Goal: Task Accomplishment & Management: Manage account settings

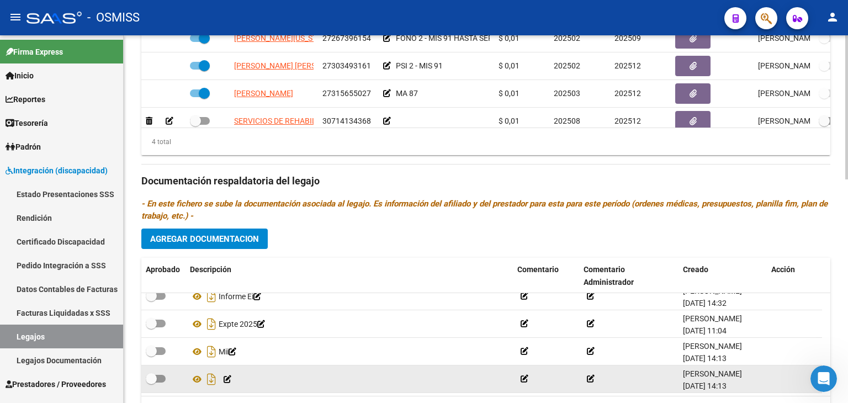
scroll to position [570, 0]
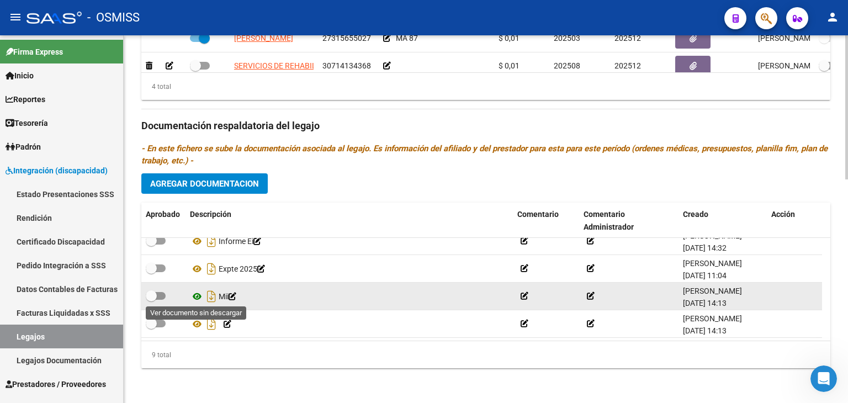
click at [193, 294] on icon at bounding box center [197, 296] width 14 height 13
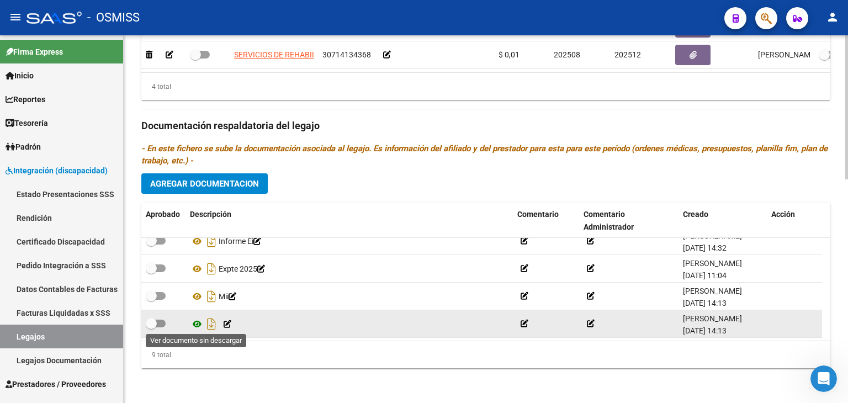
click at [194, 320] on icon at bounding box center [197, 323] width 14 height 13
click at [230, 323] on icon at bounding box center [228, 324] width 8 height 8
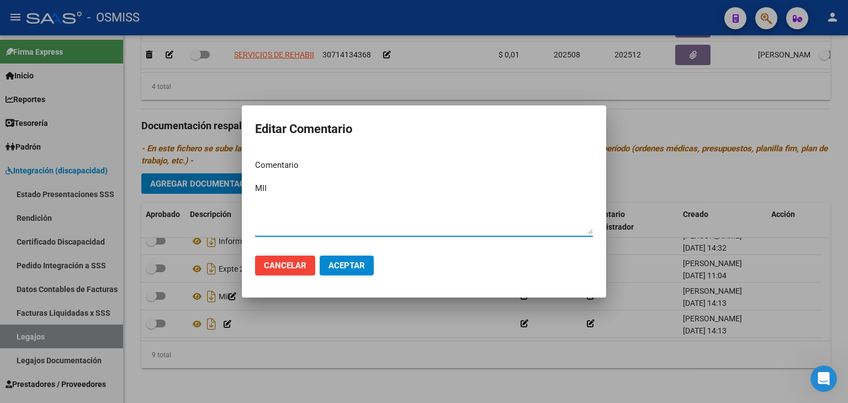
type textarea "MII"
click at [353, 265] on span "Aceptar" at bounding box center [346, 266] width 36 height 10
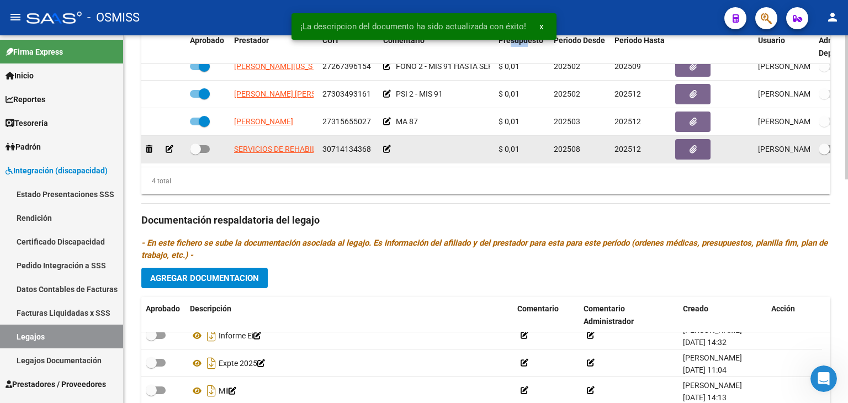
scroll to position [459, 0]
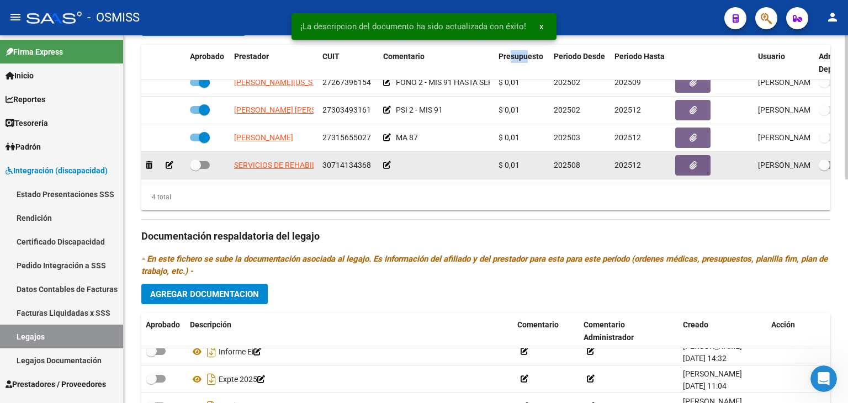
click at [385, 161] on icon at bounding box center [387, 165] width 8 height 8
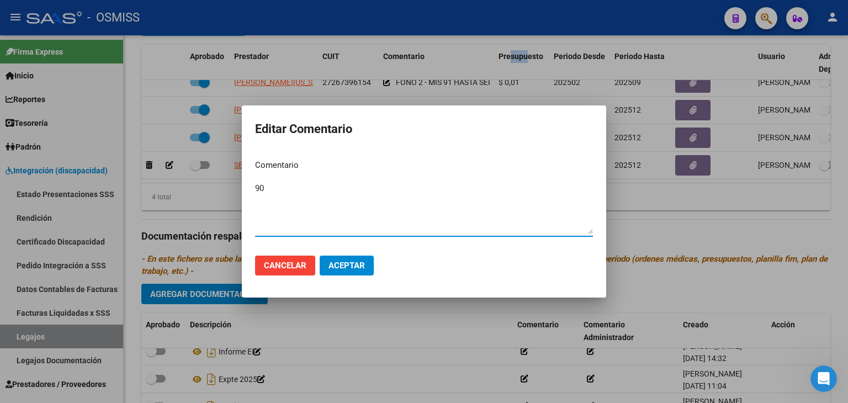
type textarea "90"
click at [351, 262] on span "Aceptar" at bounding box center [346, 266] width 36 height 10
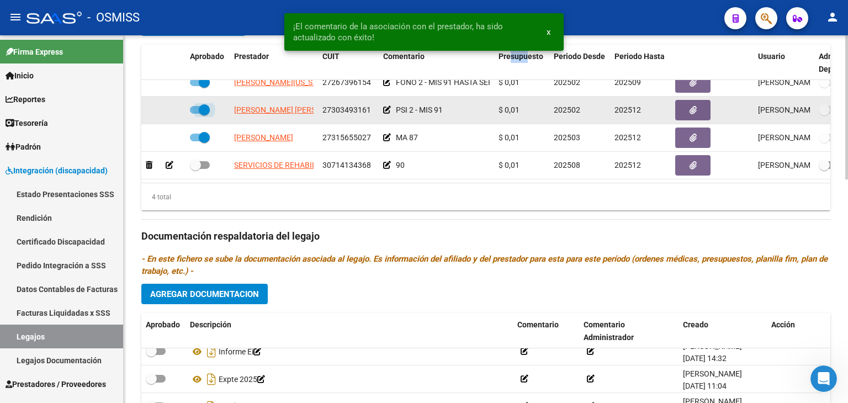
click at [193, 106] on span at bounding box center [200, 110] width 20 height 8
click at [195, 114] on input "checkbox" at bounding box center [195, 114] width 1 height 1
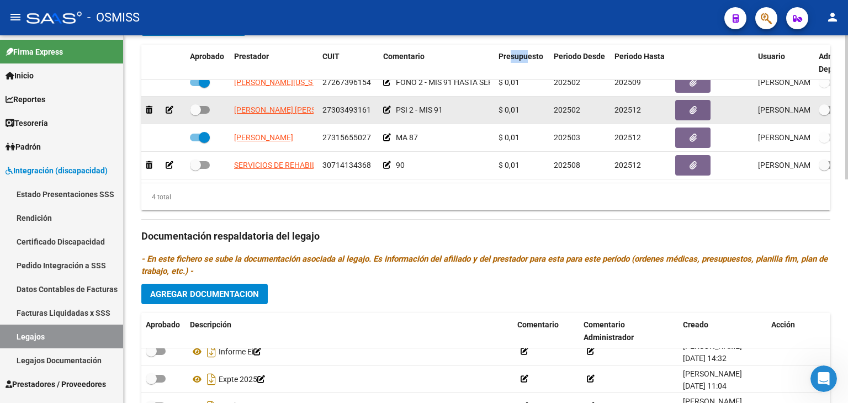
click at [204, 106] on span at bounding box center [200, 110] width 20 height 8
click at [195, 114] on input "checkbox" at bounding box center [195, 114] width 1 height 1
click at [194, 106] on span at bounding box center [200, 110] width 20 height 8
click at [195, 114] on input "checkbox" at bounding box center [195, 114] width 1 height 1
checkbox input "false"
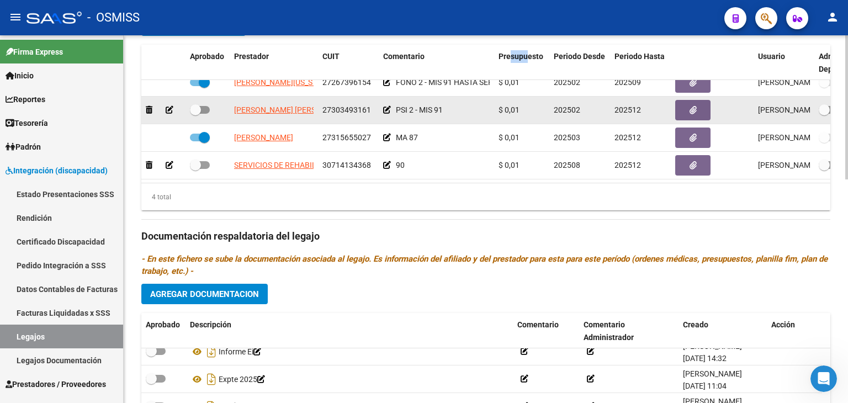
scroll to position [0, 0]
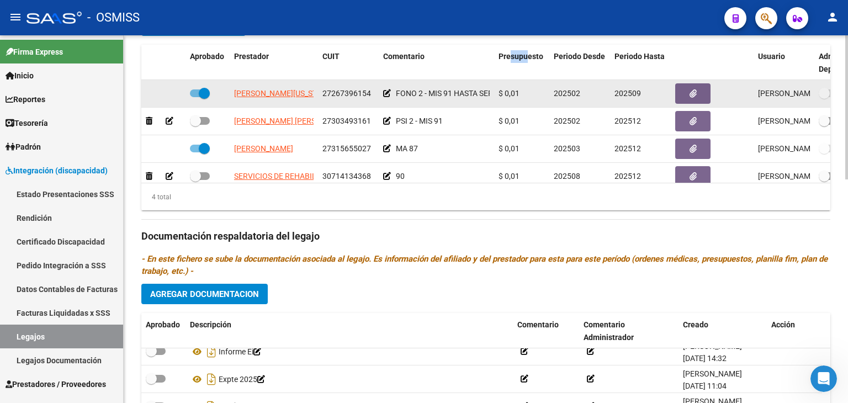
click at [192, 92] on span at bounding box center [200, 93] width 20 height 8
click at [195, 97] on input "checkbox" at bounding box center [195, 97] width 1 height 1
checkbox input "false"
click at [169, 91] on icon at bounding box center [170, 93] width 8 height 8
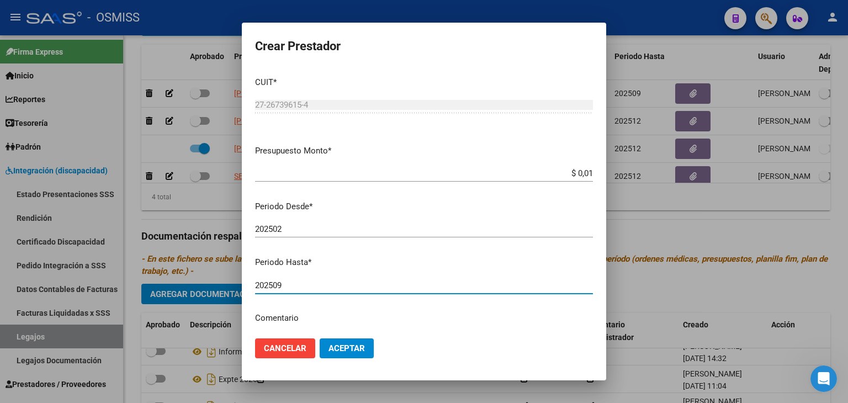
click at [322, 283] on input "202509" at bounding box center [424, 285] width 338 height 10
type input "202507"
click at [352, 345] on span "Aceptar" at bounding box center [346, 348] width 36 height 10
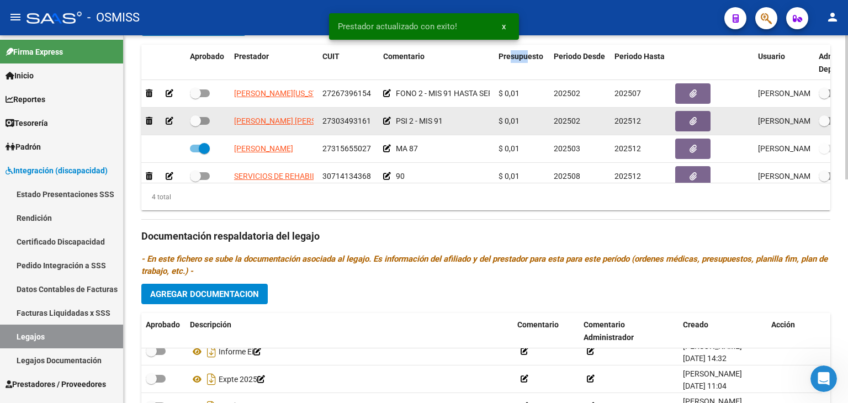
click at [166, 120] on icon at bounding box center [170, 121] width 8 height 8
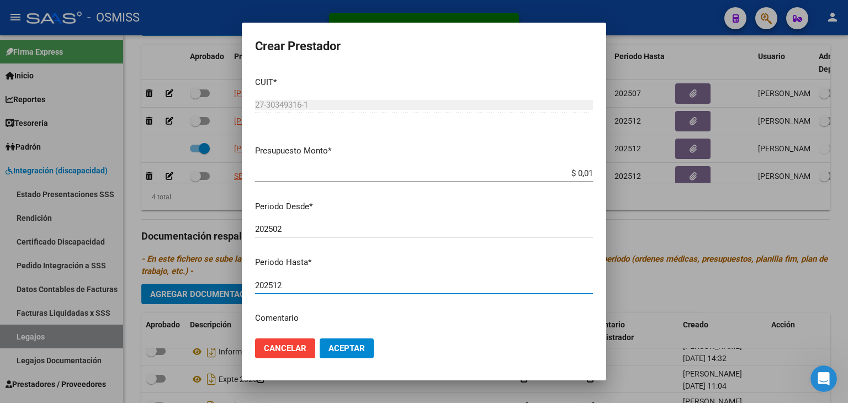
click at [314, 286] on input "202512" at bounding box center [424, 285] width 338 height 10
type input "202507"
click at [344, 341] on button "Aceptar" at bounding box center [347, 348] width 54 height 20
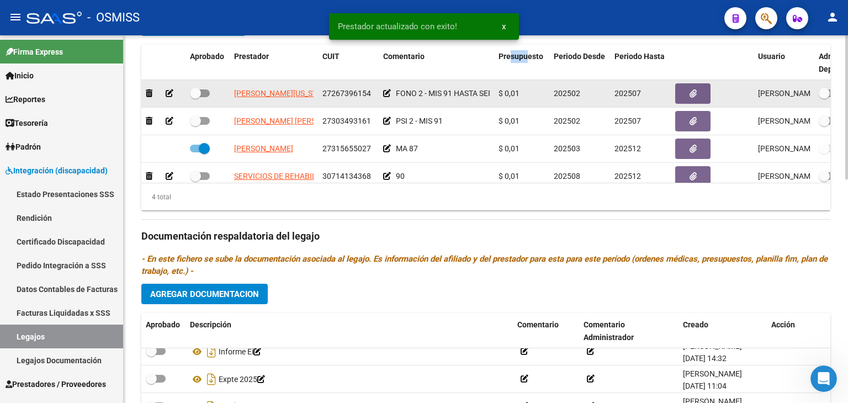
click at [200, 90] on span at bounding box center [195, 93] width 11 height 11
click at [195, 97] on input "checkbox" at bounding box center [195, 97] width 1 height 1
checkbox input "true"
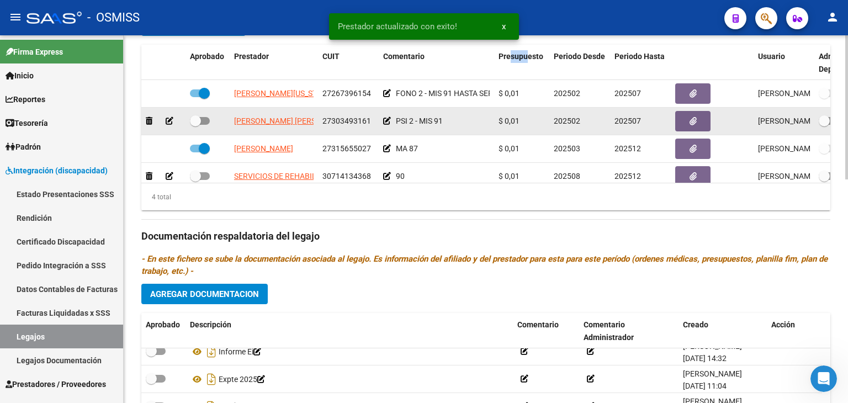
click at [198, 124] on span at bounding box center [195, 120] width 11 height 11
click at [195, 125] on input "checkbox" at bounding box center [195, 125] width 1 height 1
checkbox input "true"
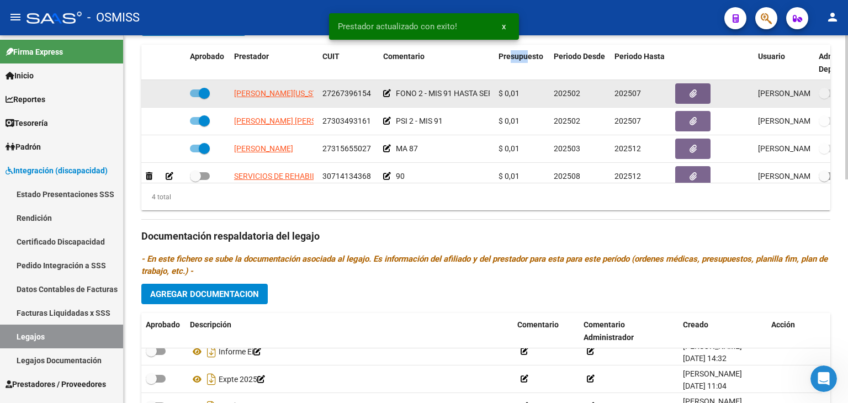
click at [384, 91] on icon at bounding box center [387, 93] width 8 height 8
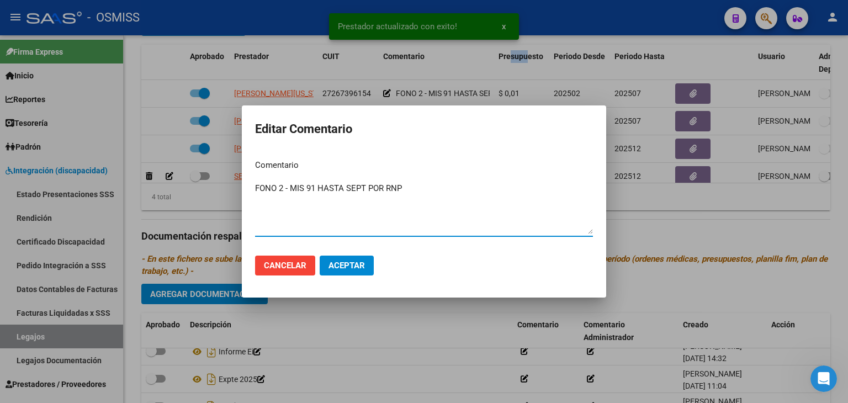
click at [356, 188] on textarea "FONO 2 - MIS 91 HASTA SEPT POR RNP" at bounding box center [424, 208] width 338 height 52
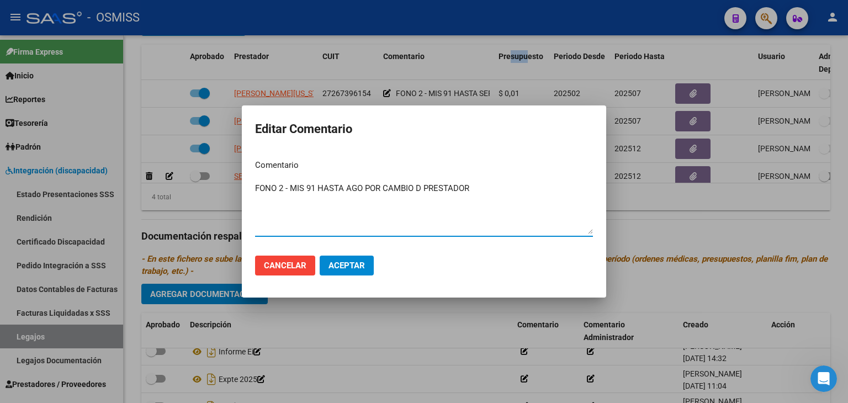
drag, startPoint x: 492, startPoint y: 188, endPoint x: 334, endPoint y: 199, distance: 158.2
click at [339, 198] on textarea "FONO 2 - MIS 91 HASTA AGO POR CAMBIO D PRESTADOR" at bounding box center [424, 208] width 338 height 52
drag, startPoint x: 325, startPoint y: 199, endPoint x: 327, endPoint y: 193, distance: 6.5
click at [327, 193] on textarea "FONO 2 - MIS 91 HASTA AGO POR CAMBIO D PRESTADOR" at bounding box center [424, 208] width 338 height 52
drag, startPoint x: 387, startPoint y: 188, endPoint x: 319, endPoint y: 190, distance: 68.5
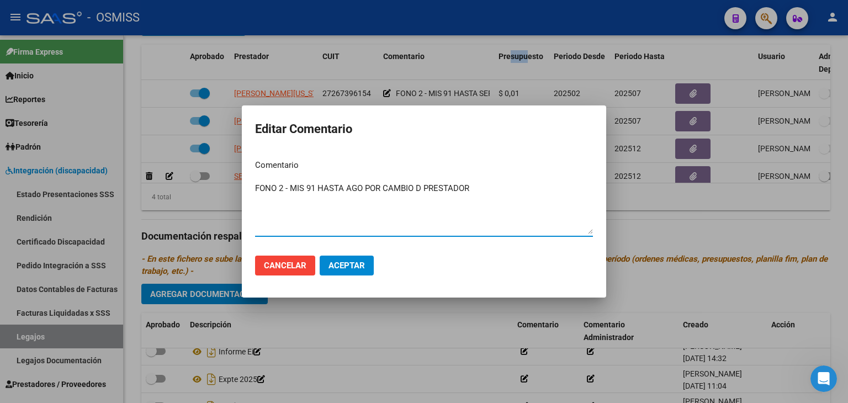
click at [319, 190] on textarea "FONO 2 - MIS 91 HASTA AGO POR CAMBIO D PRESTADOR" at bounding box center [424, 208] width 338 height 52
type textarea "FONO 2 - MIS 91 HASTA AGO POR CAMBIO D PRESTADOR"
click at [360, 263] on span "Aceptar" at bounding box center [346, 266] width 36 height 10
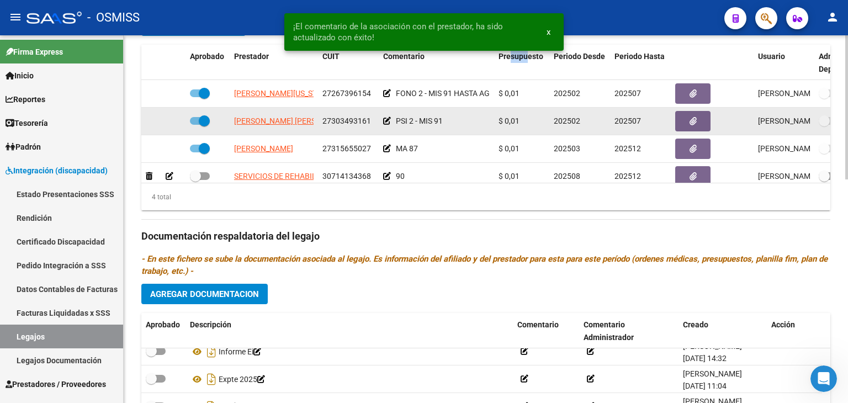
click at [388, 120] on icon at bounding box center [387, 121] width 8 height 8
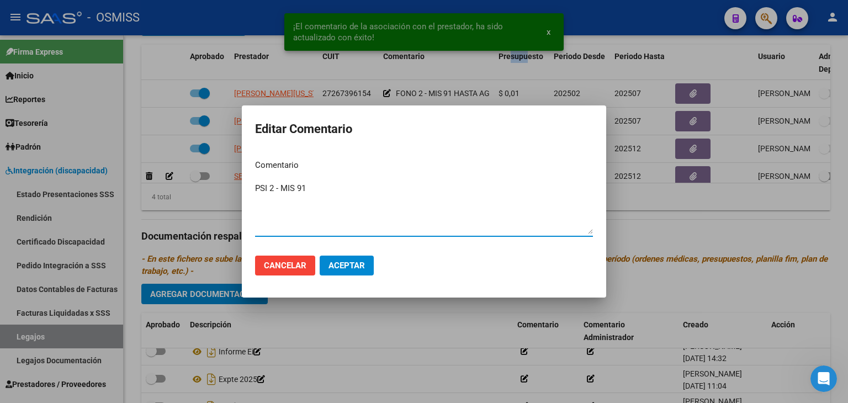
paste textarea "HASTA AGO POR CAMBIO D PRESTADOR"
type textarea "PSI 2 - MIS 91 HASTA AGO POR CAMBIO D PRESTADOR"
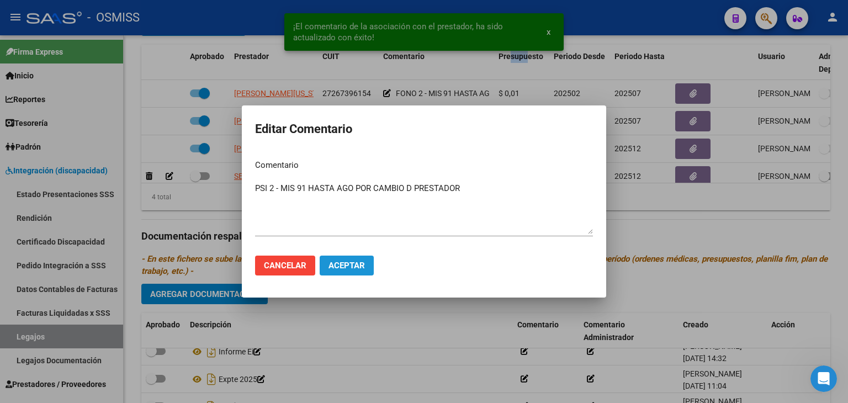
click at [355, 261] on span "Aceptar" at bounding box center [346, 266] width 36 height 10
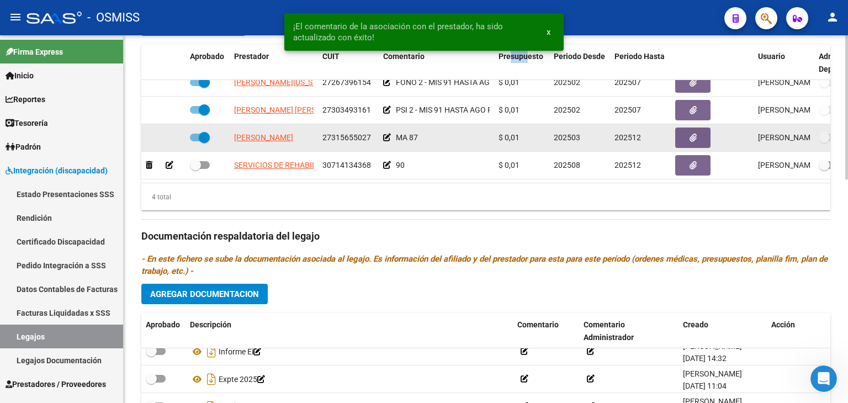
scroll to position [514, 0]
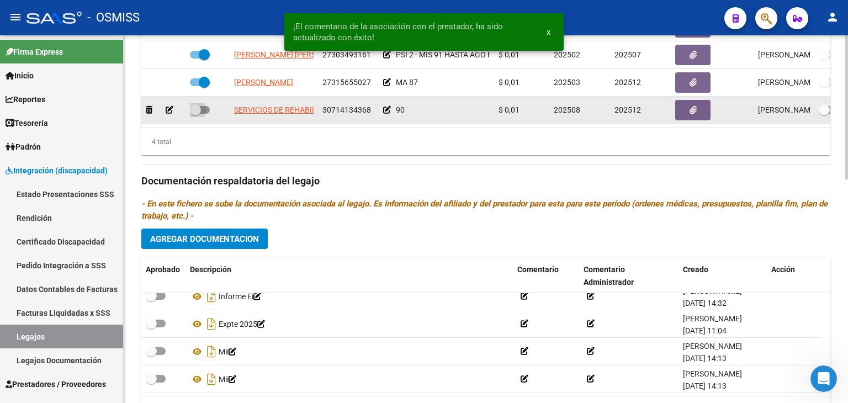
click at [202, 106] on span at bounding box center [200, 110] width 20 height 8
click at [195, 114] on input "checkbox" at bounding box center [195, 114] width 1 height 1
checkbox input "true"
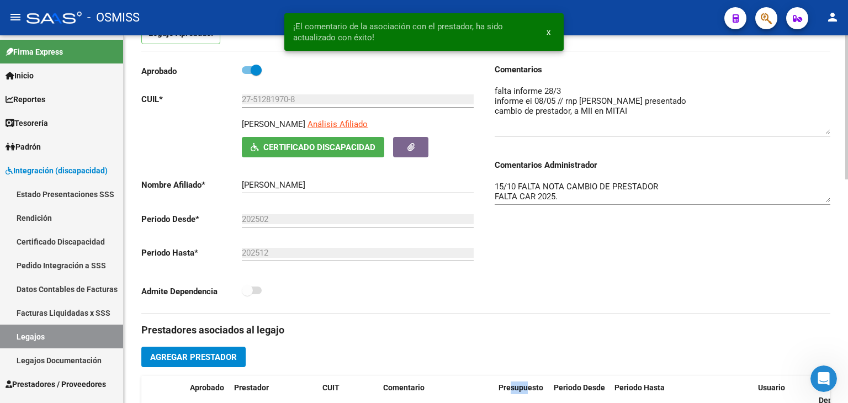
scroll to position [0, 0]
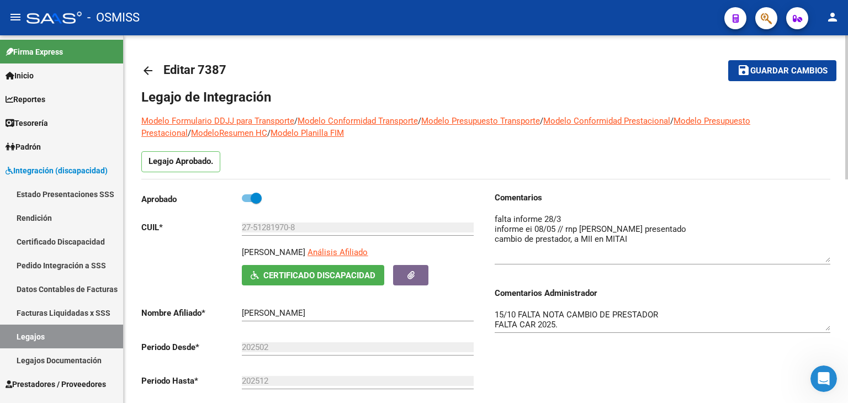
click at [784, 72] on span "Guardar cambios" at bounding box center [788, 71] width 77 height 10
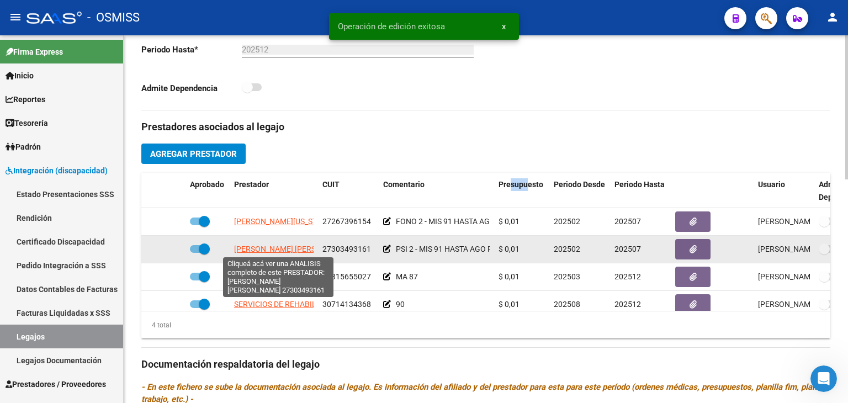
scroll to position [19, 0]
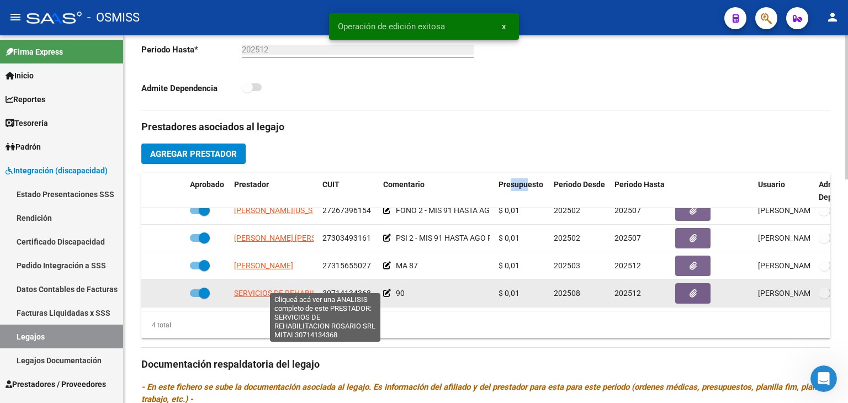
click at [263, 289] on span "SERVICIOS DE REHABILITACION ROSARIO SRL MITAI" at bounding box center [325, 293] width 183 height 9
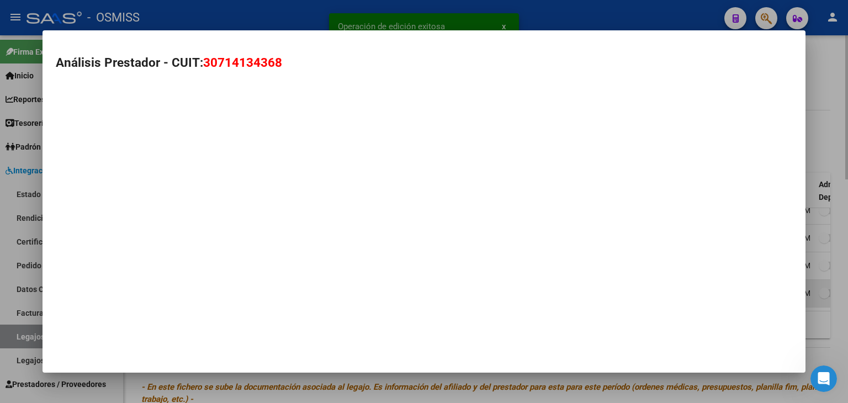
type textarea "30714134368"
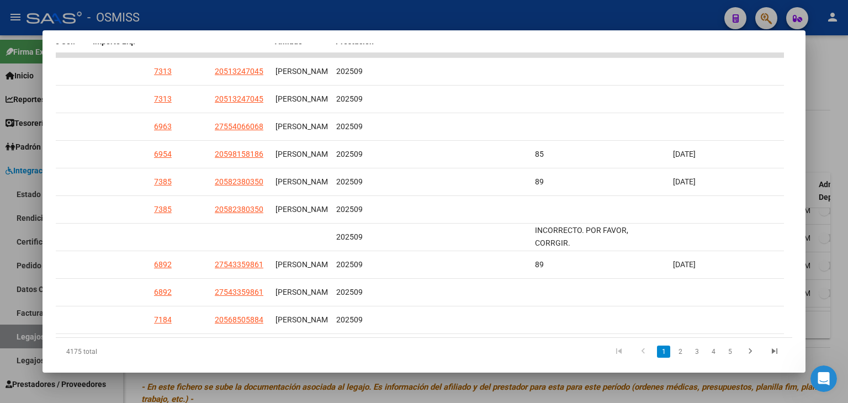
scroll to position [323, 0]
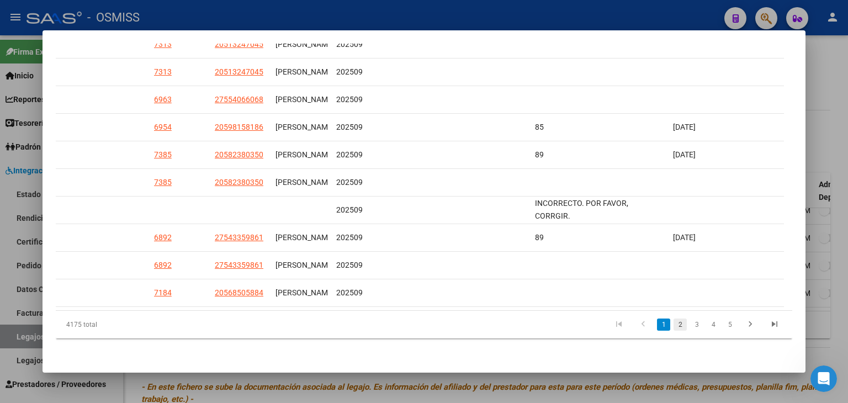
click at [673, 325] on link "2" at bounding box center [679, 324] width 13 height 12
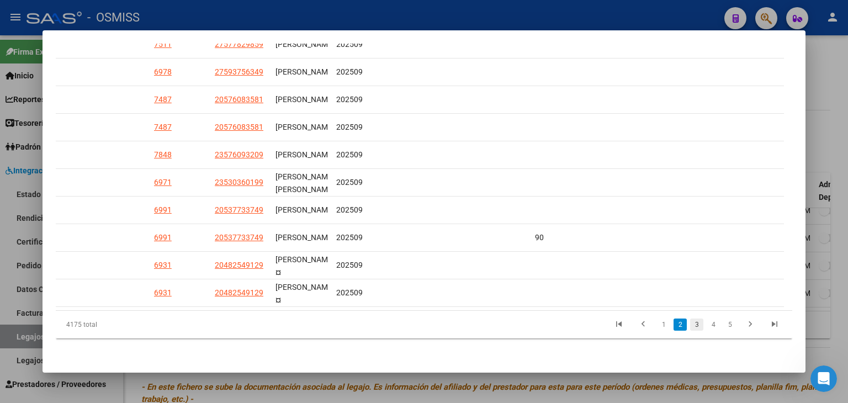
click at [690, 326] on link "3" at bounding box center [696, 324] width 13 height 12
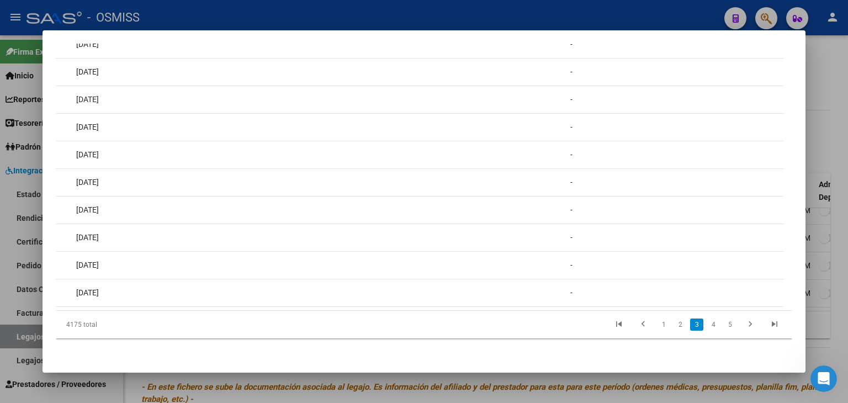
scroll to position [0, 0]
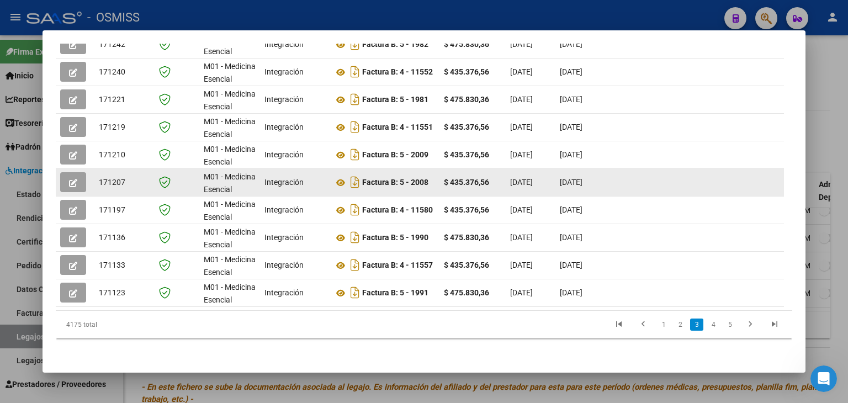
click at [73, 179] on icon "button" at bounding box center [73, 183] width 8 height 8
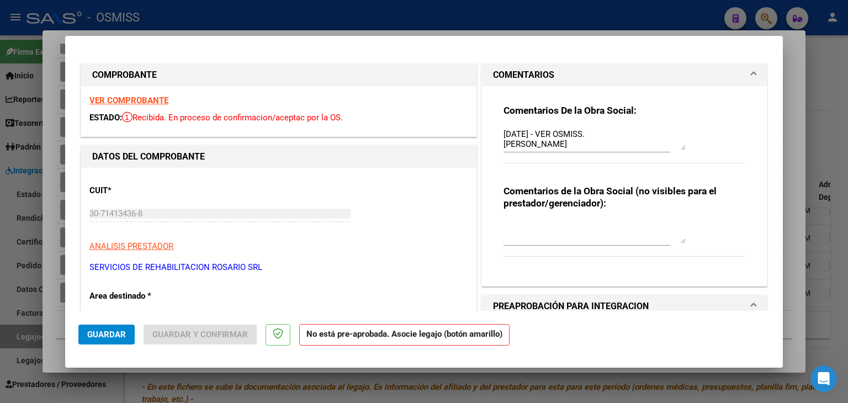
click at [503, 133] on textarea "[DATE] - VER OSMISS. [PERSON_NAME]" at bounding box center [594, 139] width 182 height 22
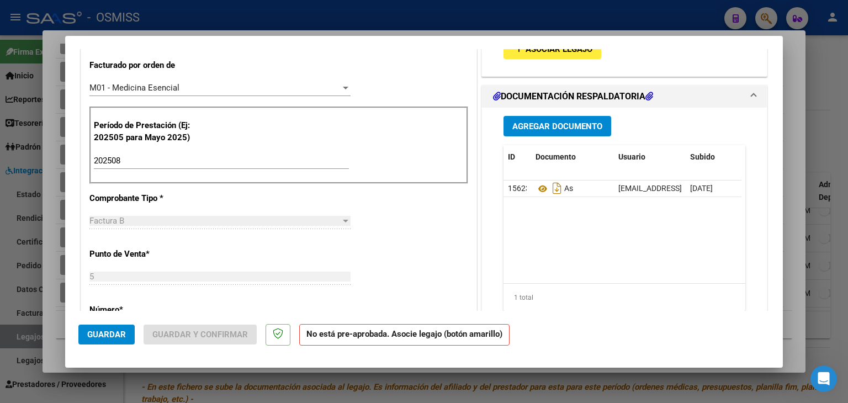
scroll to position [276, 0]
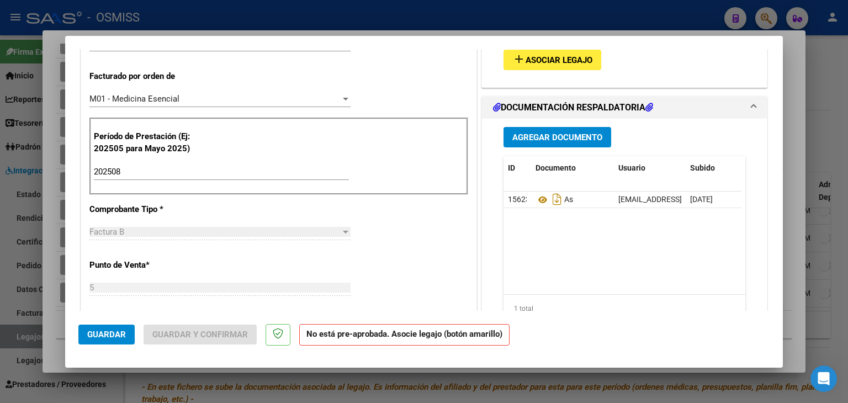
type textarea "OK--14/10/2025 - VER OSMISS. [PERSON_NAME]"
click at [570, 66] on button "add Asociar Legajo" at bounding box center [552, 60] width 98 height 20
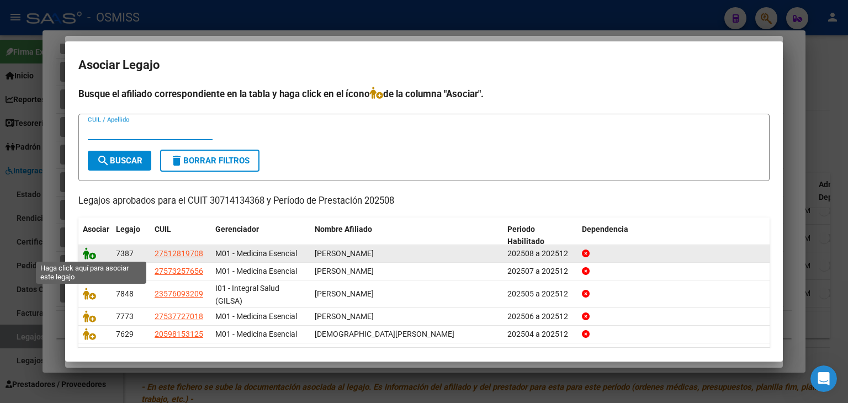
click at [85, 249] on icon at bounding box center [89, 253] width 13 height 12
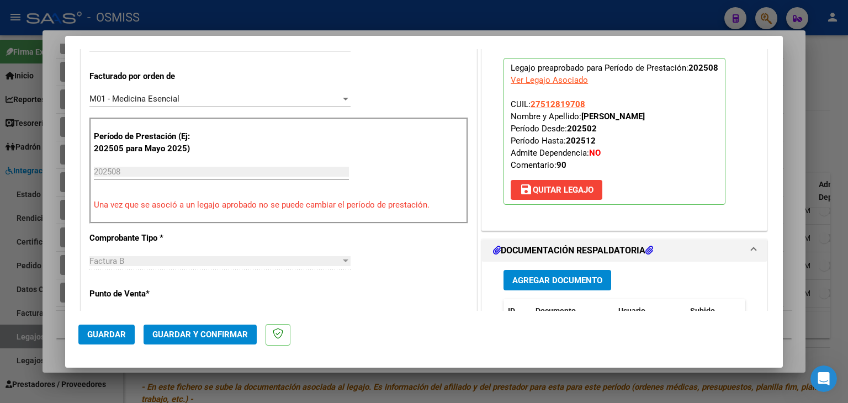
click at [110, 335] on span "Guardar" at bounding box center [106, 335] width 39 height 10
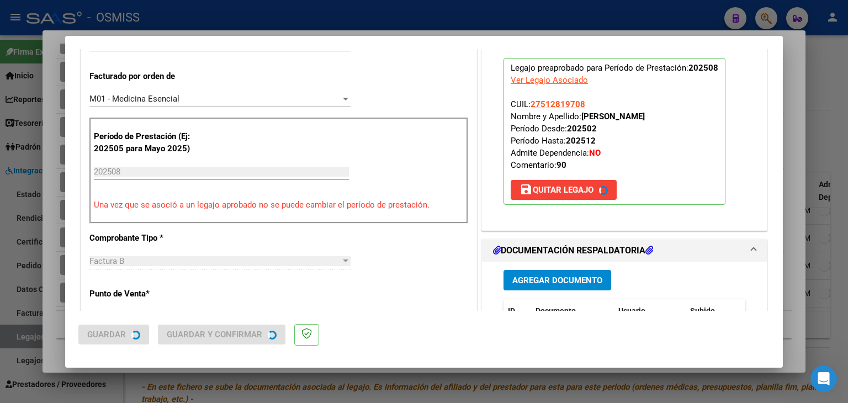
click at [55, 332] on div at bounding box center [424, 201] width 848 height 403
type input "$ 0,00"
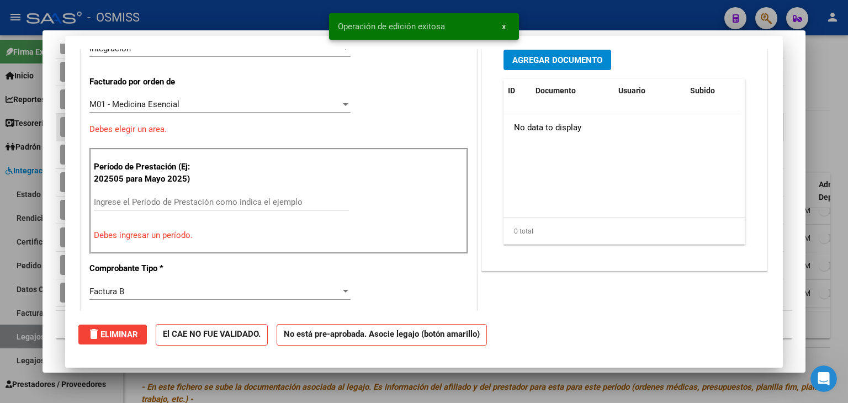
scroll to position [0, 0]
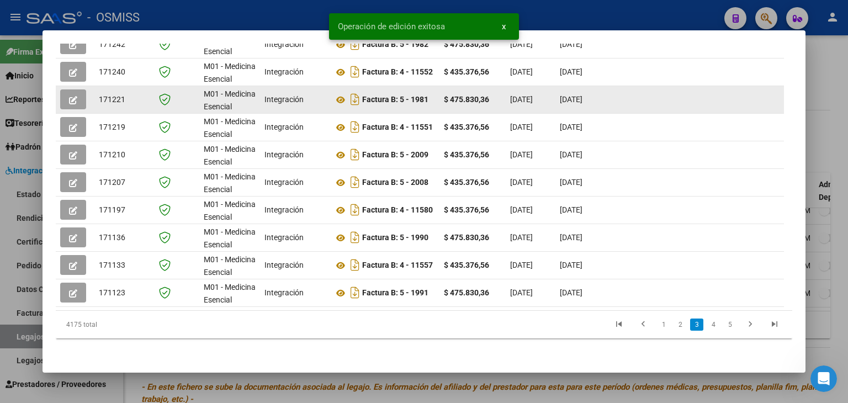
click at [82, 94] on button "button" at bounding box center [73, 99] width 26 height 20
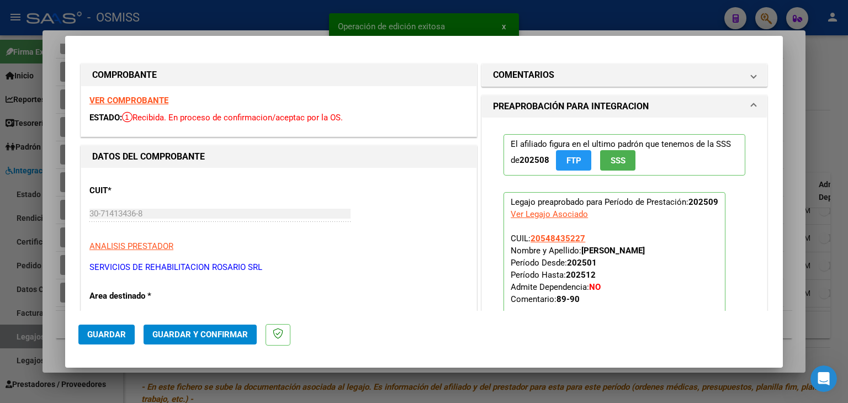
drag, startPoint x: 49, startPoint y: 330, endPoint x: 64, endPoint y: 325, distance: 16.1
click at [49, 330] on div at bounding box center [424, 201] width 848 height 403
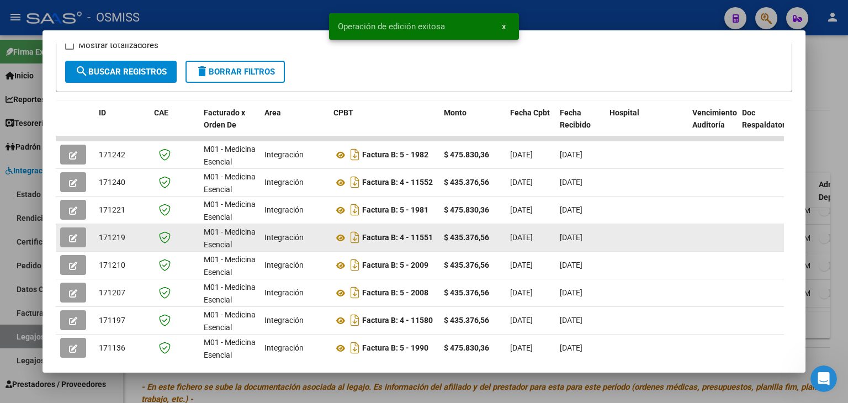
scroll to position [213, 0]
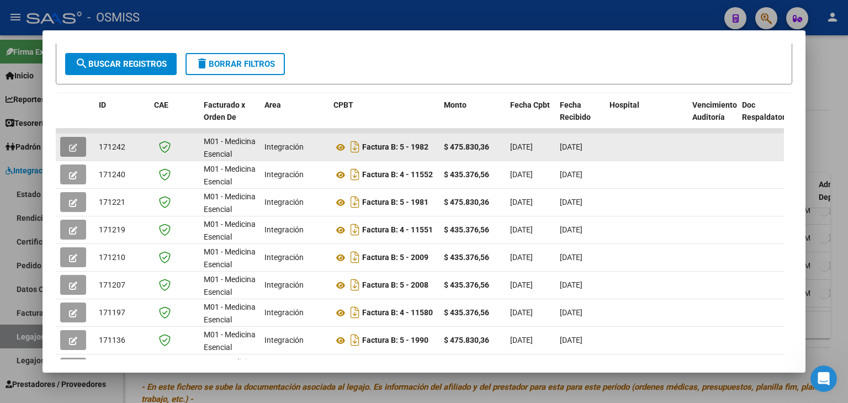
click at [70, 152] on button "button" at bounding box center [73, 147] width 26 height 20
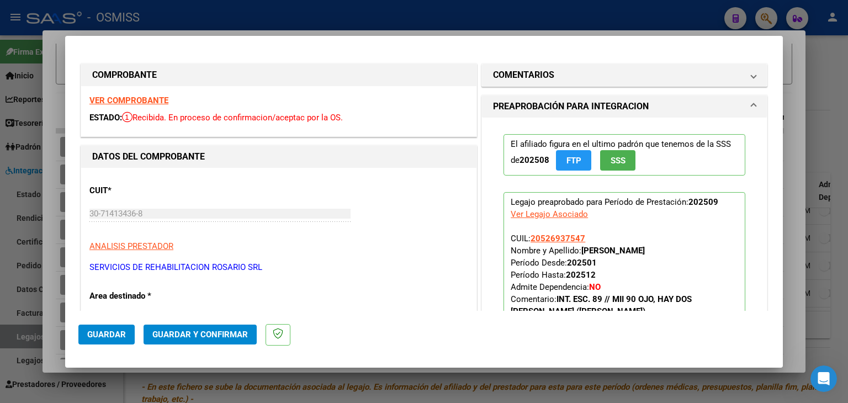
click at [51, 297] on div at bounding box center [424, 201] width 848 height 403
type input "$ 0,00"
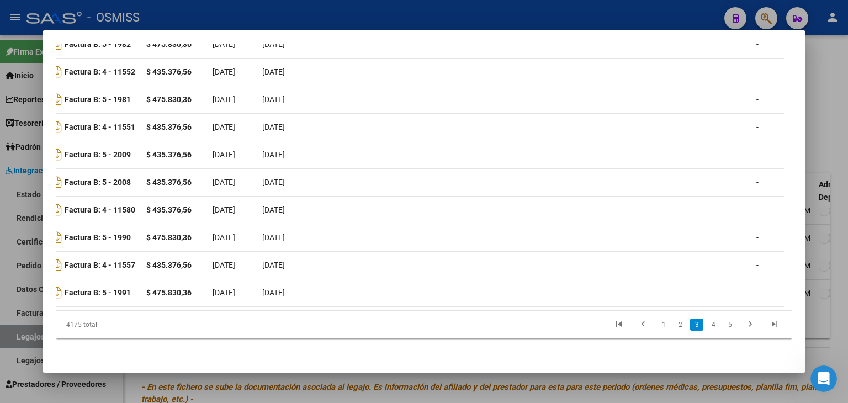
scroll to position [0, 0]
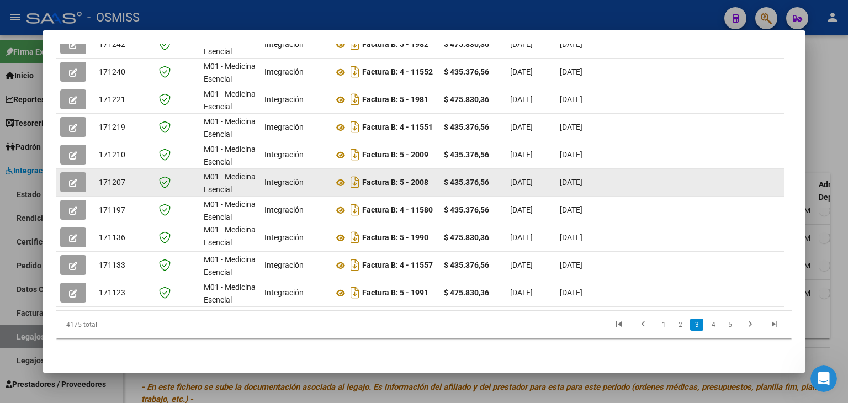
click at [73, 172] on button "button" at bounding box center [73, 182] width 26 height 20
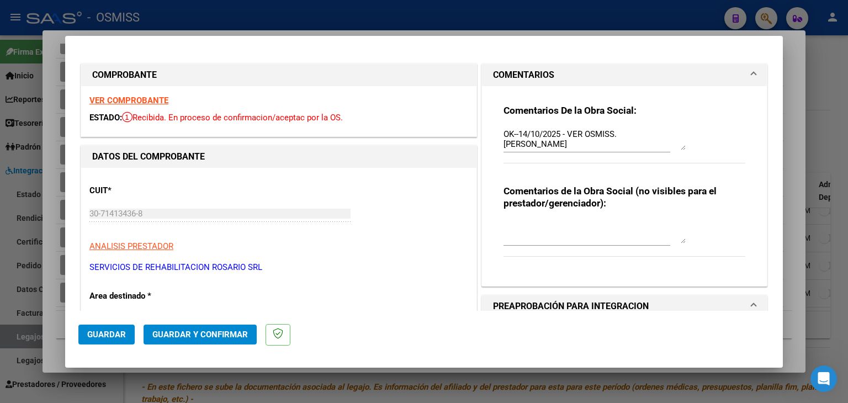
click at [51, 190] on div at bounding box center [424, 201] width 848 height 403
type input "$ 0,00"
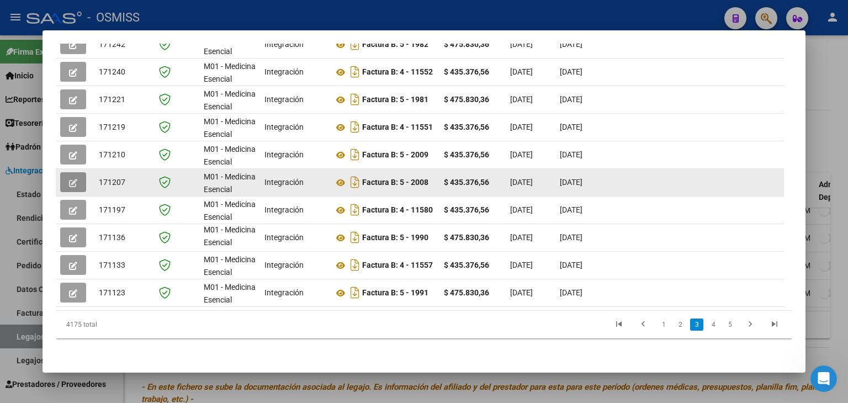
click at [73, 179] on icon "button" at bounding box center [73, 183] width 8 height 8
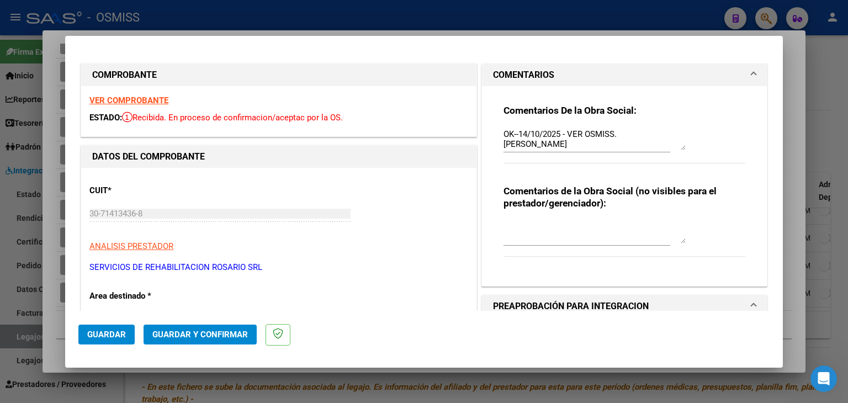
click at [50, 173] on div at bounding box center [424, 201] width 848 height 403
type input "$ 0,00"
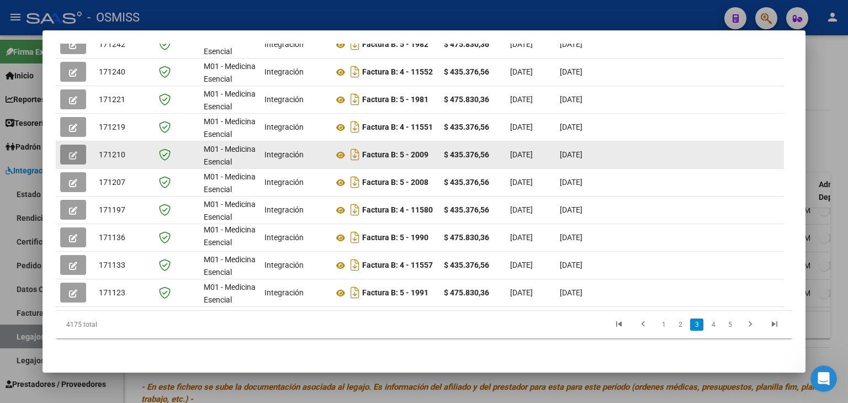
click at [71, 151] on icon "button" at bounding box center [73, 155] width 8 height 8
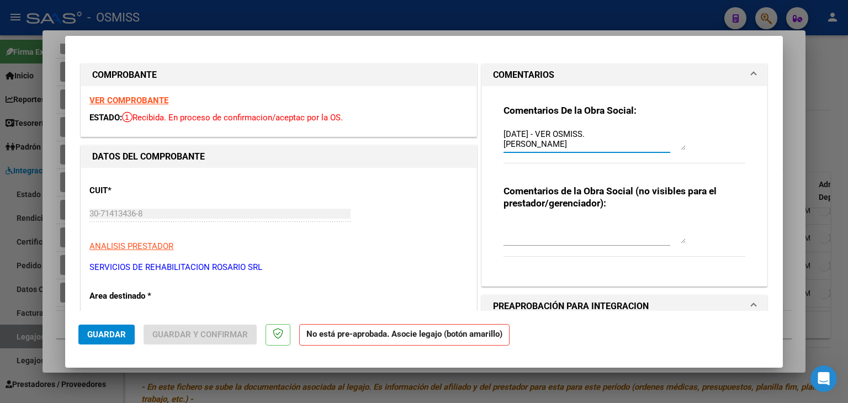
click at [497, 134] on div "Comentarios De la Obra Social: [DATE] - VER OSMISS. [PERSON_NAME] Comentarios d…" at bounding box center [624, 181] width 258 height 191
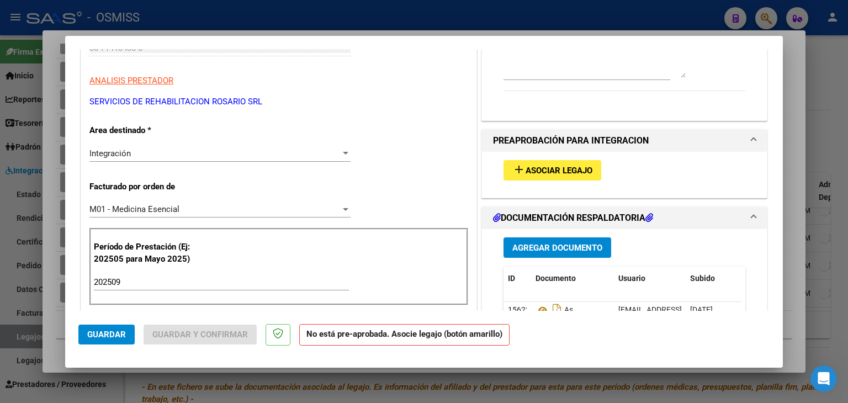
type textarea "OK--14/10/2025 - VER OSMISS. [PERSON_NAME]"
click at [544, 173] on span "Asociar Legajo" at bounding box center [558, 171] width 67 height 10
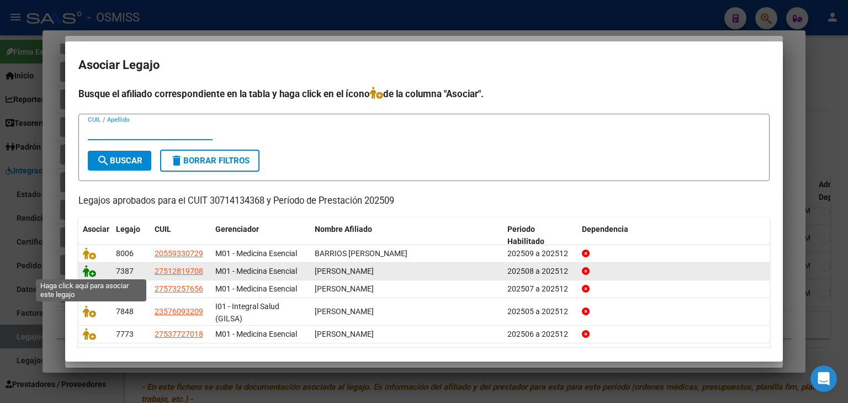
click at [91, 268] on icon at bounding box center [89, 271] width 13 height 12
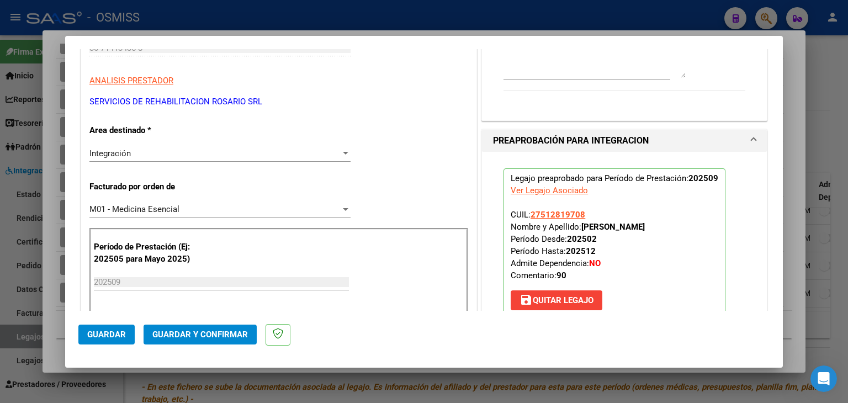
click at [107, 331] on span "Guardar" at bounding box center [106, 335] width 39 height 10
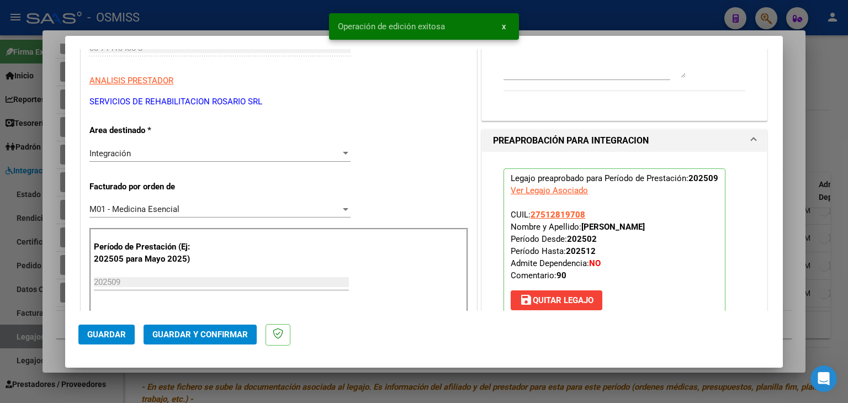
click at [55, 326] on div at bounding box center [424, 201] width 848 height 403
type input "$ 0,00"
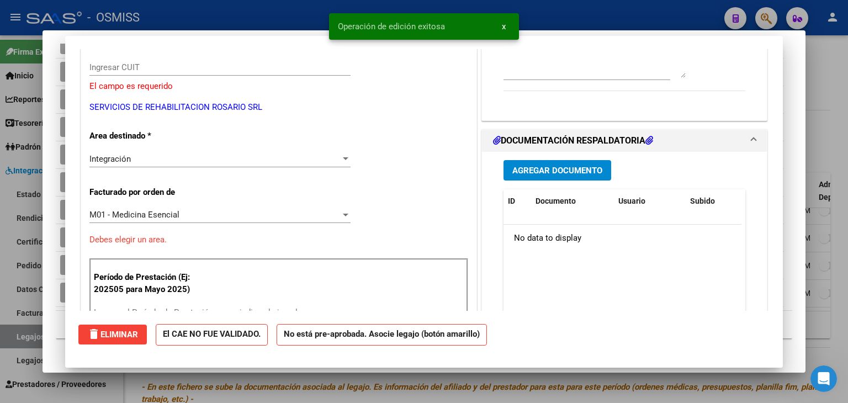
scroll to position [0, 0]
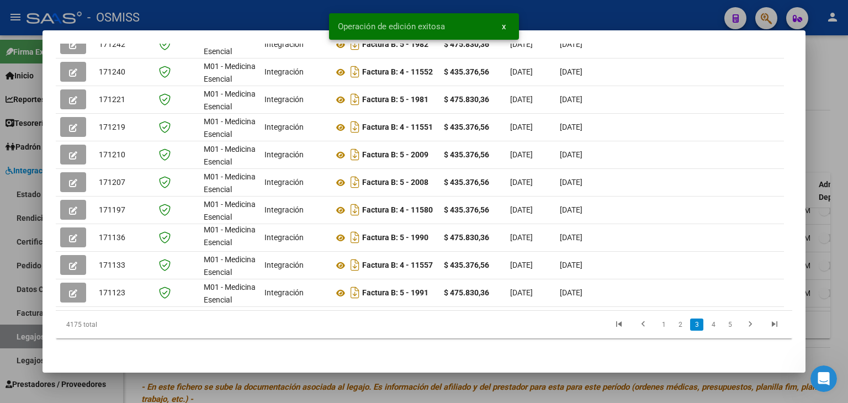
click at [133, 385] on div at bounding box center [424, 201] width 848 height 403
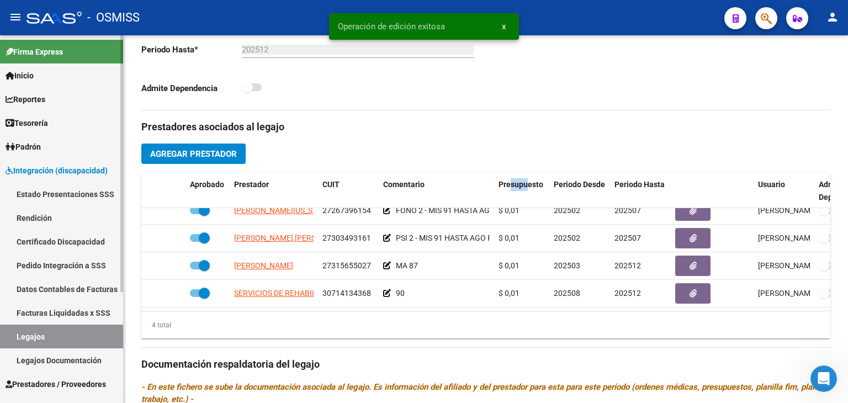
drag, startPoint x: 48, startPoint y: 334, endPoint x: 41, endPoint y: 325, distance: 11.0
click at [48, 334] on link "Legajos" at bounding box center [61, 337] width 123 height 24
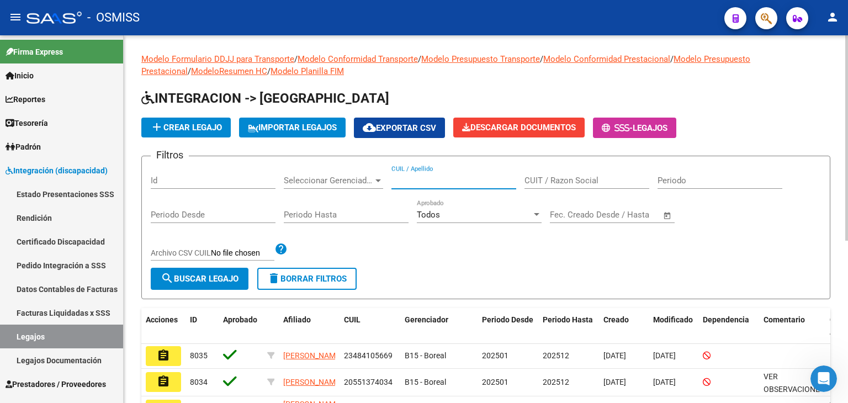
drag, startPoint x: 468, startPoint y: 179, endPoint x: 459, endPoint y: 176, distance: 8.7
click at [464, 179] on input "CUIL / Apellido" at bounding box center [453, 181] width 125 height 10
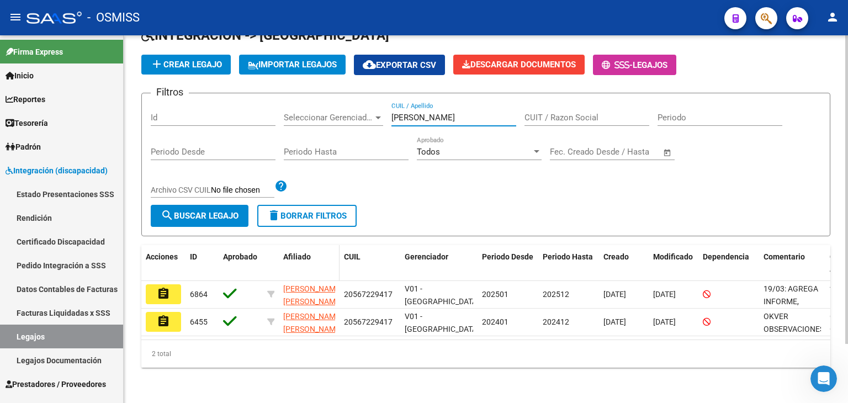
scroll to position [70, 0]
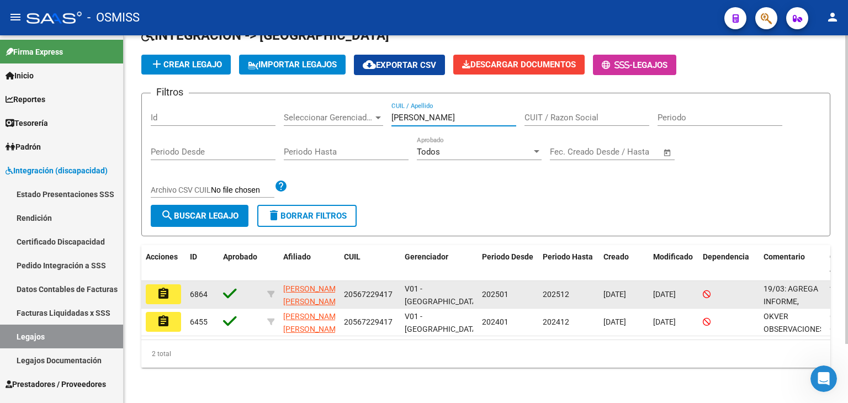
type input "[PERSON_NAME]"
click at [173, 284] on button "assignment" at bounding box center [163, 294] width 35 height 20
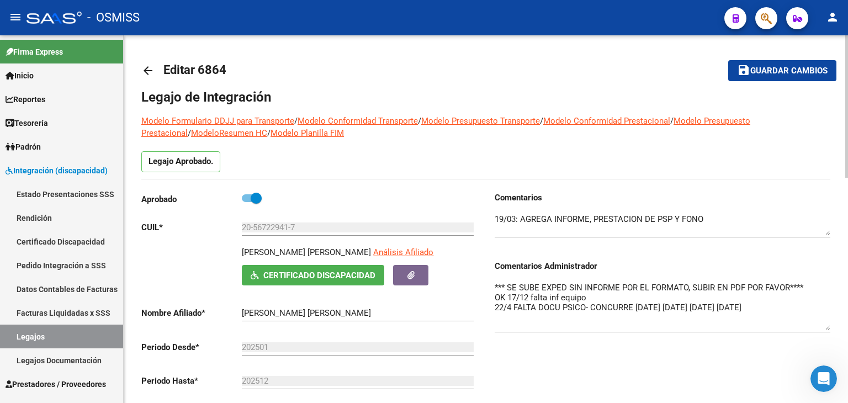
drag, startPoint x: 823, startPoint y: 301, endPoint x: 847, endPoint y: 334, distance: 40.6
drag, startPoint x: 82, startPoint y: 336, endPoint x: 105, endPoint y: 315, distance: 30.9
click at [82, 336] on link "Legajos" at bounding box center [61, 337] width 123 height 24
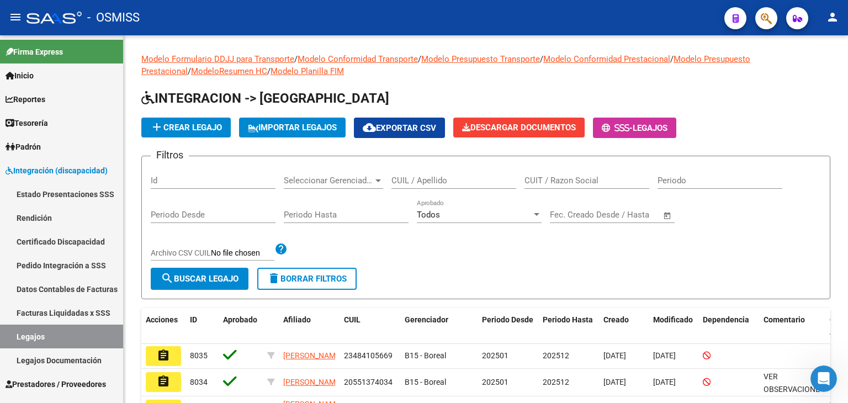
click at [449, 176] on input "CUIL / Apellido" at bounding box center [453, 181] width 125 height 10
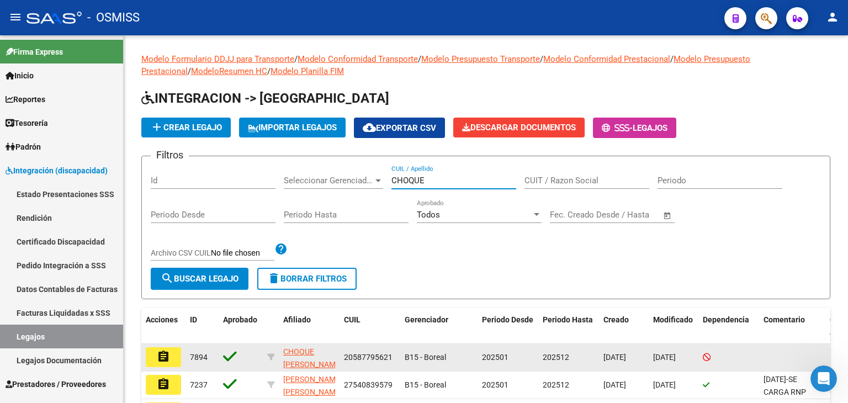
type input "CHOQUE"
click at [171, 357] on button "assignment" at bounding box center [163, 357] width 35 height 20
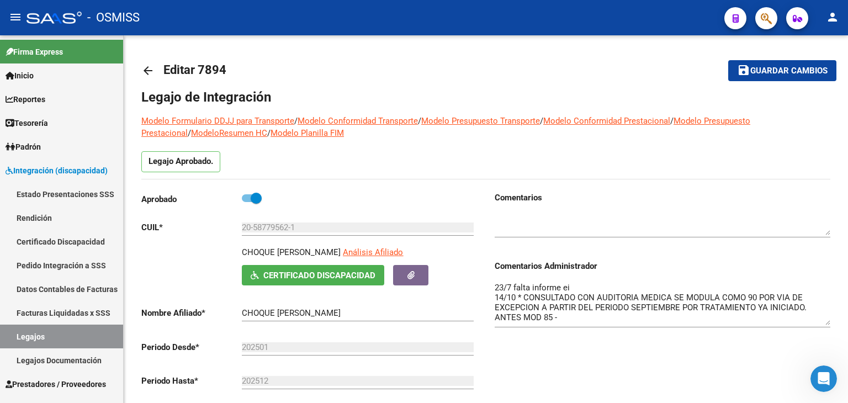
drag, startPoint x: 827, startPoint y: 301, endPoint x: 844, endPoint y: 323, distance: 27.6
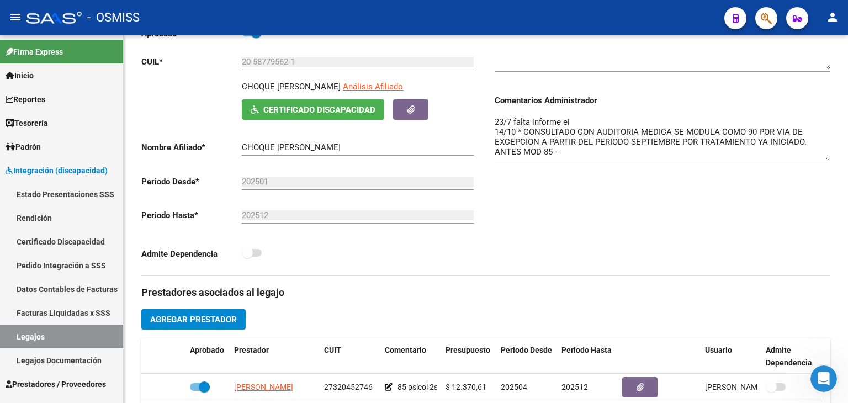
scroll to position [276, 0]
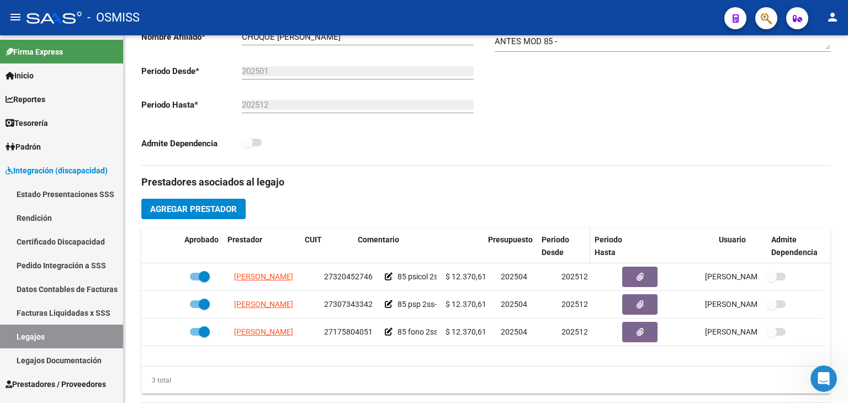
drag, startPoint x: 440, startPoint y: 252, endPoint x: 598, endPoint y: 246, distance: 158.0
click at [586, 247] on div "Aprobado Prestador CUIT Comentario Presupuesto Periodo Desde Periodo Hasta Usua…" at bounding box center [481, 246] width 681 height 36
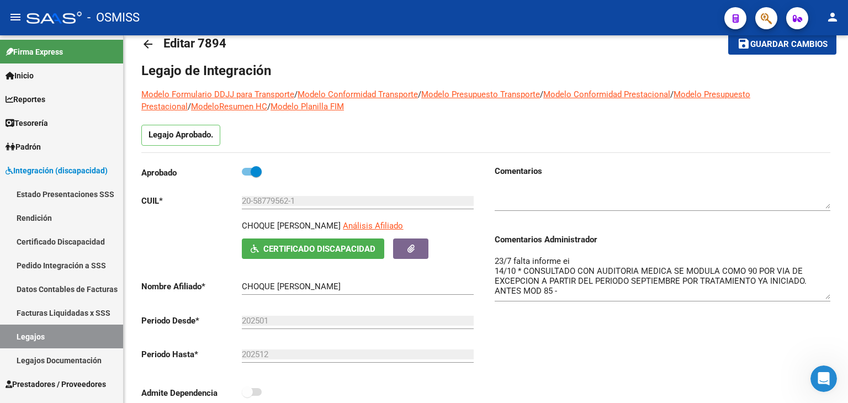
scroll to position [0, 0]
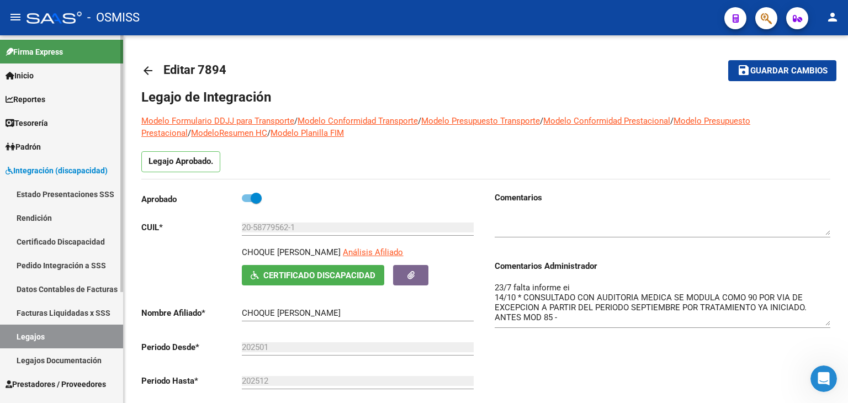
click at [90, 334] on link "Legajos" at bounding box center [61, 337] width 123 height 24
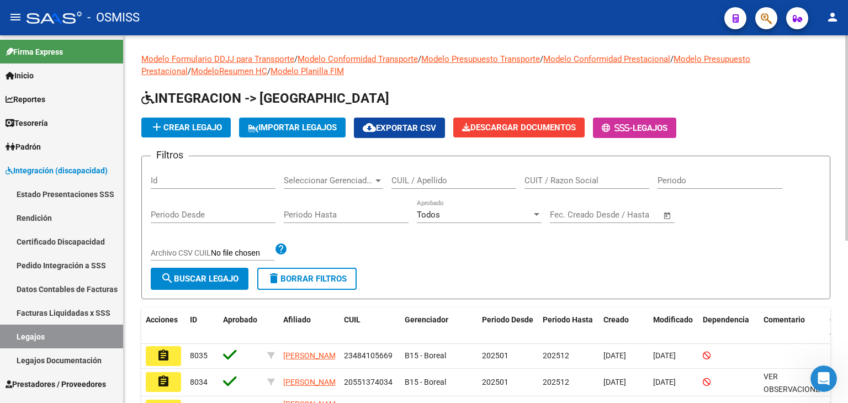
click at [434, 184] on input "CUIL / Apellido" at bounding box center [453, 181] width 125 height 10
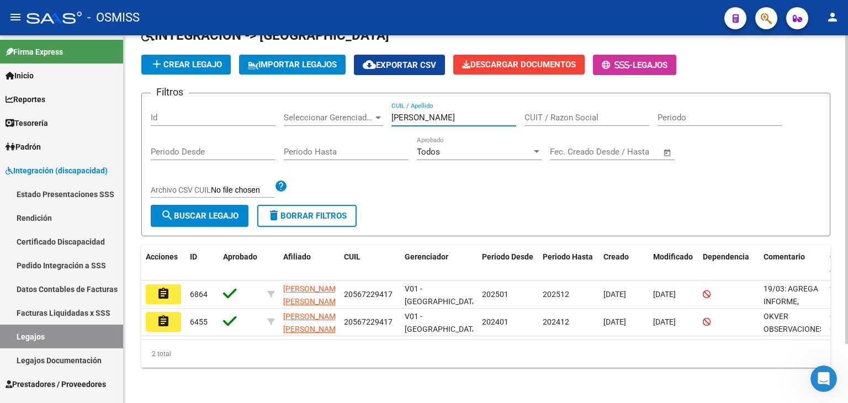
scroll to position [70, 0]
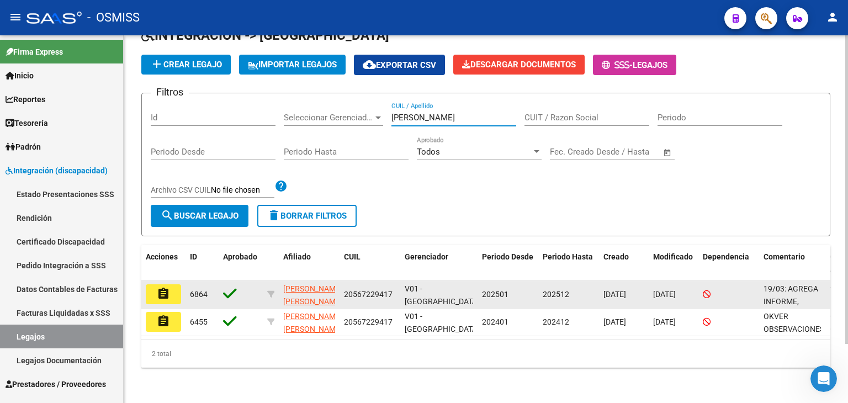
type input "[PERSON_NAME]"
click at [157, 287] on mat-icon "assignment" at bounding box center [163, 293] width 13 height 13
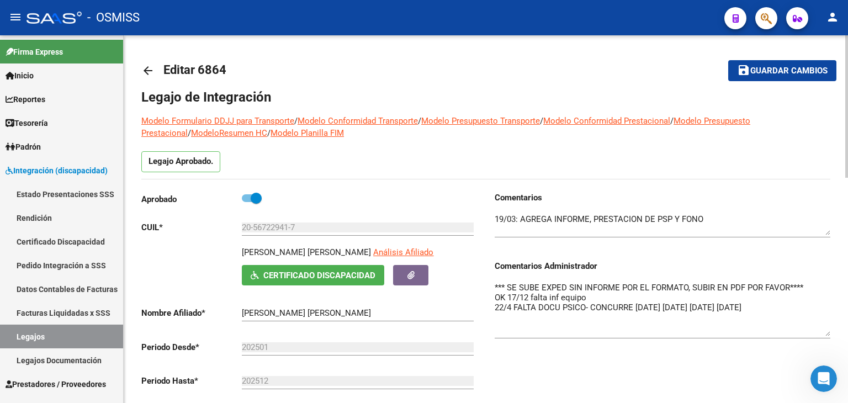
drag, startPoint x: 826, startPoint y: 301, endPoint x: 838, endPoint y: 333, distance: 33.5
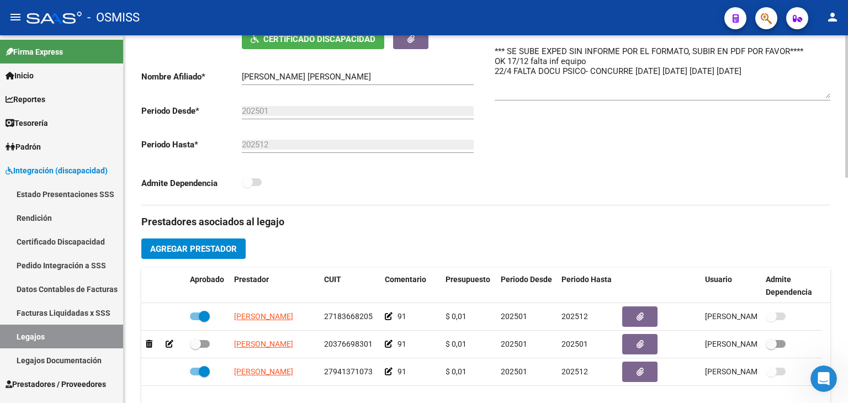
scroll to position [140, 0]
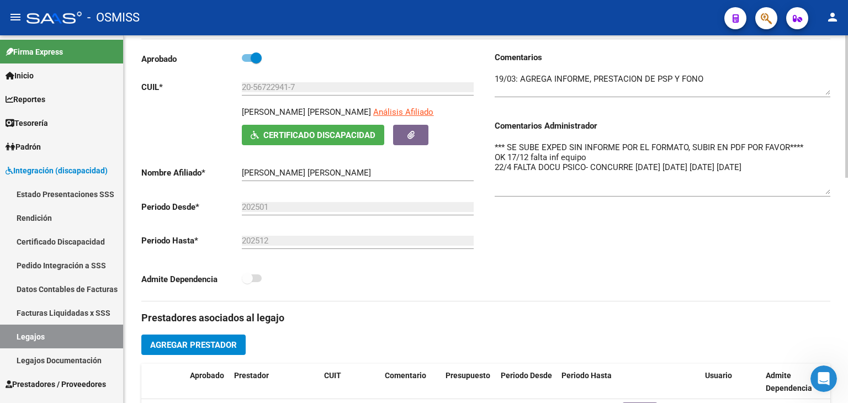
click at [494, 144] on div "Comentarios Comentarios Administrador *** SE SUBE EXPED SIN INFORME POR EL FORM…" at bounding box center [658, 175] width 344 height 249
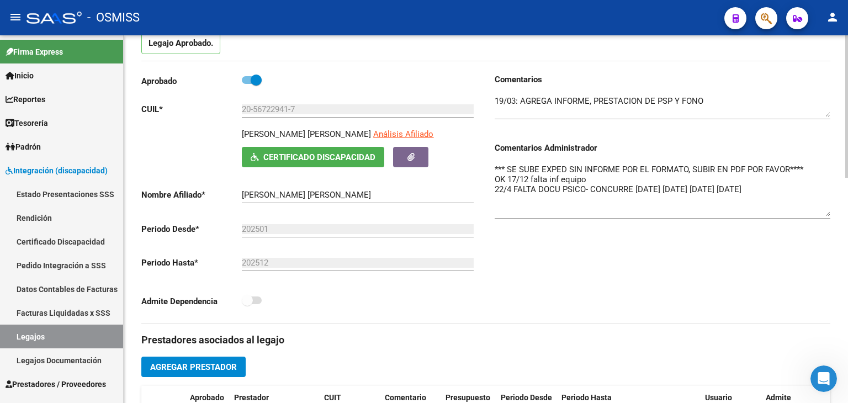
click at [494, 168] on div "Comentarios Comentarios Administrador *** SE SUBE EXPED SIN INFORME POR EL FORM…" at bounding box center [658, 197] width 344 height 249
click at [495, 167] on textarea "*** SE SUBE EXPED SIN INFORME POR EL FORMATO, SUBIR EN PDF POR FAVOR**** OK 17/…" at bounding box center [663, 189] width 336 height 53
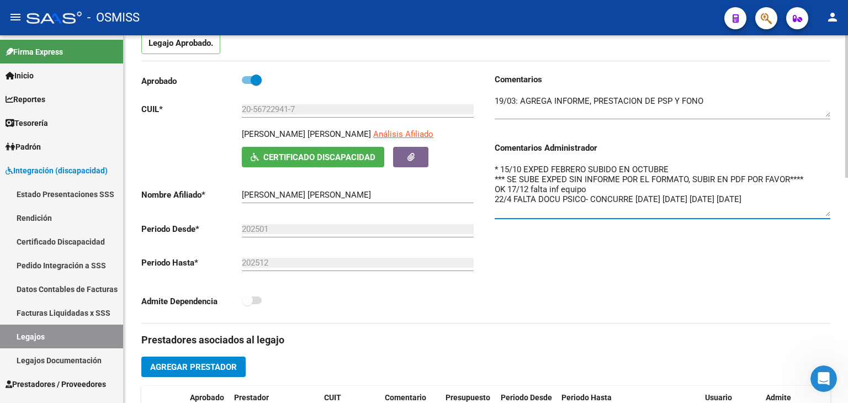
scroll to position [8, 0]
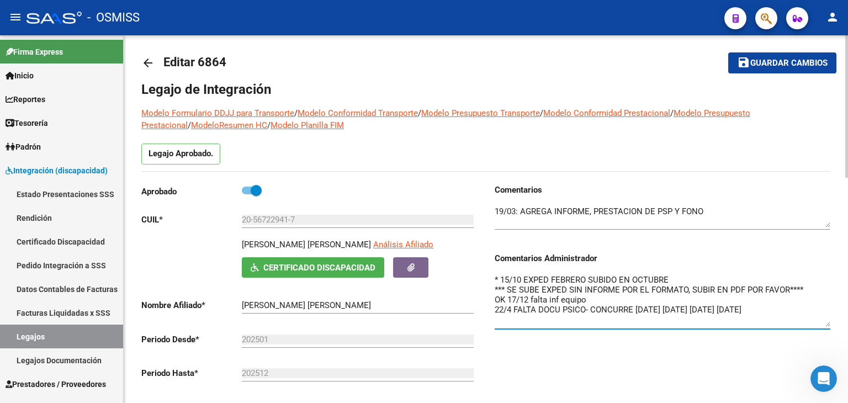
drag, startPoint x: 801, startPoint y: 68, endPoint x: 782, endPoint y: 78, distance: 22.0
click at [801, 68] on button "save Guardar cambios" at bounding box center [782, 62] width 108 height 20
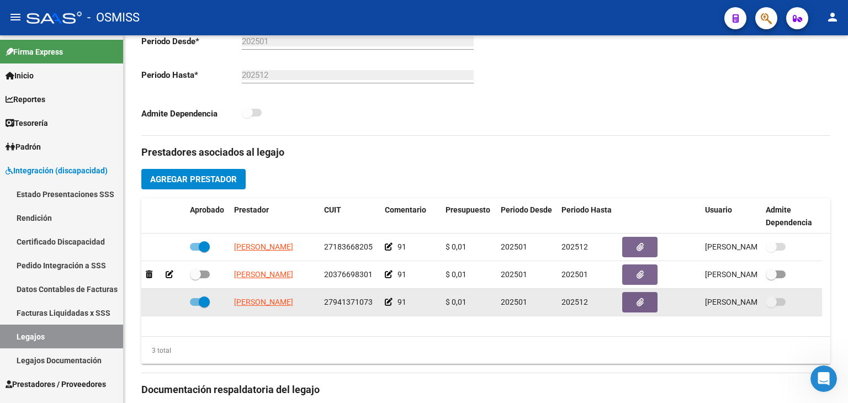
scroll to position [85, 0]
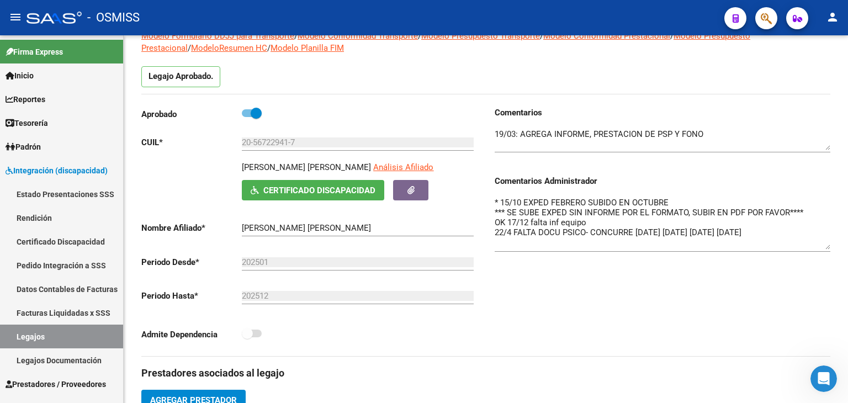
click at [651, 199] on textarea "* 15/10 EXPED FEBRERO SUBIDO EN OCTUBRE *** SE SUBE EXPED SIN INFORME POR EL FO…" at bounding box center [663, 223] width 336 height 53
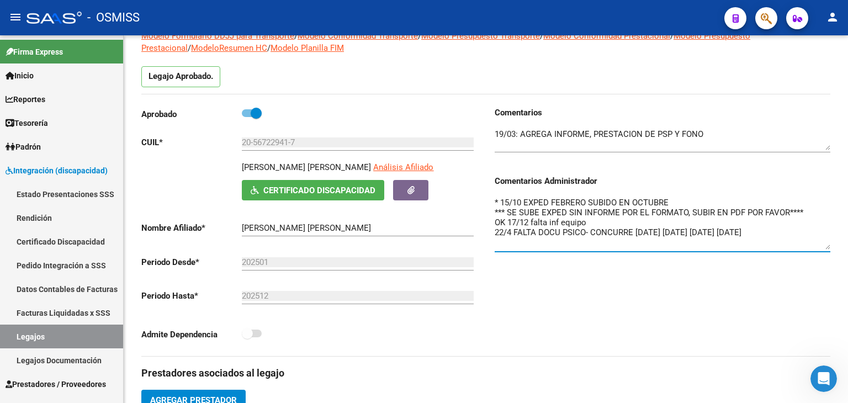
click at [651, 199] on textarea "* 15/10 EXPED FEBRERO SUBIDO EN OCTUBRE *** SE SUBE EXPED SIN INFORME POR EL FO…" at bounding box center [663, 223] width 336 height 53
drag, startPoint x: 522, startPoint y: 201, endPoint x: 501, endPoint y: 202, distance: 21.0
click at [501, 202] on textarea "* 15/10 EXPED FEBRERO SUBIDO EN JULIO *** SE SUBE EXPED SIN INFORME POR EL FORM…" at bounding box center [663, 223] width 336 height 53
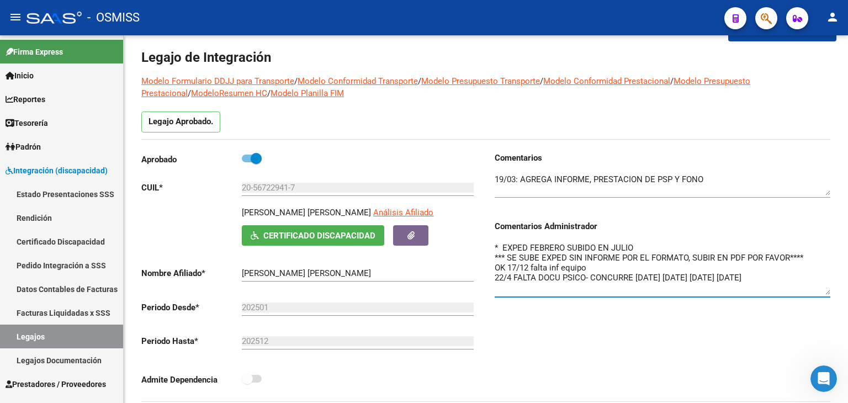
scroll to position [0, 0]
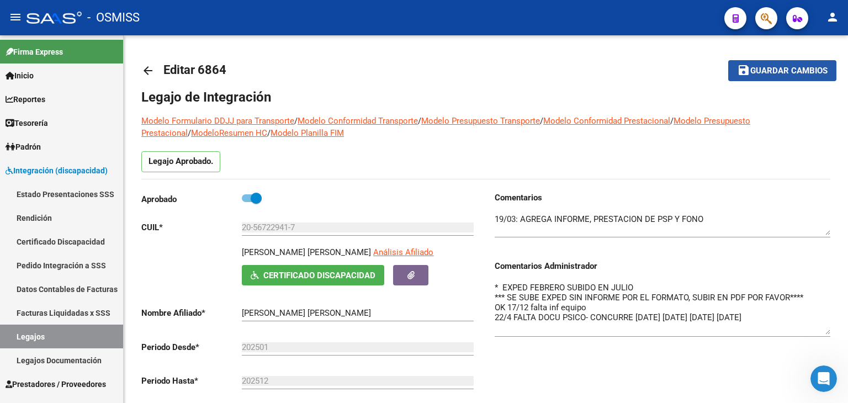
click at [805, 71] on span "Guardar cambios" at bounding box center [788, 71] width 77 height 10
click at [663, 285] on textarea "* EXPED FEBRERO SUBIDO EN JULIO *** SE SUBE EXPED SIN INFORME POR EL FORMATO, S…" at bounding box center [663, 308] width 336 height 53
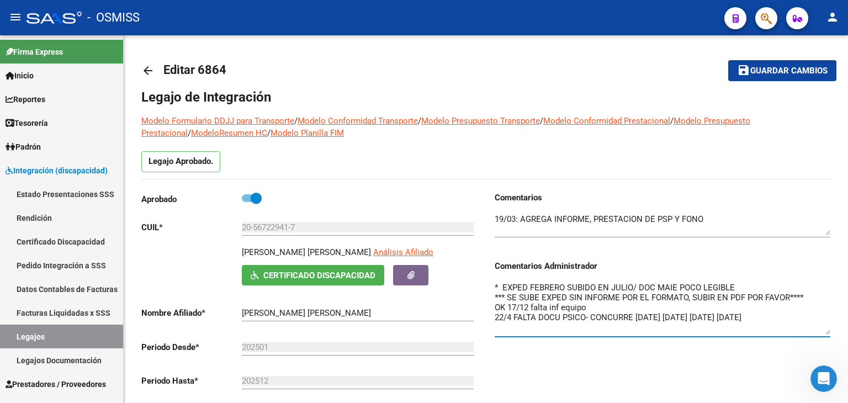
click at [765, 77] on button "save Guardar cambios" at bounding box center [782, 70] width 108 height 20
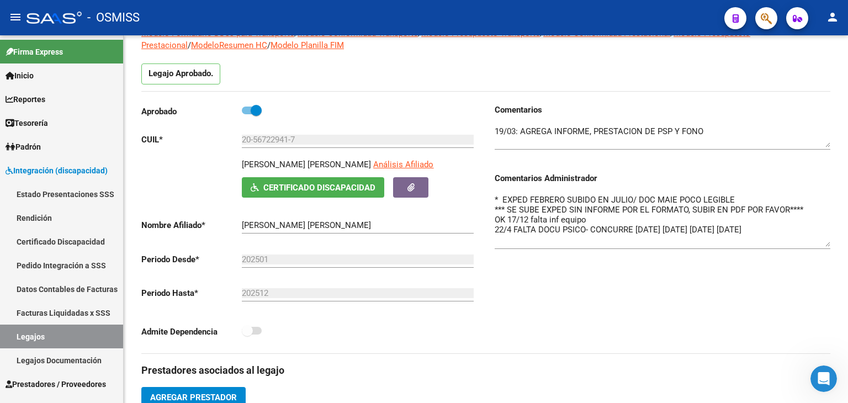
scroll to position [85, 0]
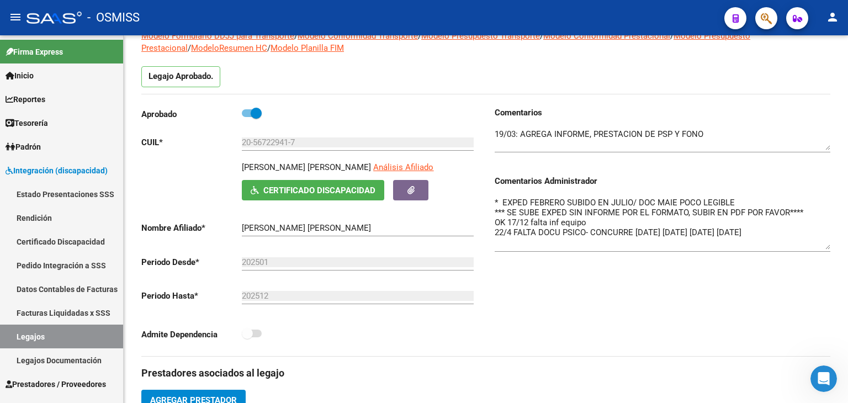
click at [753, 203] on textarea "* EXPED FEBRERO SUBIDO EN JULIO/ DOC MAIE POCO LEGIBLE *** SE SUBE EXPED SIN IN…" at bounding box center [663, 223] width 336 height 53
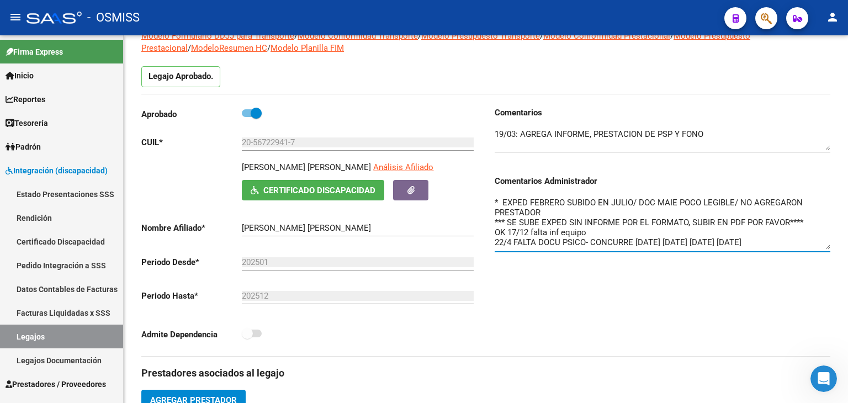
scroll to position [0, 0]
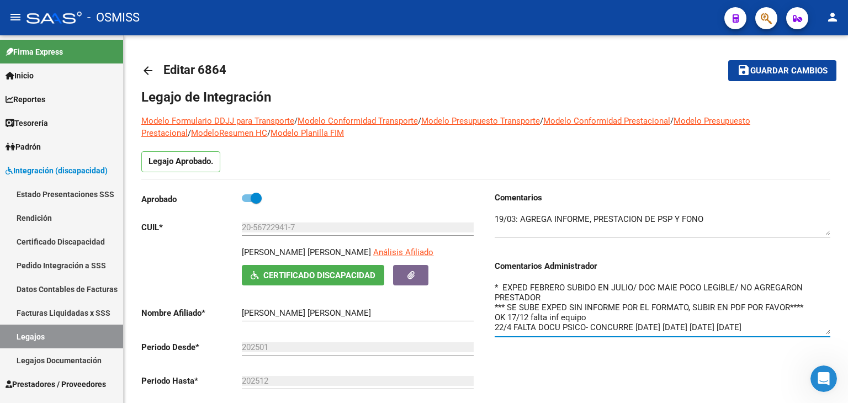
type textarea "* EXPED FEBRERO SUBIDO EN JULIO/ DOC MAIE POCO LEGIBLE/ NO AGREGARON PRESTADOR …"
click at [769, 66] on span "Guardar cambios" at bounding box center [788, 71] width 77 height 10
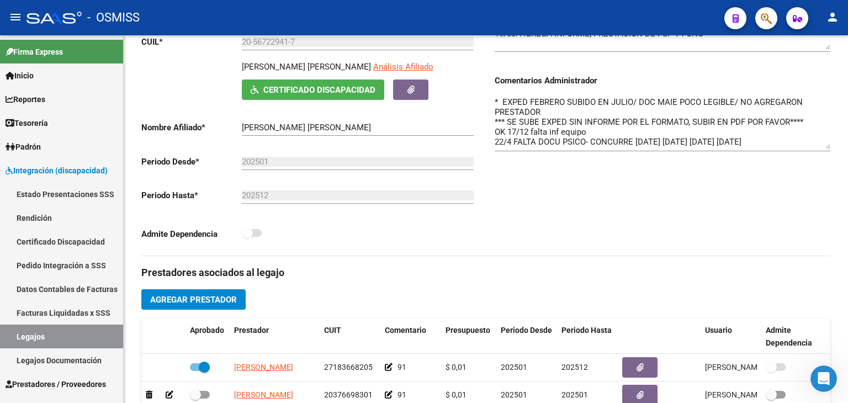
scroll to position [221, 0]
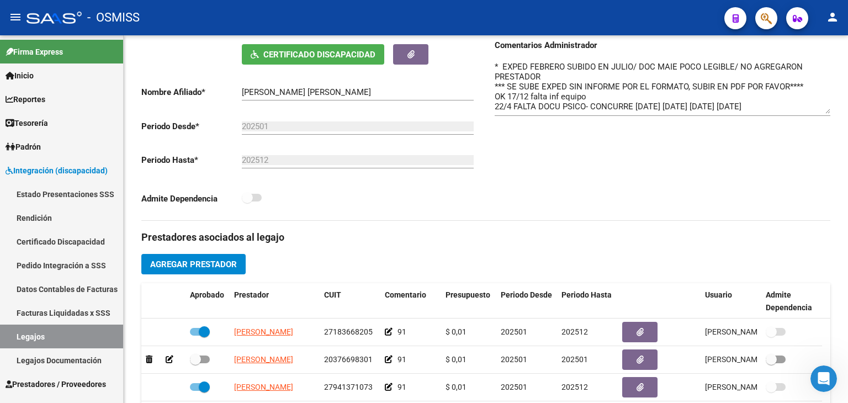
click at [215, 269] on span "Agregar Prestador" at bounding box center [193, 264] width 87 height 10
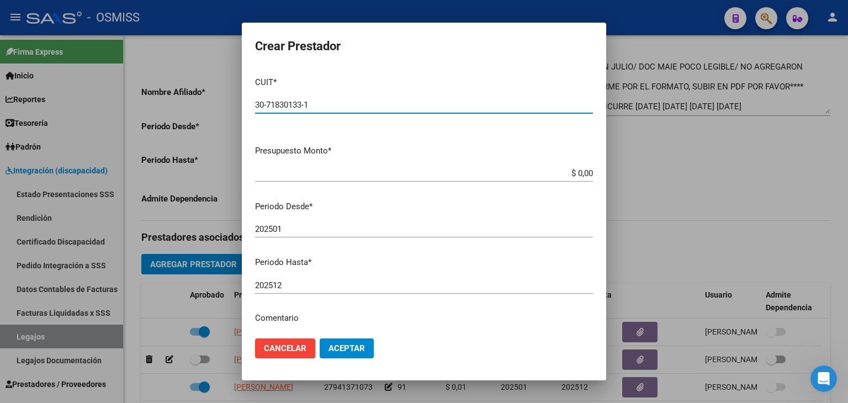
type input "30-71830133-1"
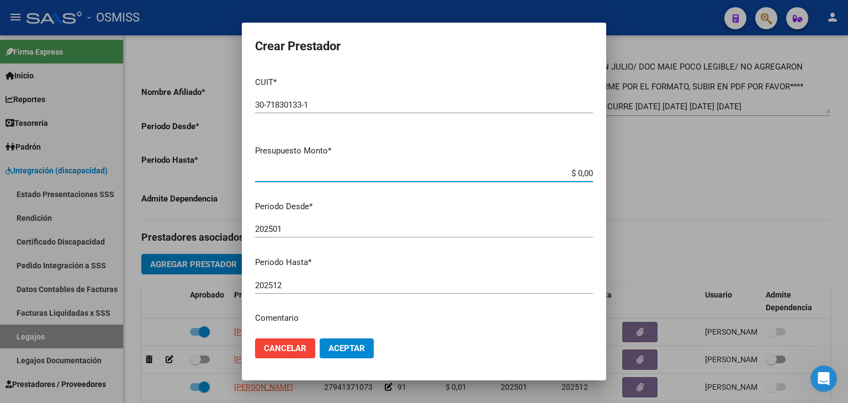
click at [581, 173] on input "$ 0,00" at bounding box center [424, 173] width 338 height 10
type input "$ 0,10"
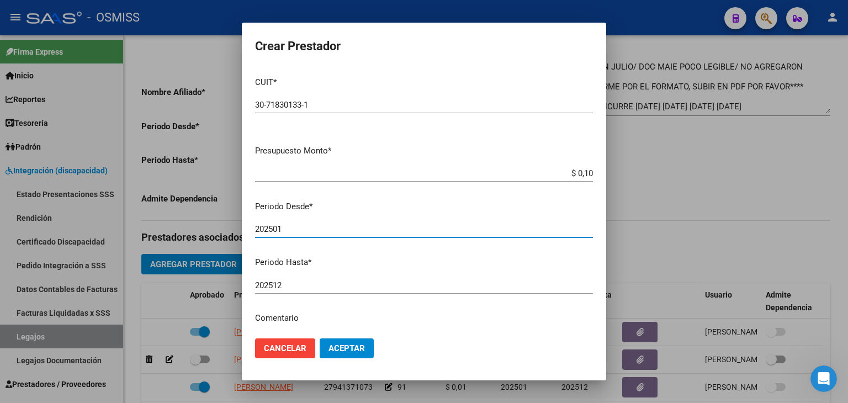
click at [307, 230] on input "202501" at bounding box center [424, 229] width 338 height 10
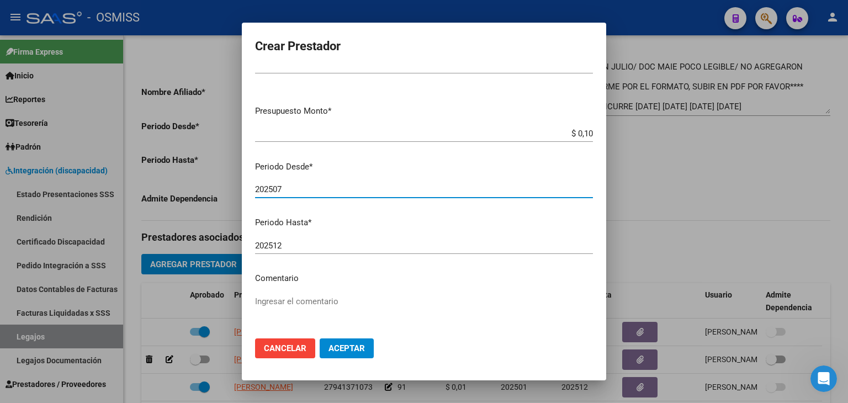
scroll to position [110, 0]
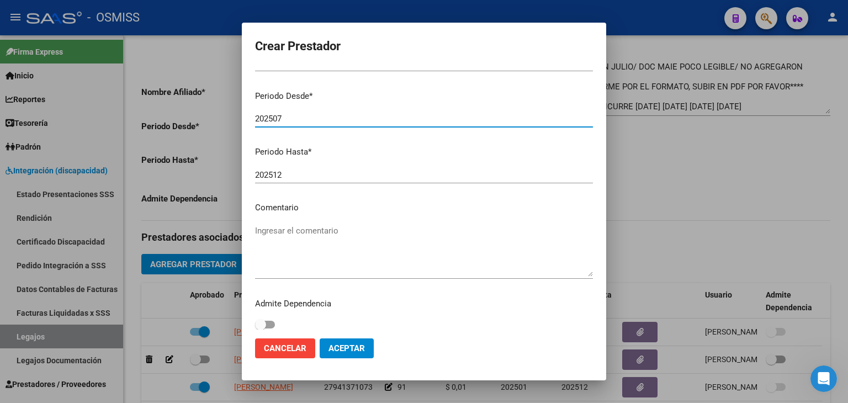
type input "202507"
click at [329, 225] on textarea "Ingresar el comentario" at bounding box center [424, 251] width 338 height 52
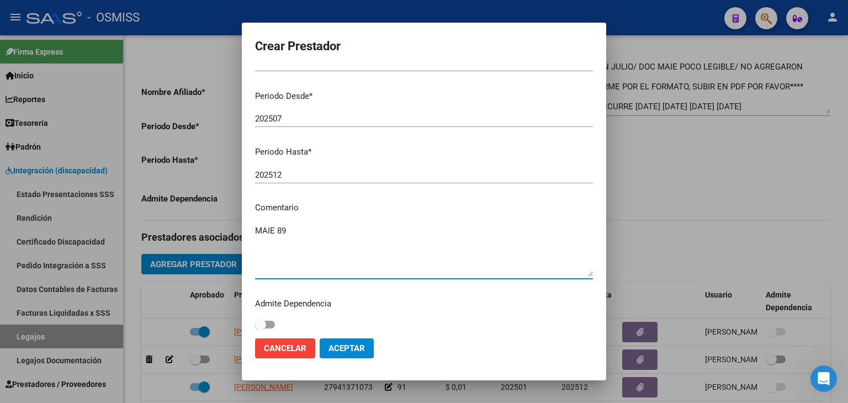
type textarea "MAIE 89"
click at [360, 346] on span "Aceptar" at bounding box center [346, 348] width 36 height 10
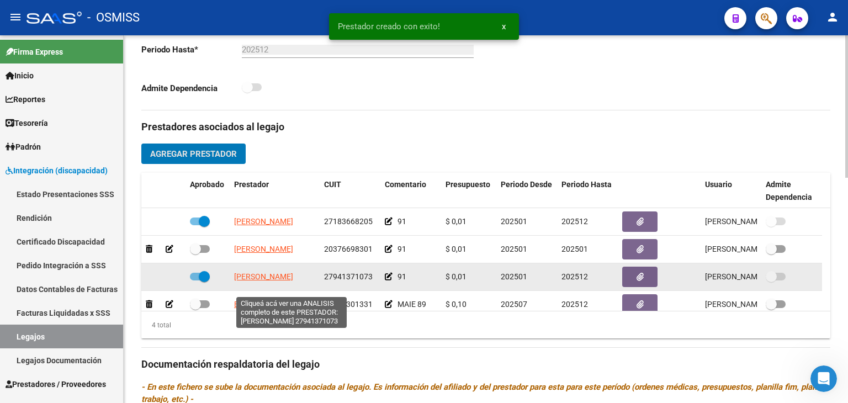
scroll to position [11, 0]
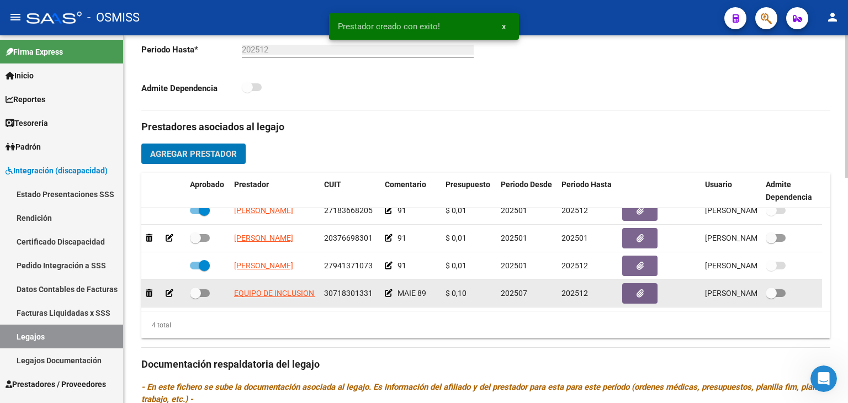
click at [204, 297] on span at bounding box center [200, 293] width 20 height 8
click at [195, 298] on input "checkbox" at bounding box center [195, 297] width 1 height 1
checkbox input "true"
click at [359, 298] on span "30718301331" at bounding box center [348, 293] width 49 height 9
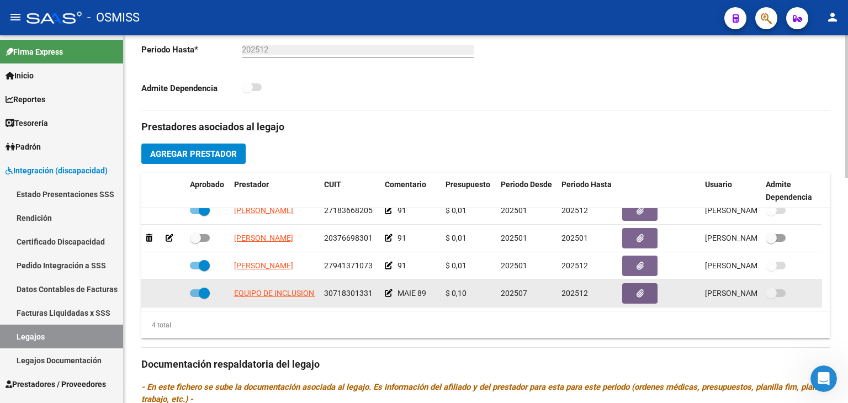
click at [359, 298] on span "30718301331" at bounding box center [348, 293] width 49 height 9
copy span "30718301331"
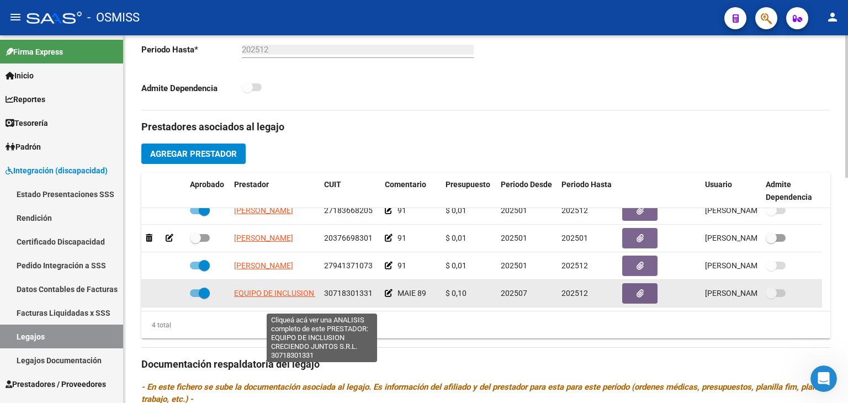
click at [270, 298] on span "EQUIPO DE INCLUSION CRECIENDO JUNTOS S.R.L." at bounding box center [322, 293] width 177 height 9
type textarea "30718301331"
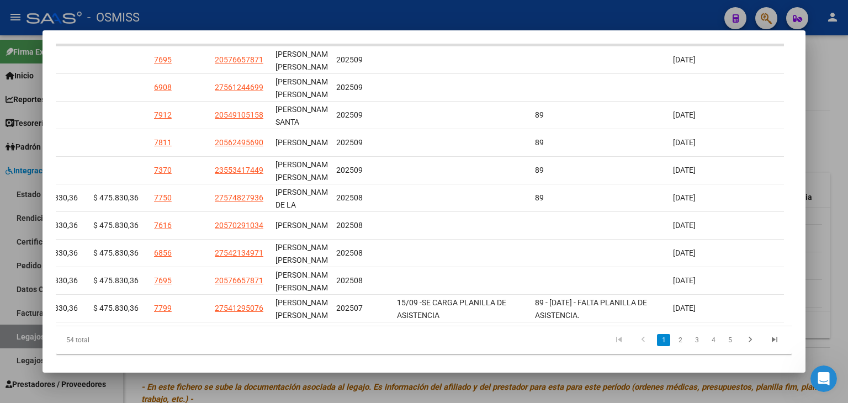
scroll to position [323, 0]
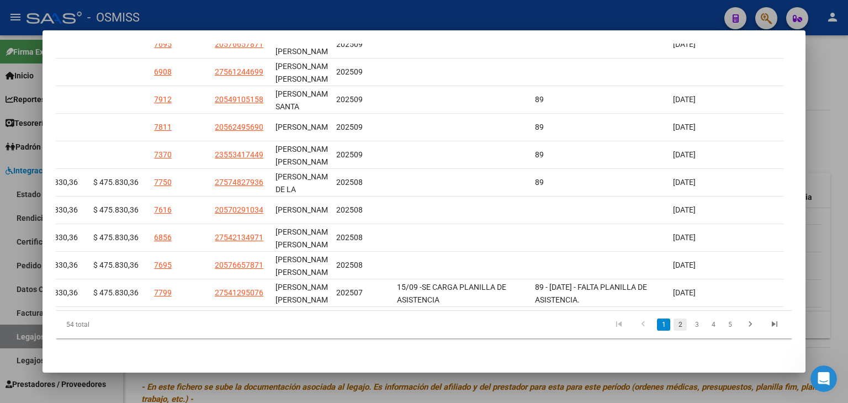
click at [673, 326] on link "2" at bounding box center [679, 324] width 13 height 12
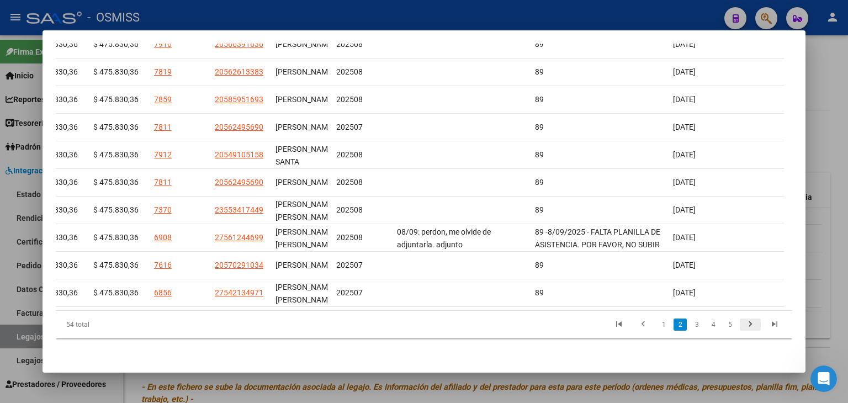
click at [744, 325] on icon "go to next page" at bounding box center [750, 325] width 14 height 13
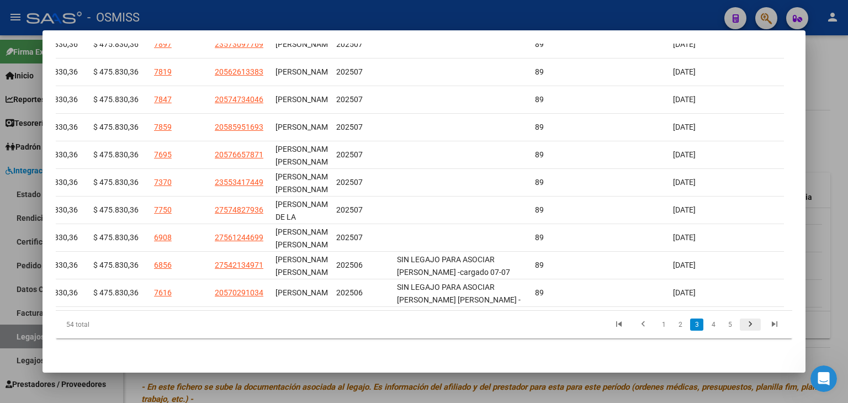
click at [743, 325] on icon "go to next page" at bounding box center [750, 325] width 14 height 13
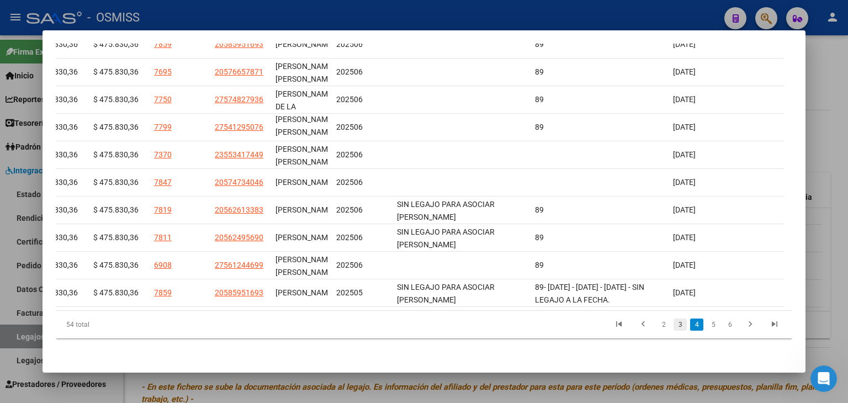
click at [673, 325] on link "3" at bounding box center [679, 324] width 13 height 12
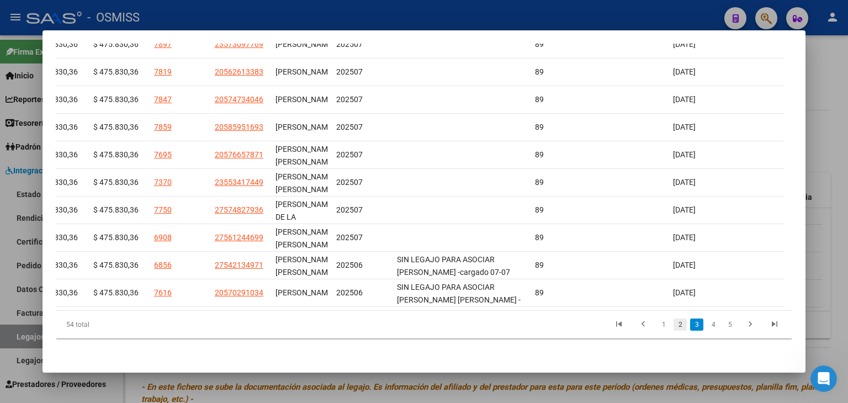
click at [673, 323] on link "2" at bounding box center [679, 324] width 13 height 12
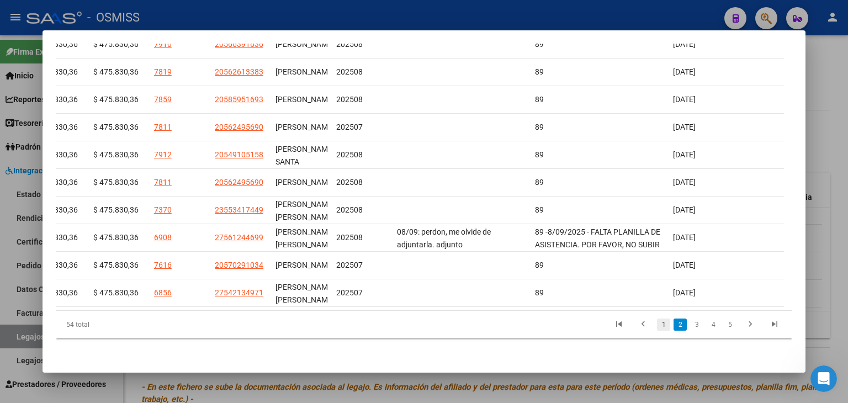
click at [657, 326] on link "1" at bounding box center [663, 324] width 13 height 12
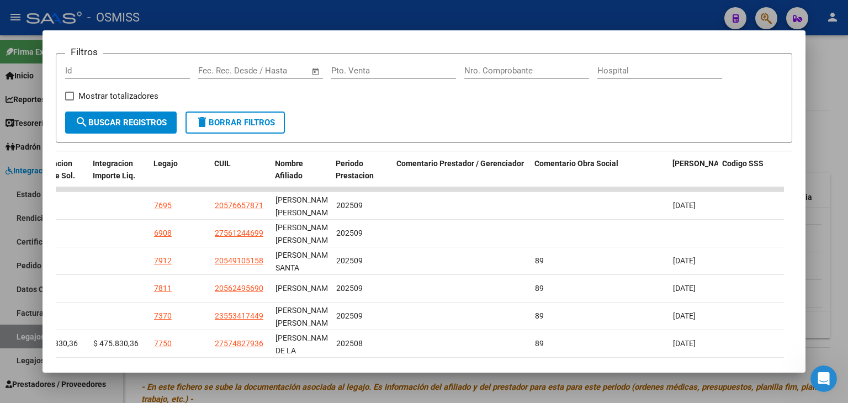
scroll to position [103, 0]
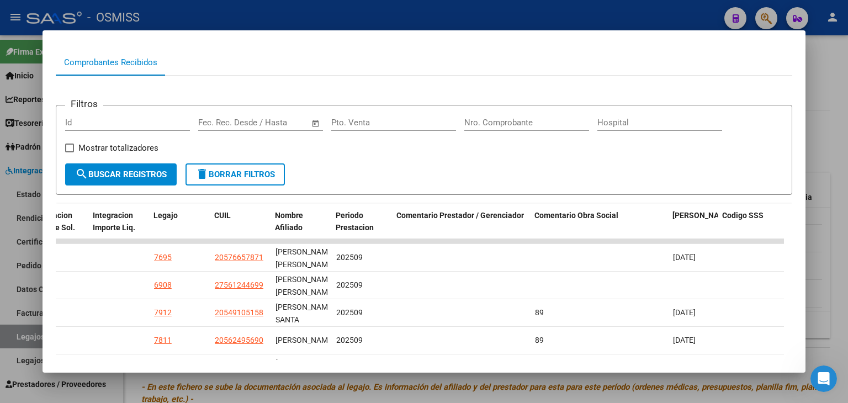
click at [391, 383] on div at bounding box center [424, 201] width 848 height 403
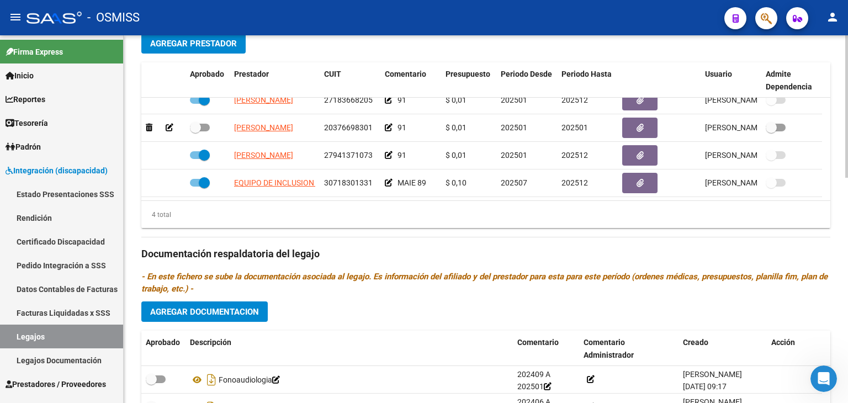
scroll to position [416, 0]
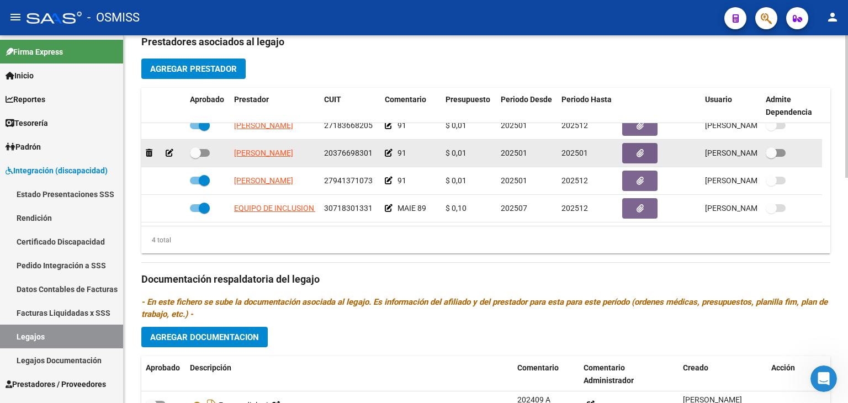
click at [173, 157] on icon at bounding box center [170, 153] width 8 height 8
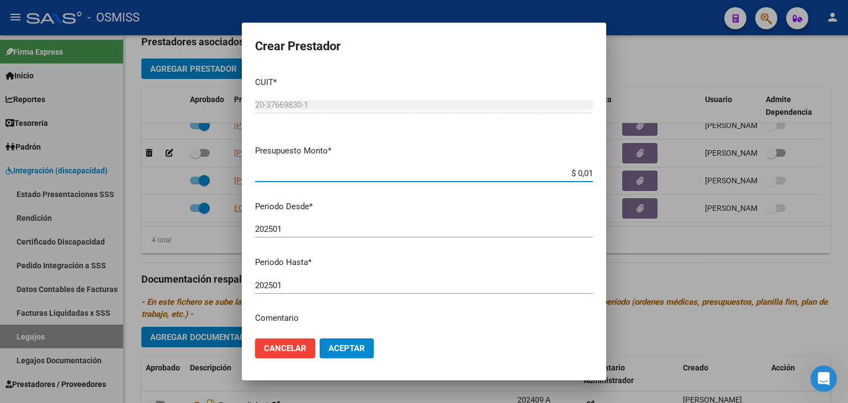
click at [334, 281] on input "202501" at bounding box center [424, 285] width 338 height 10
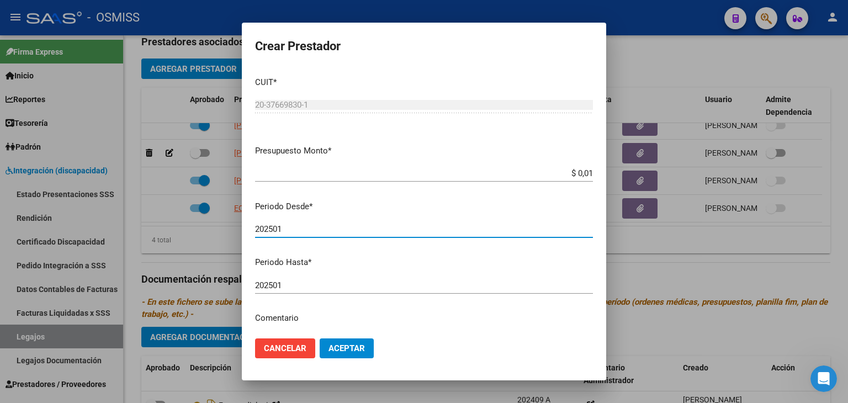
click at [330, 230] on input "202501" at bounding box center [424, 229] width 338 height 10
type input "202506"
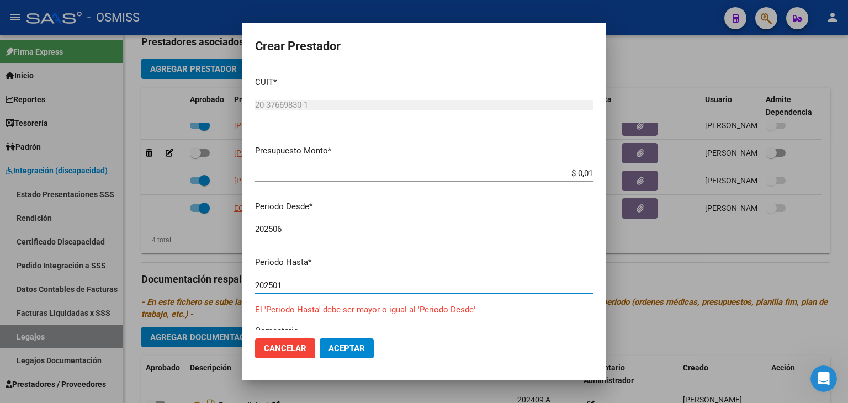
click at [334, 288] on input "202501" at bounding box center [424, 285] width 338 height 10
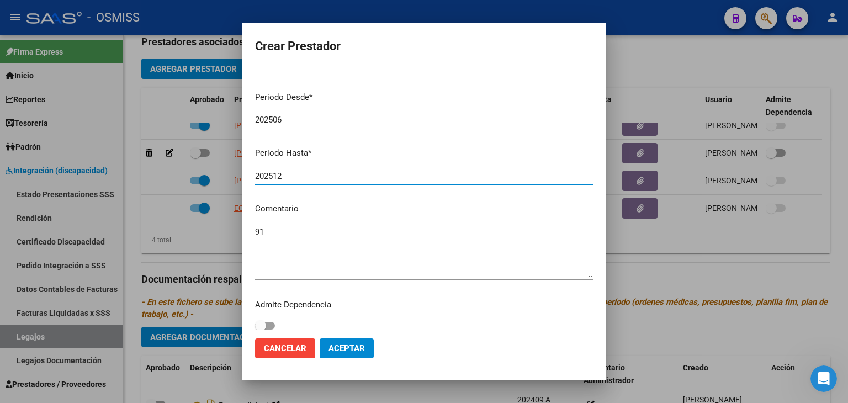
scroll to position [110, 0]
type input "202512"
click at [362, 232] on textarea "91" at bounding box center [424, 251] width 338 height 52
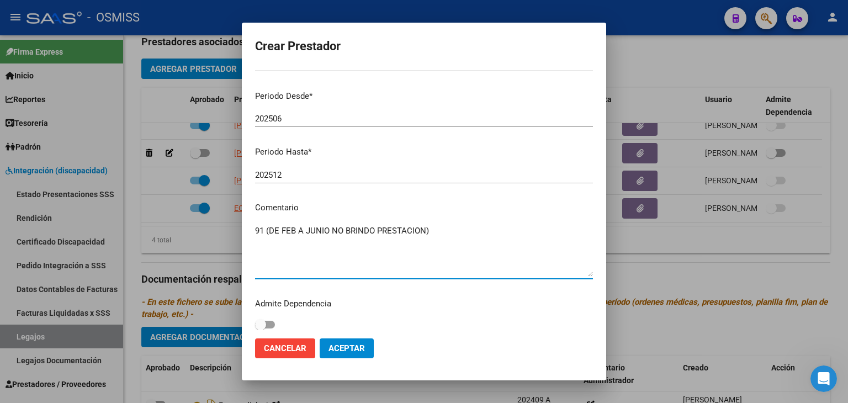
type textarea "91 (DE FEB A JUNIO NO BRINDO PRESTACION)"
click at [357, 347] on span "Aceptar" at bounding box center [346, 348] width 36 height 10
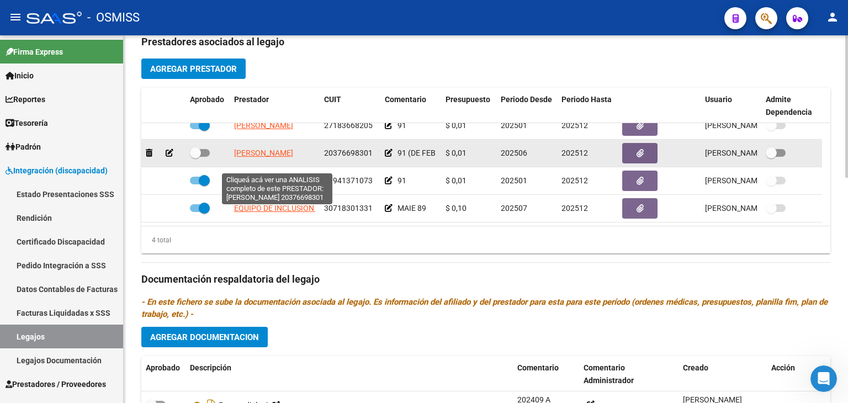
click at [293, 157] on span "[PERSON_NAME]" at bounding box center [263, 152] width 59 height 9
type textarea "20376698301"
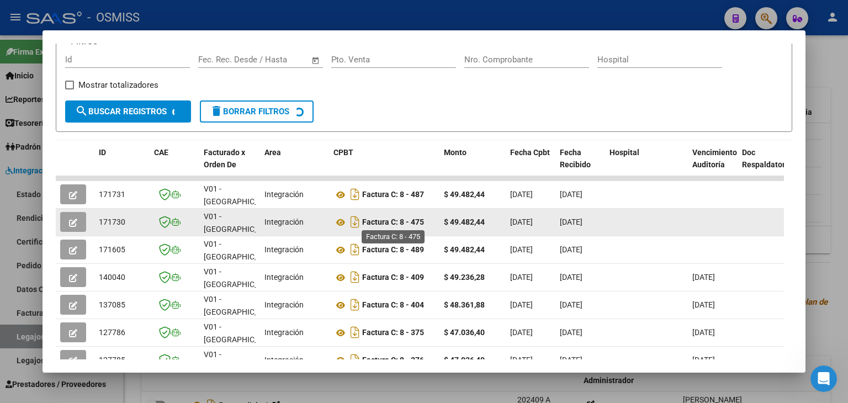
scroll to position [296, 0]
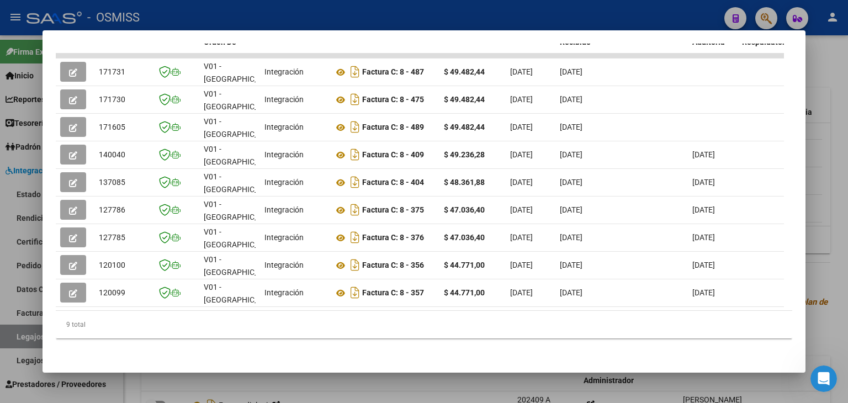
click at [357, 385] on div at bounding box center [424, 201] width 848 height 403
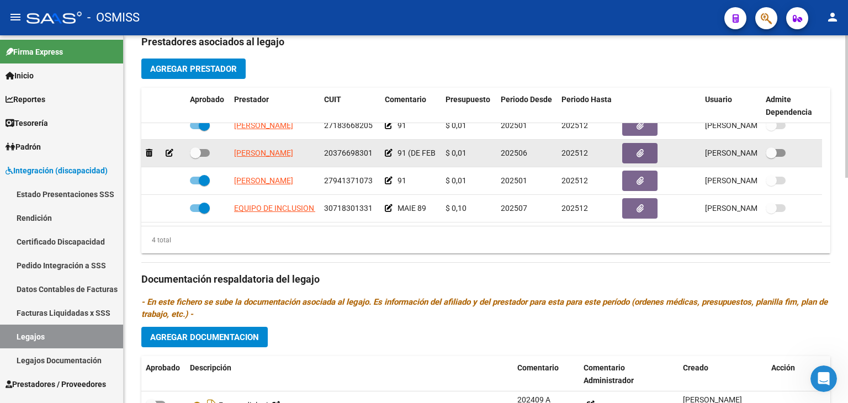
click at [204, 157] on span at bounding box center [200, 153] width 20 height 8
click at [195, 157] on input "checkbox" at bounding box center [195, 157] width 1 height 1
checkbox input "true"
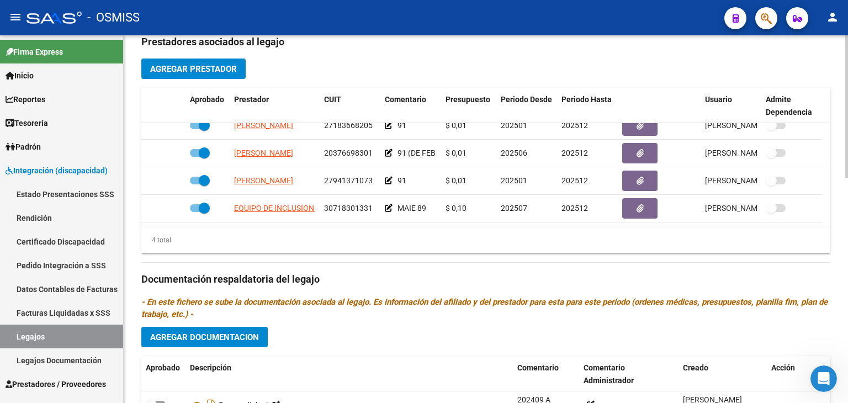
scroll to position [361, 0]
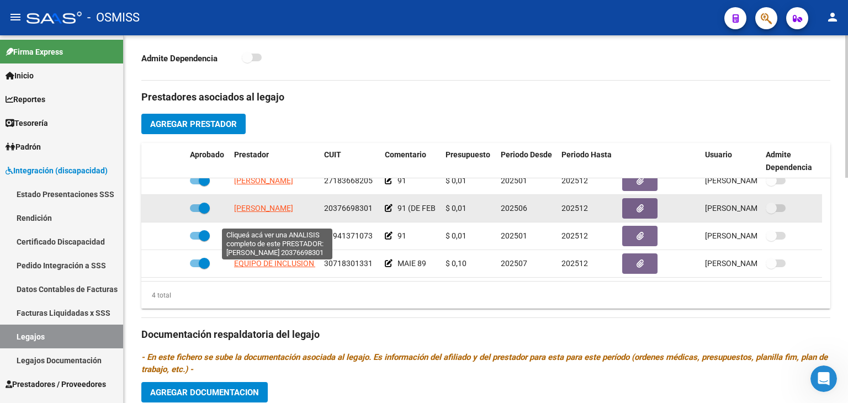
click at [293, 213] on span "[PERSON_NAME]" at bounding box center [263, 208] width 59 height 9
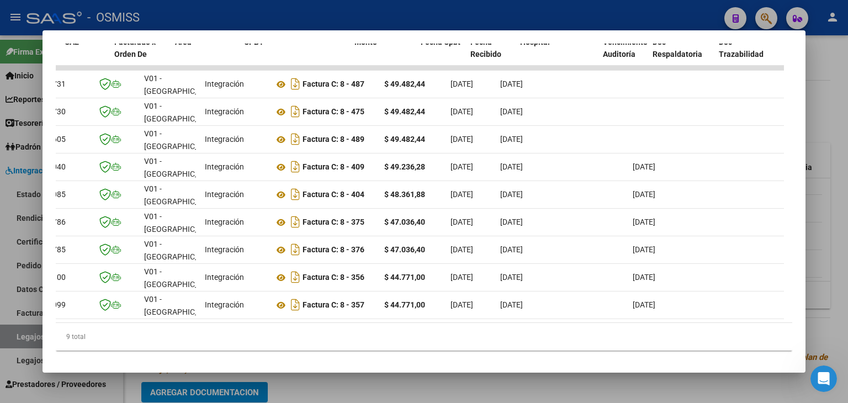
scroll to position [0, 0]
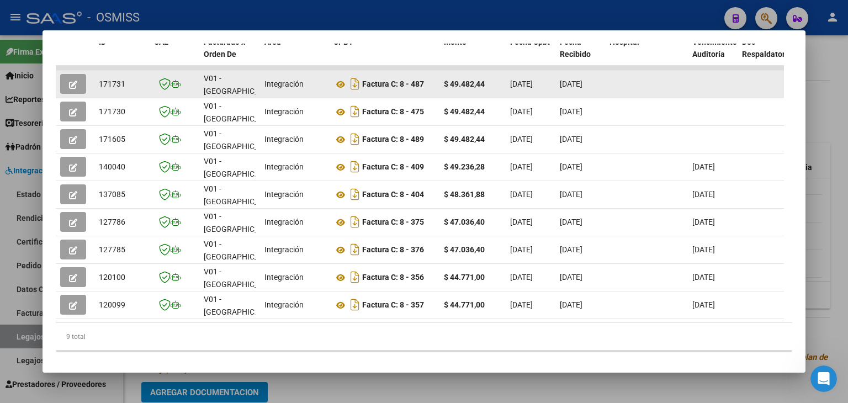
click at [75, 84] on icon "button" at bounding box center [73, 85] width 8 height 8
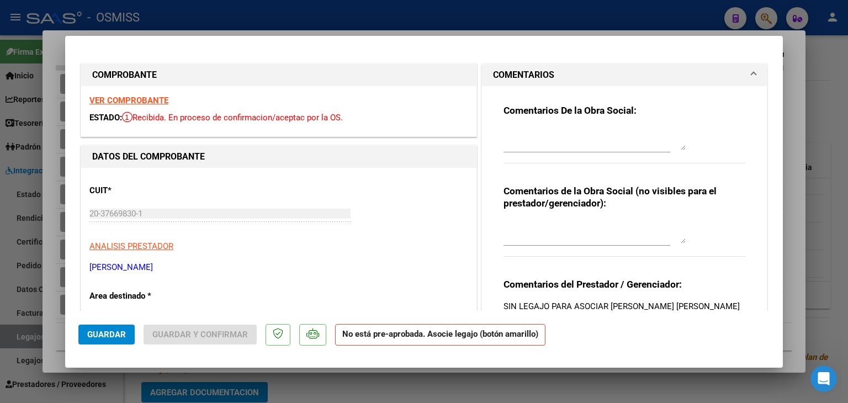
click at [515, 134] on textarea at bounding box center [594, 139] width 182 height 22
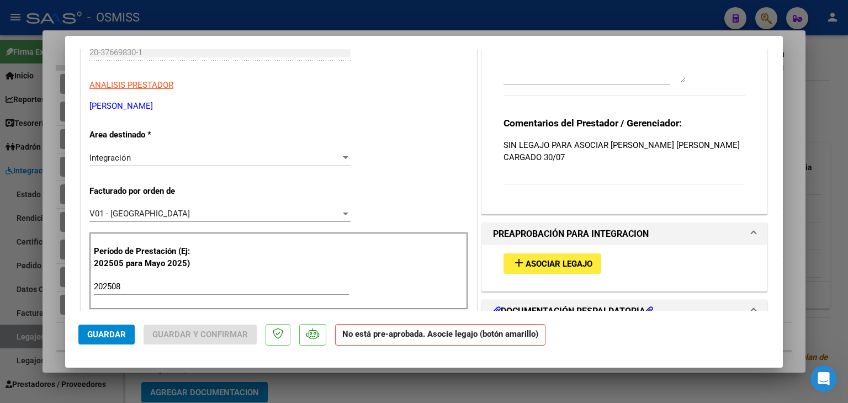
scroll to position [221, 0]
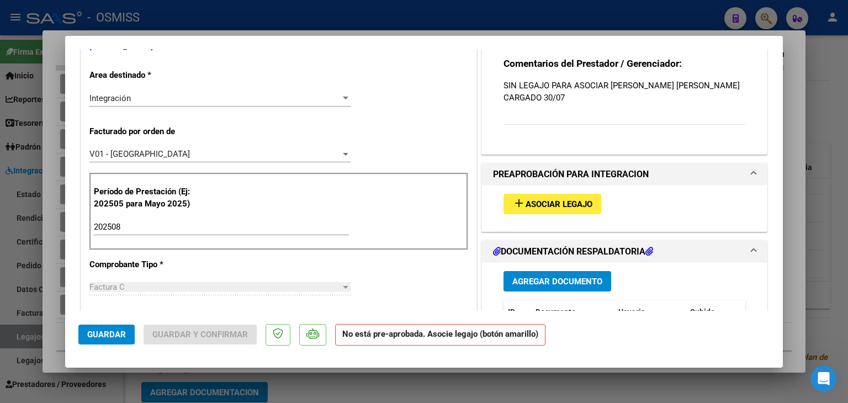
click at [570, 215] on div "add Asociar Legajo" at bounding box center [624, 203] width 258 height 37
click at [572, 204] on span "Asociar Legajo" at bounding box center [558, 204] width 67 height 10
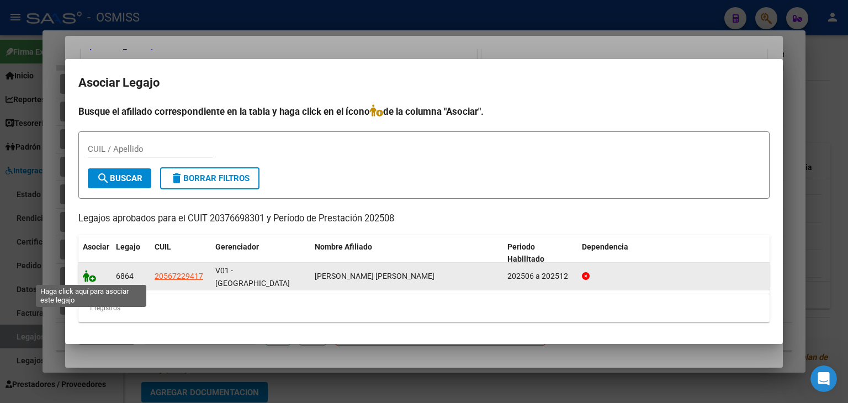
click at [83, 273] on icon at bounding box center [89, 276] width 13 height 12
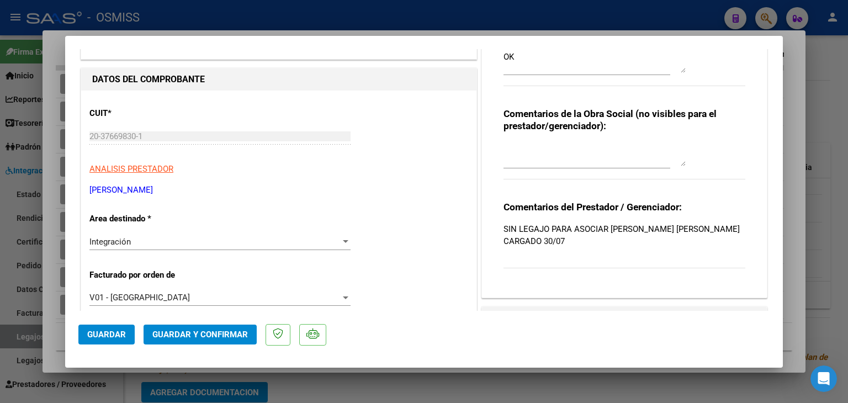
scroll to position [0, 0]
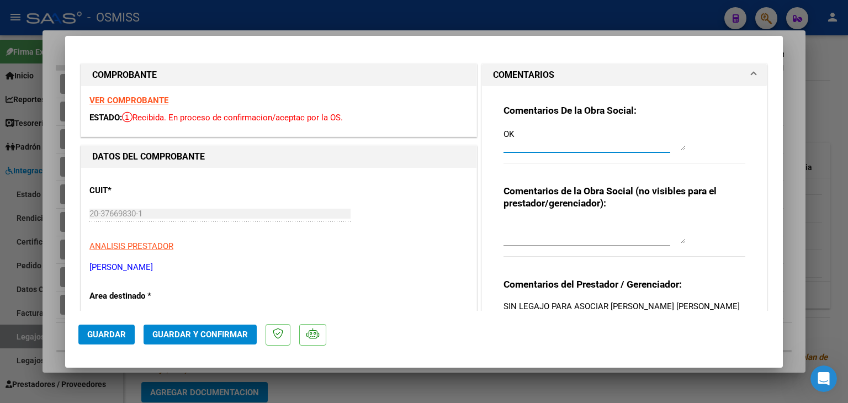
drag, startPoint x: 497, startPoint y: 137, endPoint x: 490, endPoint y: 137, distance: 6.6
click at [495, 137] on div "Comentarios De la Obra Social: OK Comentarios de la Obra Social (no visibles pa…" at bounding box center [624, 226] width 258 height 280
click at [533, 133] on textarea "OK" at bounding box center [594, 139] width 182 height 22
drag, startPoint x: 532, startPoint y: 134, endPoint x: 479, endPoint y: 137, distance: 53.1
click at [482, 137] on div "Comentarios De la Obra Social: OK--- Comentarios de la Obra Social (no visibles…" at bounding box center [624, 230] width 285 height 289
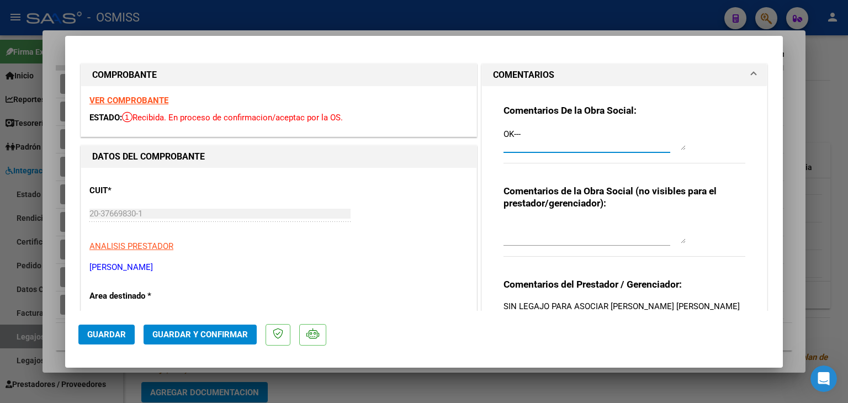
type textarea "OK---"
click at [118, 334] on span "Guardar" at bounding box center [106, 335] width 39 height 10
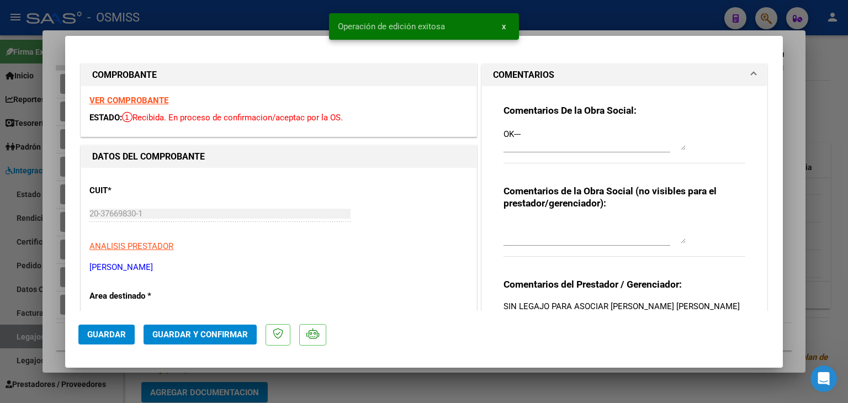
click at [50, 339] on div at bounding box center [424, 201] width 848 height 403
type input "$ 0,00"
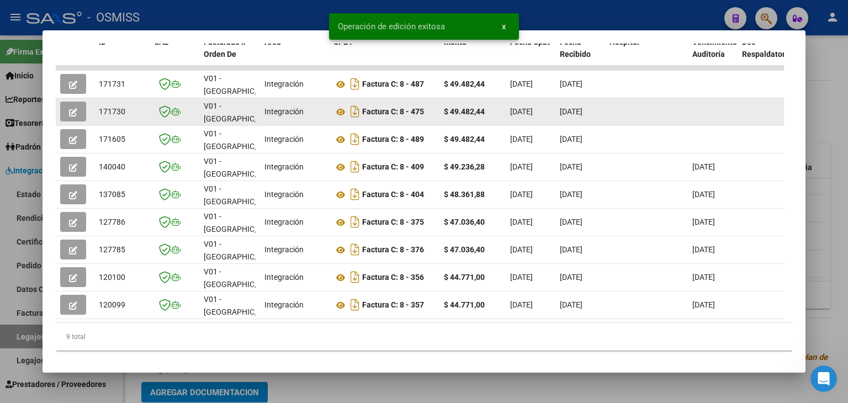
click at [78, 102] on button "button" at bounding box center [73, 112] width 26 height 20
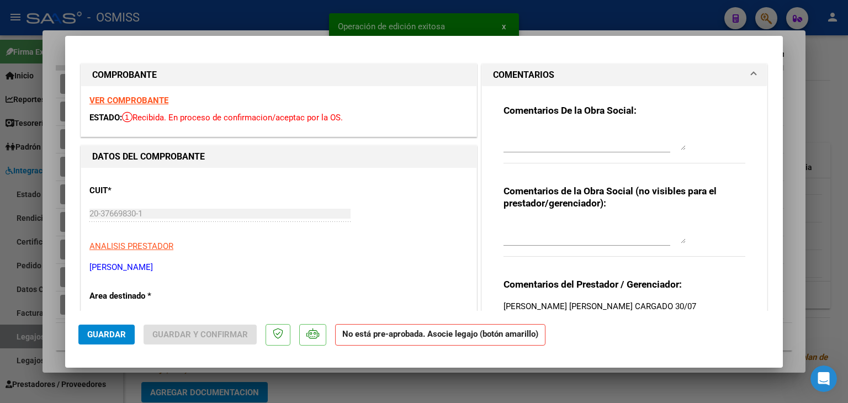
click at [526, 134] on textarea at bounding box center [594, 139] width 182 height 22
paste textarea "OK---"
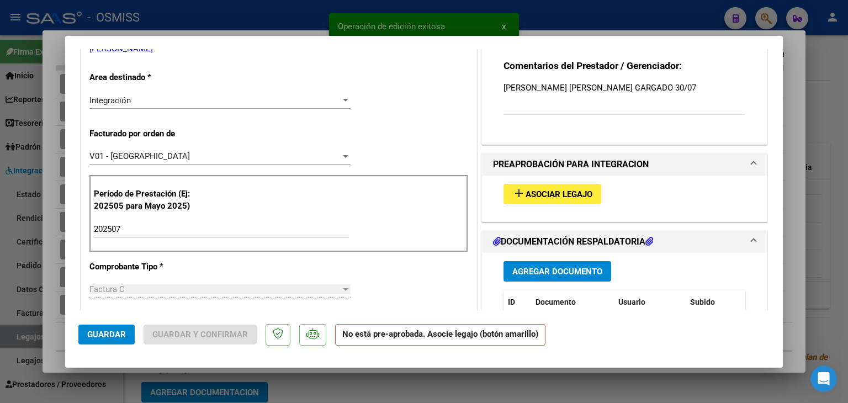
scroll to position [221, 0]
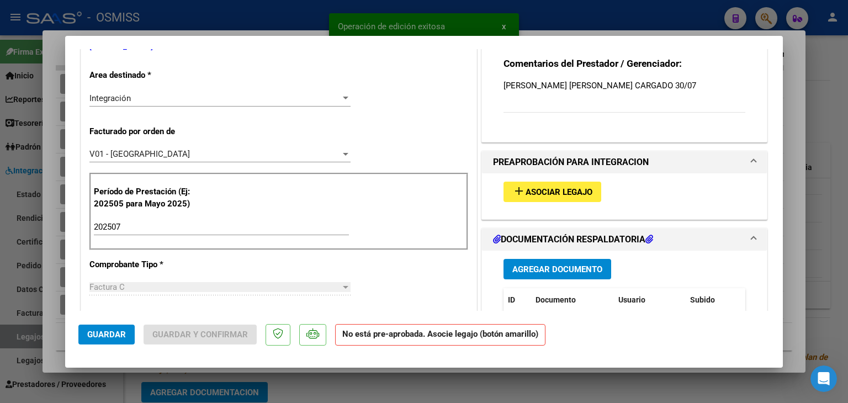
type textarea "OK---"
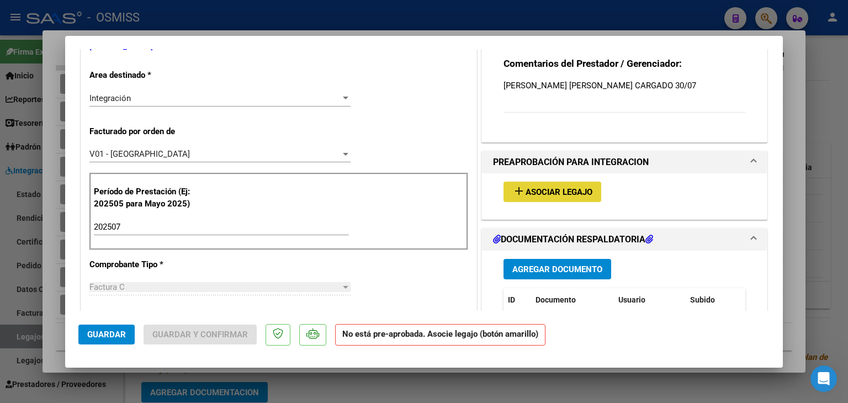
click at [563, 202] on button "add Asociar Legajo" at bounding box center [552, 192] width 98 height 20
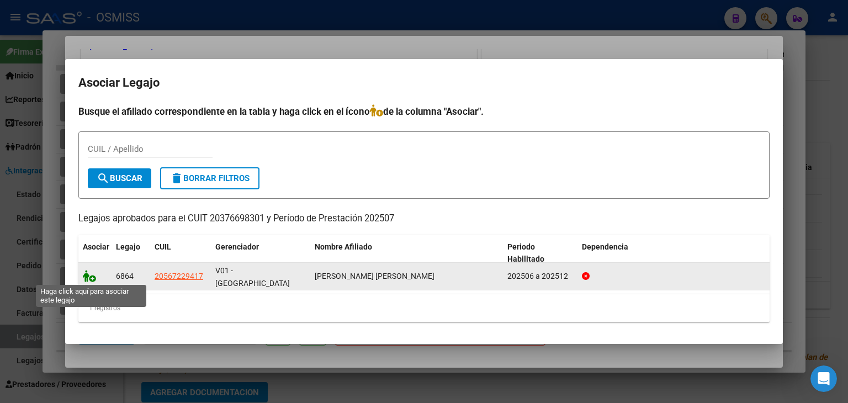
click at [89, 272] on icon at bounding box center [89, 276] width 13 height 12
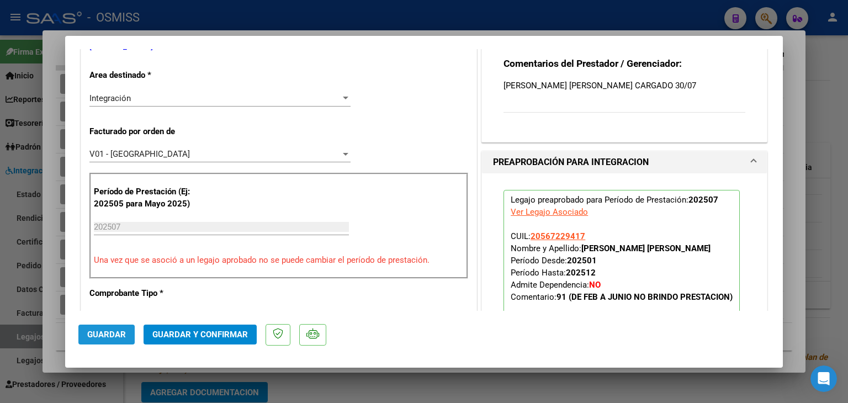
click at [111, 336] on span "Guardar" at bounding box center [106, 335] width 39 height 10
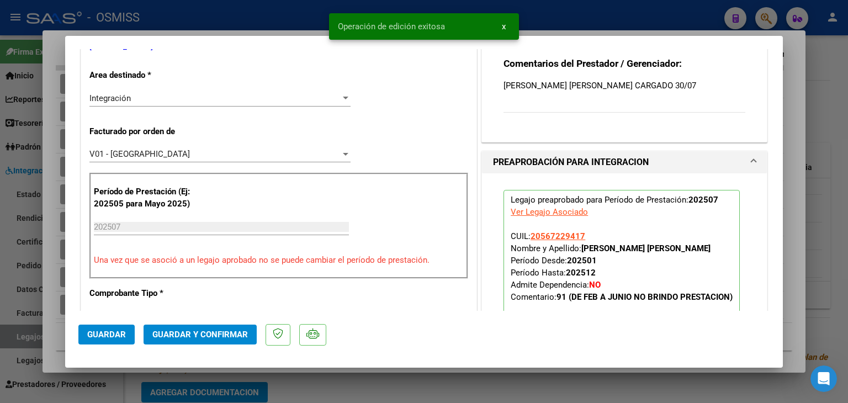
click at [57, 339] on div at bounding box center [424, 201] width 848 height 403
type input "$ 0,00"
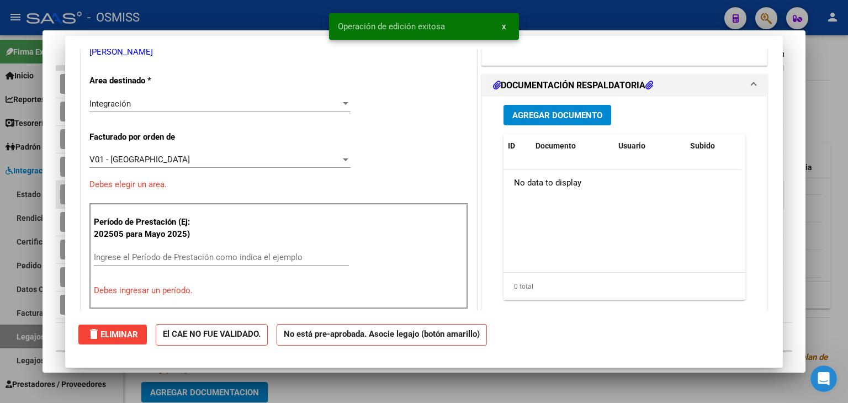
scroll to position [0, 0]
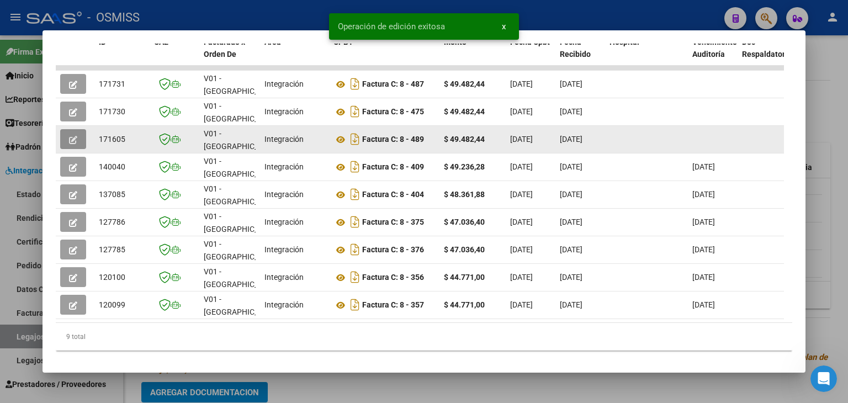
click at [72, 136] on icon "button" at bounding box center [73, 140] width 8 height 8
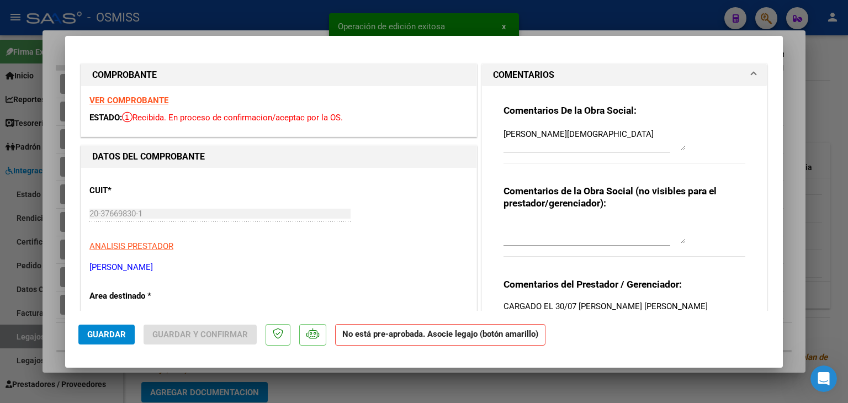
click at [503, 133] on textarea "[PERSON_NAME][DEMOGRAPHIC_DATA]" at bounding box center [594, 139] width 182 height 22
paste textarea "OK---"
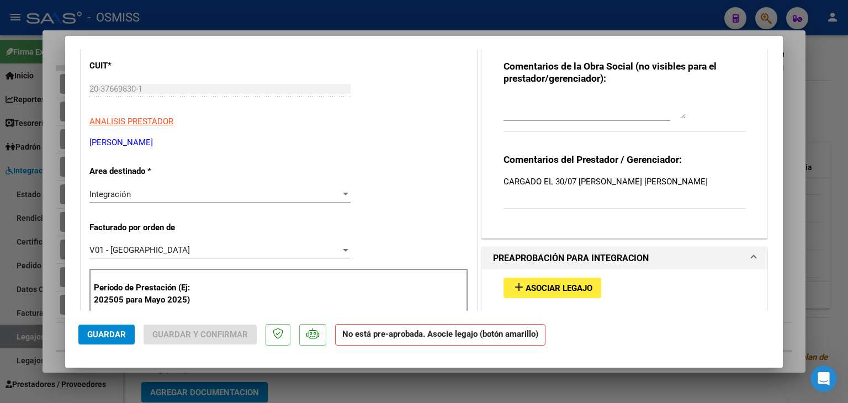
scroll to position [166, 0]
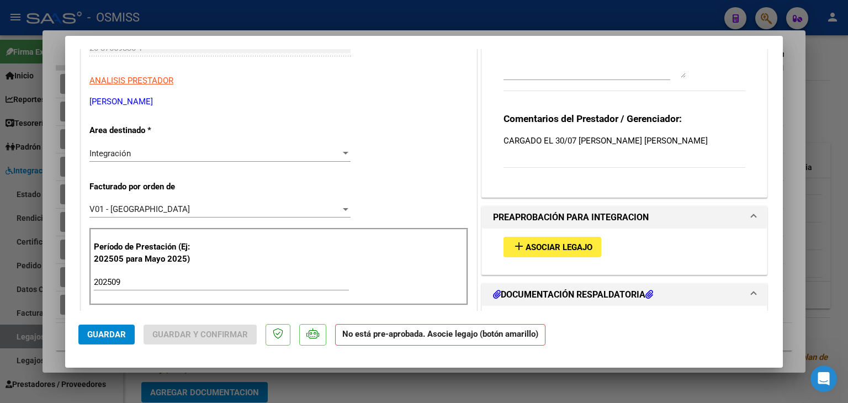
type textarea "OK---[PERSON_NAME][DEMOGRAPHIC_DATA]"
click at [563, 252] on span "Asociar Legajo" at bounding box center [558, 247] width 67 height 10
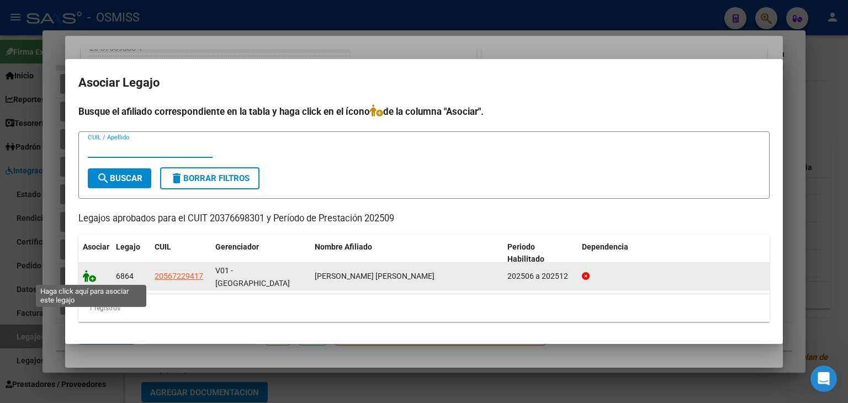
click at [89, 274] on icon at bounding box center [89, 276] width 13 height 12
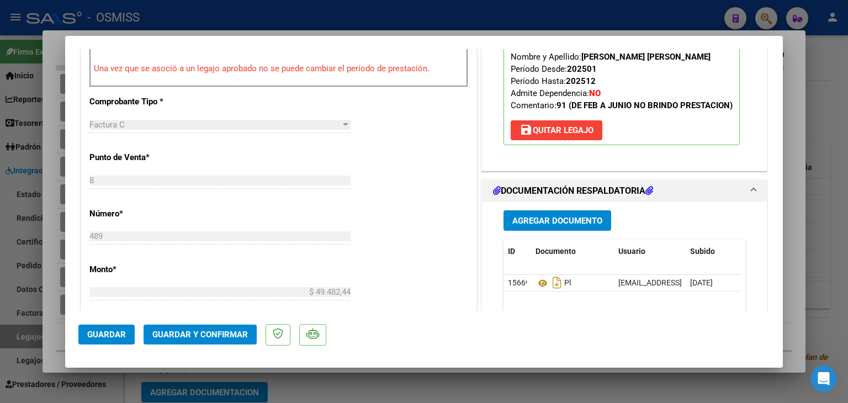
scroll to position [442, 0]
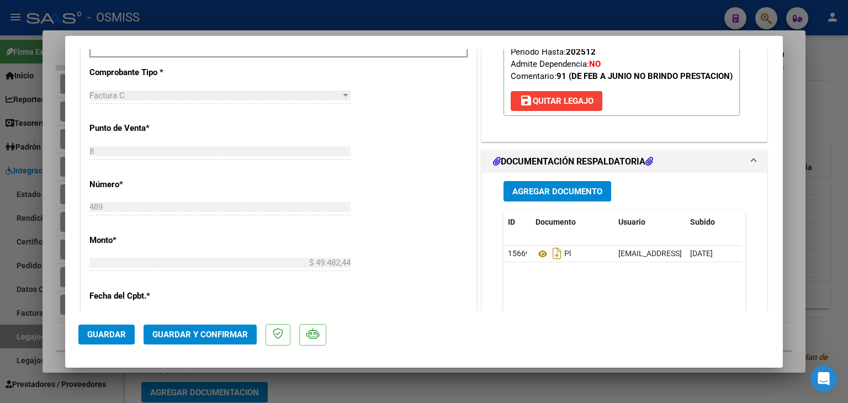
click at [110, 333] on span "Guardar" at bounding box center [106, 335] width 39 height 10
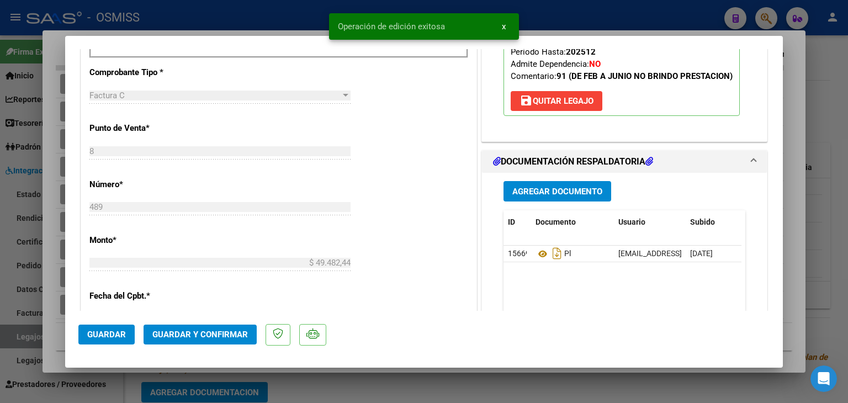
click at [57, 346] on div at bounding box center [424, 201] width 848 height 403
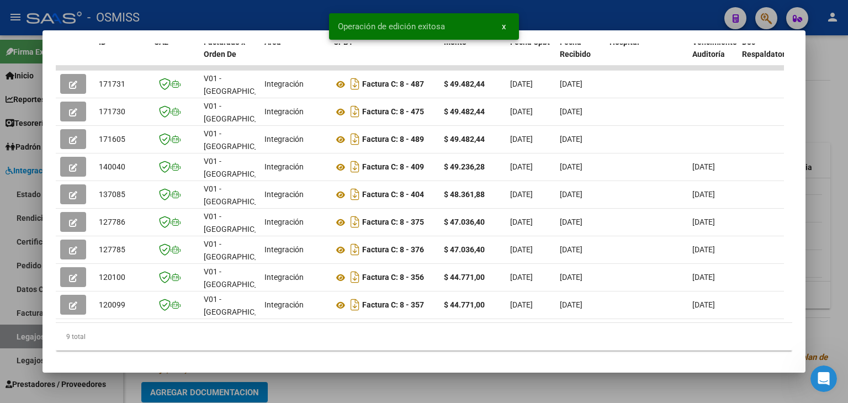
click at [300, 382] on div at bounding box center [424, 201] width 848 height 403
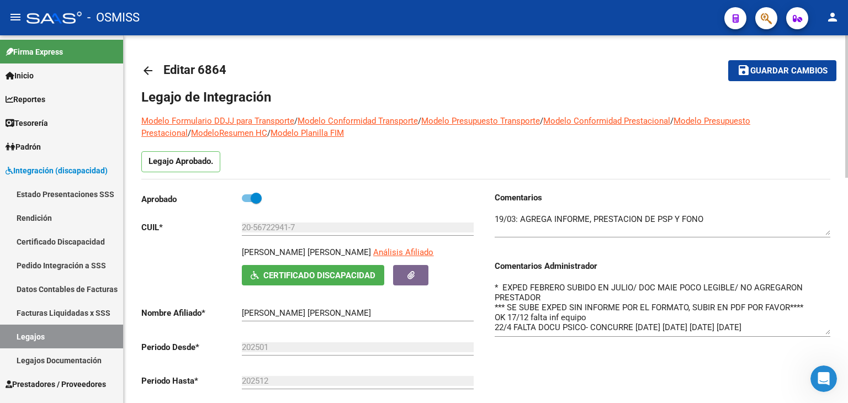
drag, startPoint x: 40, startPoint y: 332, endPoint x: 124, endPoint y: 290, distance: 94.5
click at [40, 332] on link "Legajos" at bounding box center [61, 337] width 123 height 24
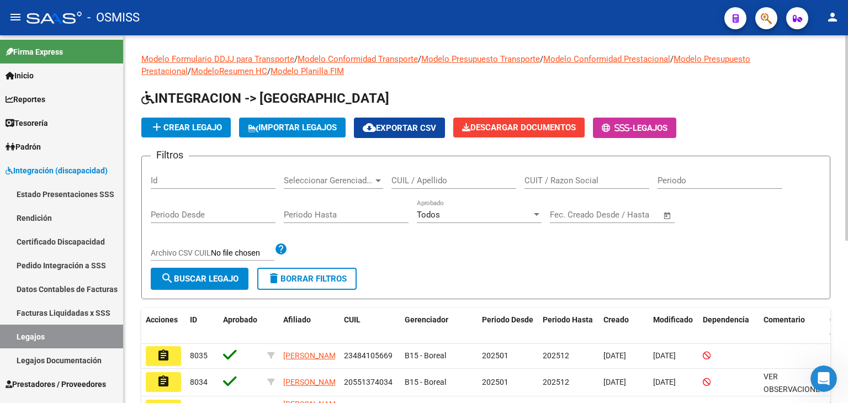
click at [409, 181] on input "CUIL / Apellido" at bounding box center [453, 181] width 125 height 10
type input "ZARAGOZ"
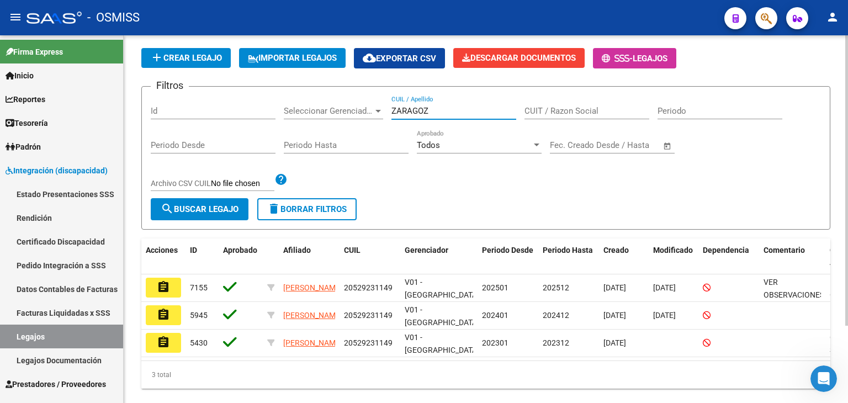
scroll to position [97, 0]
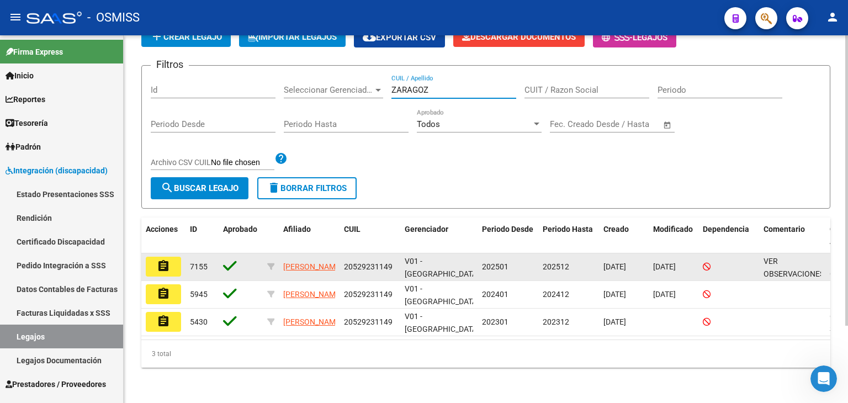
click at [170, 257] on button "assignment" at bounding box center [163, 267] width 35 height 20
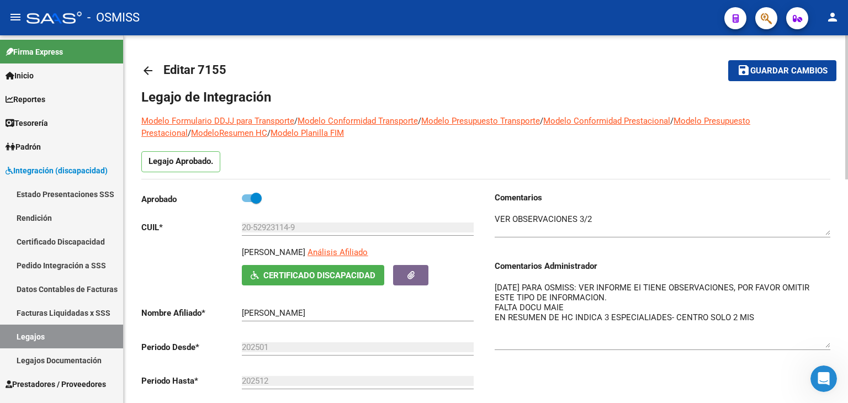
drag, startPoint x: 826, startPoint y: 302, endPoint x: 847, endPoint y: 347, distance: 49.1
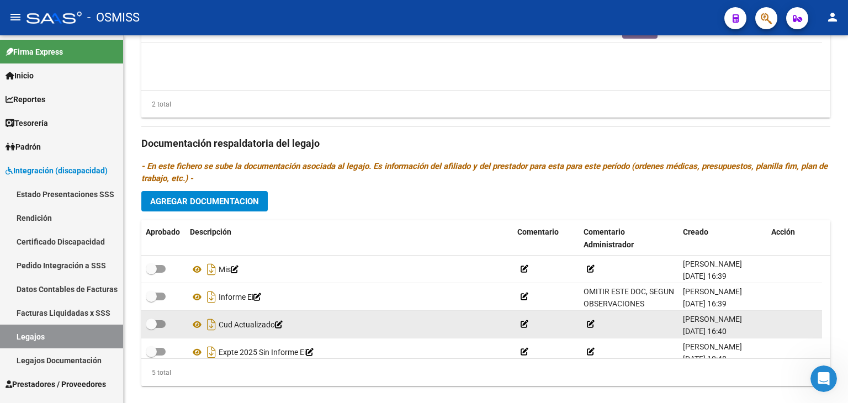
scroll to position [38, 0]
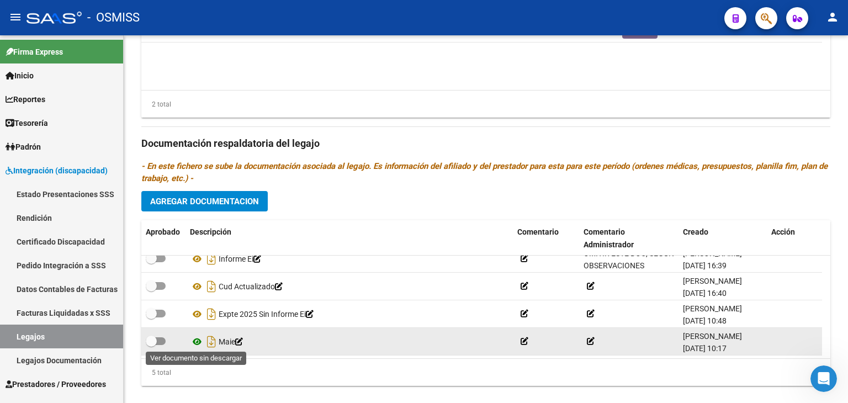
click at [200, 341] on icon at bounding box center [197, 341] width 14 height 13
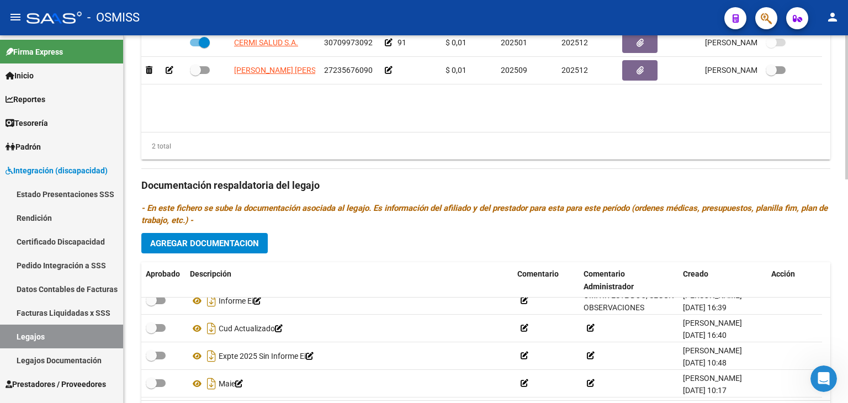
scroll to position [404, 0]
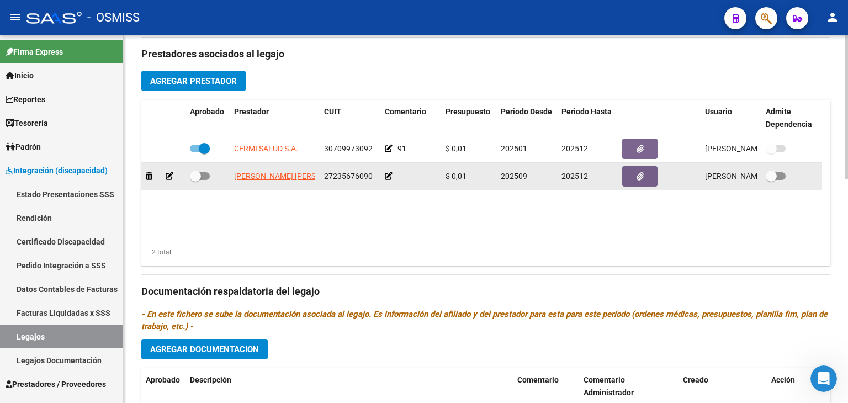
click at [344, 176] on span "27235676090" at bounding box center [348, 176] width 49 height 9
copy span "27235676090"
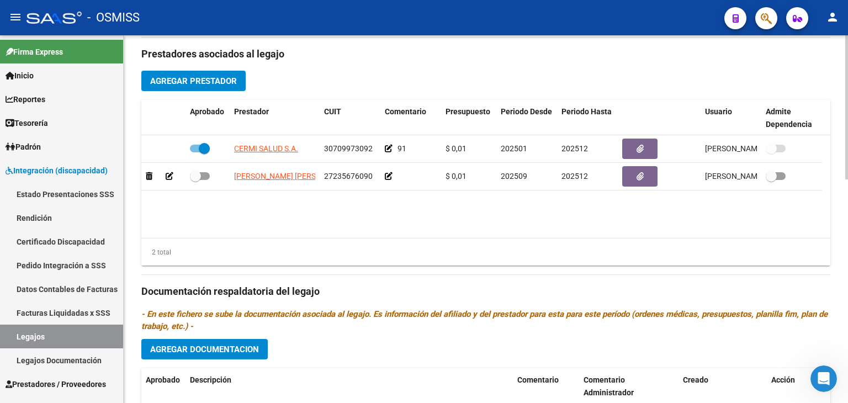
click at [475, 214] on datatable-body "CERMI SALUD S.A. 30709973092 91 $ 0,01 202501 202512 [PERSON_NAME] [DATE] [PERS…" at bounding box center [485, 186] width 689 height 103
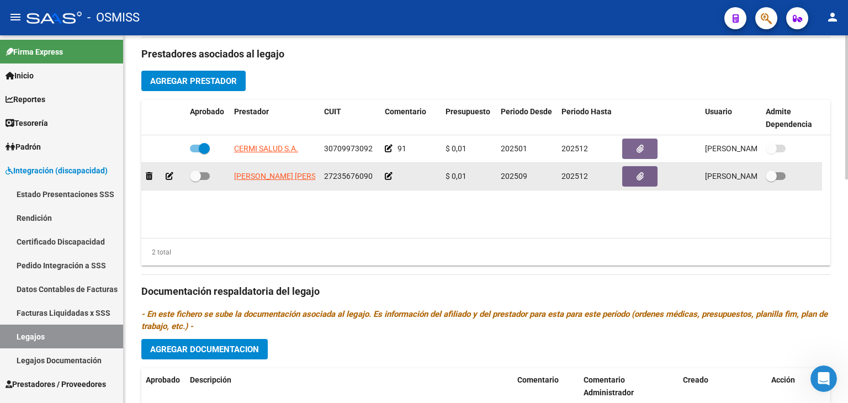
click at [388, 176] on icon at bounding box center [389, 176] width 8 height 8
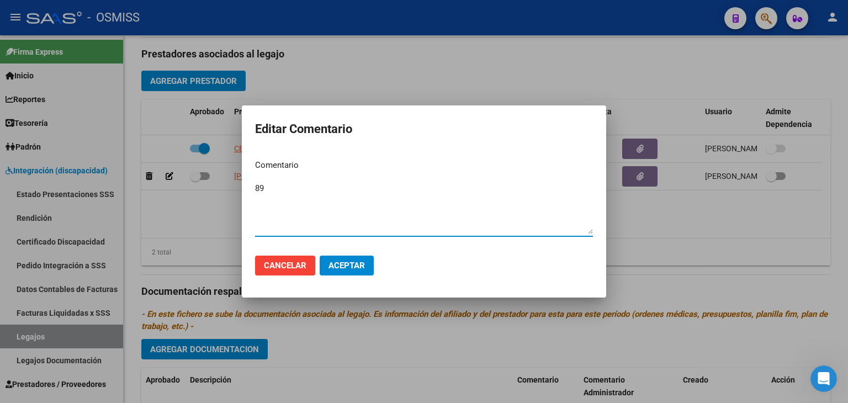
type textarea "89"
click at [363, 264] on span "Aceptar" at bounding box center [346, 266] width 36 height 10
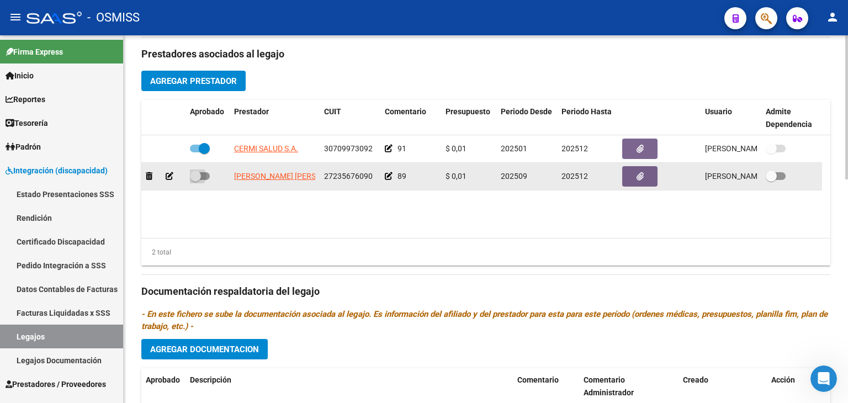
click at [201, 173] on span at bounding box center [200, 176] width 20 height 8
click at [195, 180] on input "checkbox" at bounding box center [195, 180] width 1 height 1
checkbox input "true"
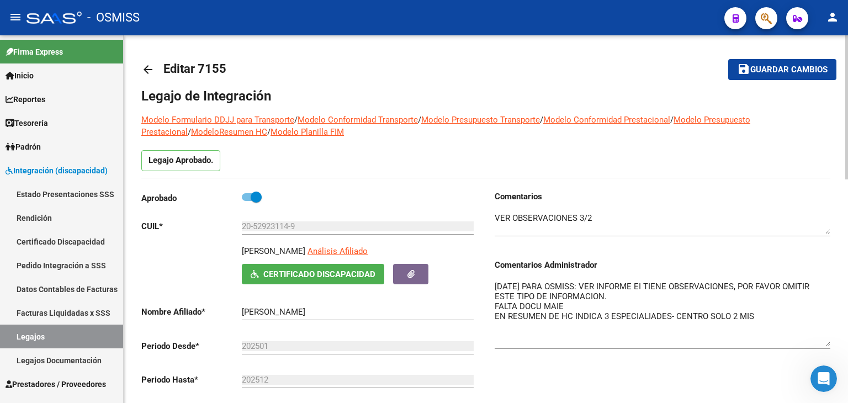
scroll to position [0, 0]
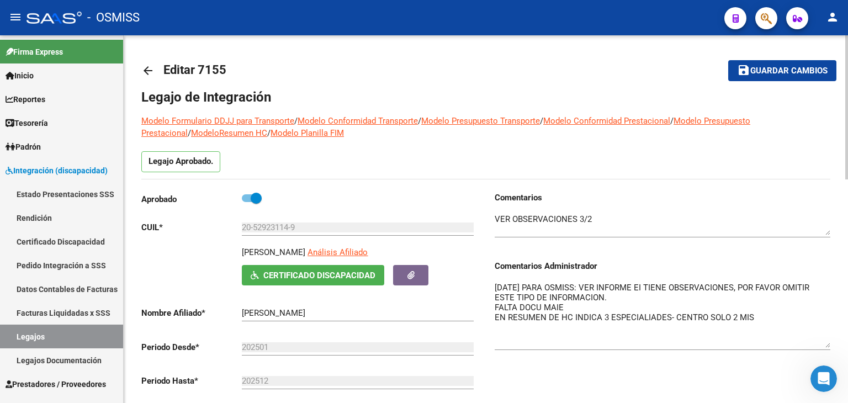
drag, startPoint x: 771, startPoint y: 71, endPoint x: 690, endPoint y: 111, distance: 89.9
click at [771, 71] on span "Guardar cambios" at bounding box center [788, 71] width 77 height 10
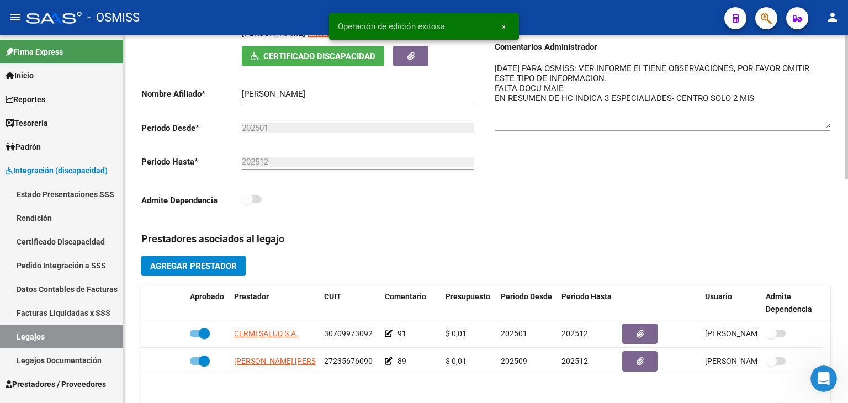
scroll to position [276, 0]
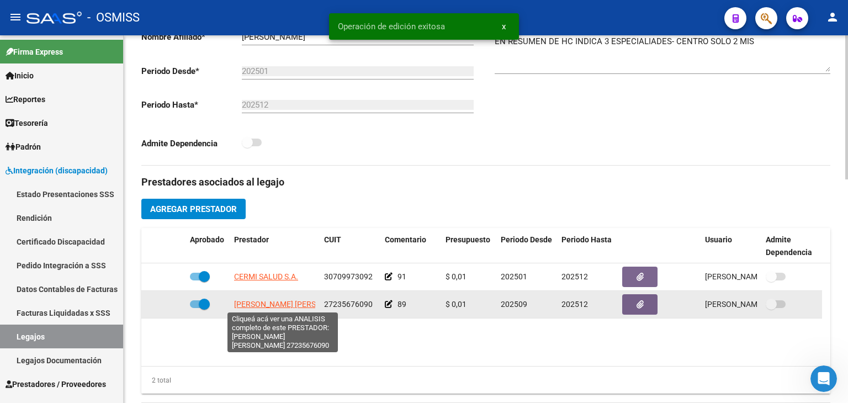
click at [299, 305] on span "[PERSON_NAME] [PERSON_NAME]" at bounding box center [294, 304] width 120 height 9
type textarea "27235676090"
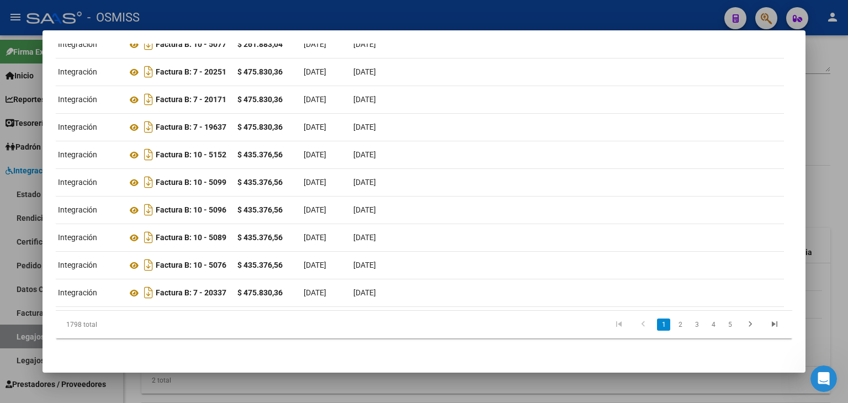
scroll to position [0, 0]
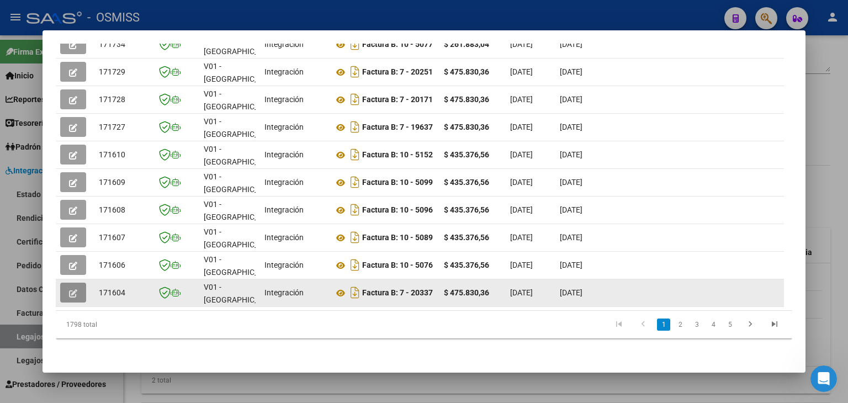
click at [68, 283] on button "button" at bounding box center [73, 293] width 26 height 20
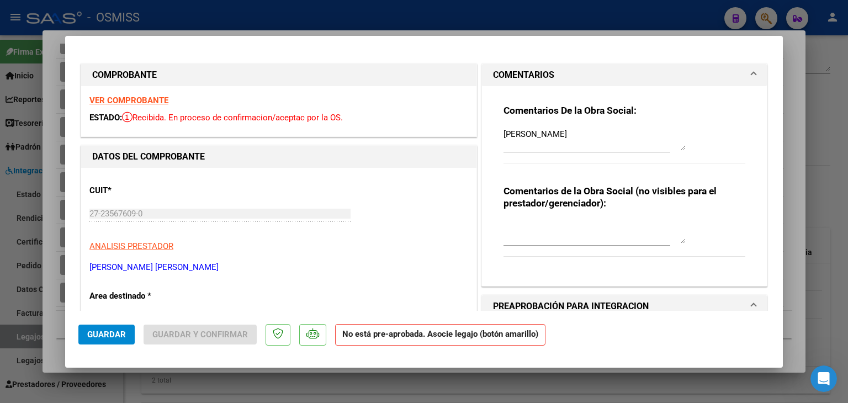
click at [503, 132] on textarea "[PERSON_NAME]" at bounding box center [594, 139] width 182 height 22
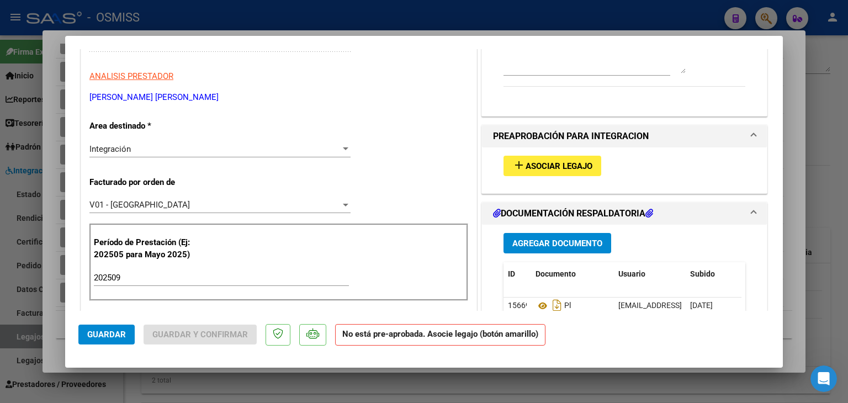
scroll to position [221, 0]
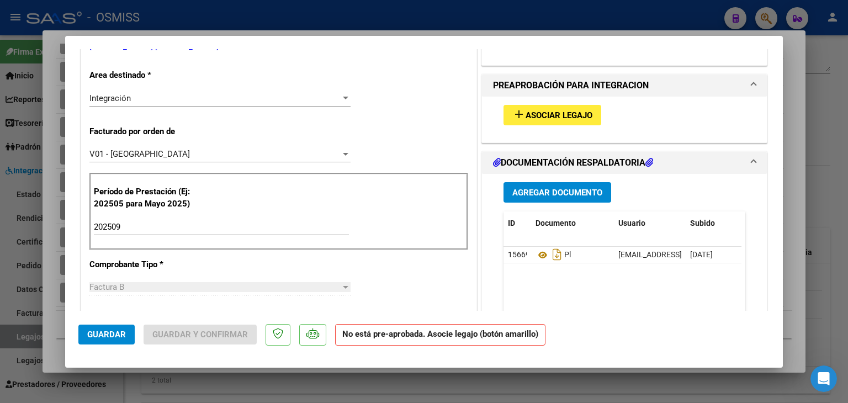
type textarea "ok [PERSON_NAME]"
click at [570, 107] on button "add Asociar Legajo" at bounding box center [552, 115] width 98 height 20
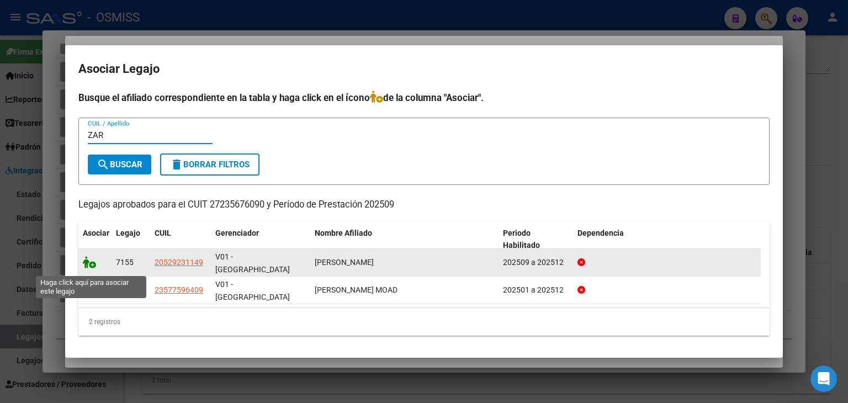
type input "ZAR"
click at [93, 263] on icon at bounding box center [89, 262] width 13 height 12
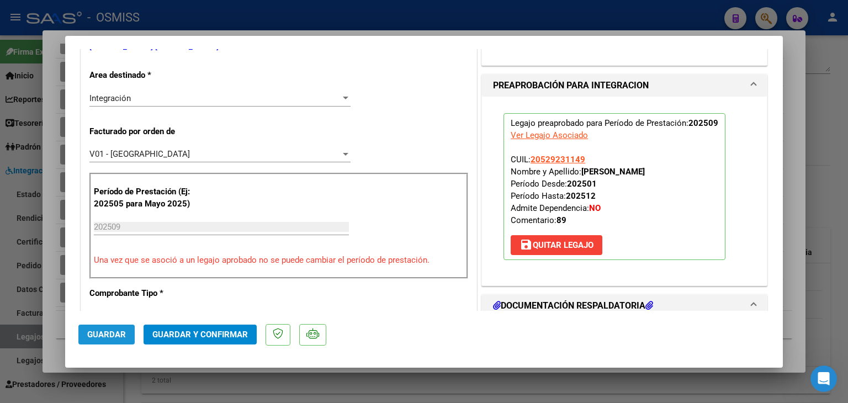
click at [103, 332] on span "Guardar" at bounding box center [106, 335] width 39 height 10
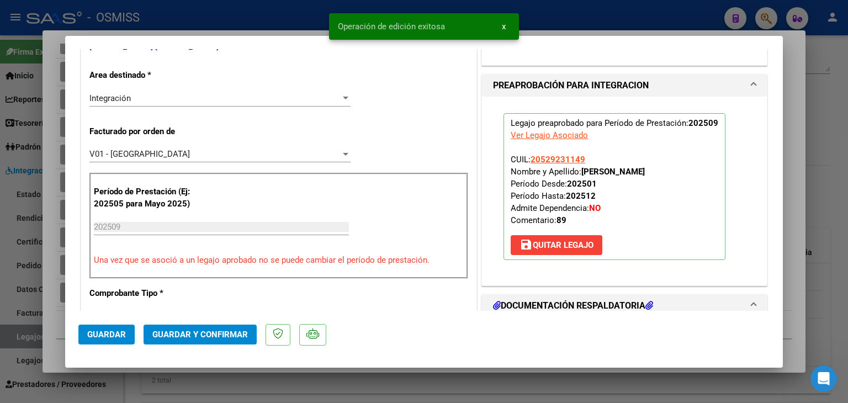
drag, startPoint x: 56, startPoint y: 337, endPoint x: 65, endPoint y: 334, distance: 8.7
click at [57, 337] on div at bounding box center [424, 201] width 848 height 403
type input "$ 0,00"
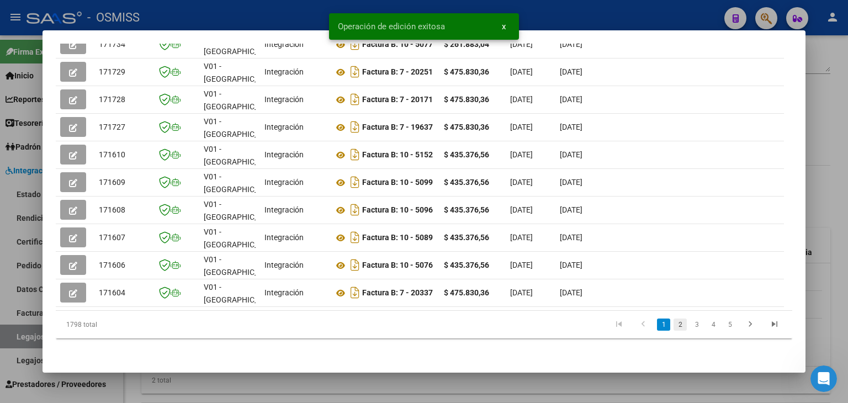
click at [673, 323] on link "2" at bounding box center [679, 324] width 13 height 12
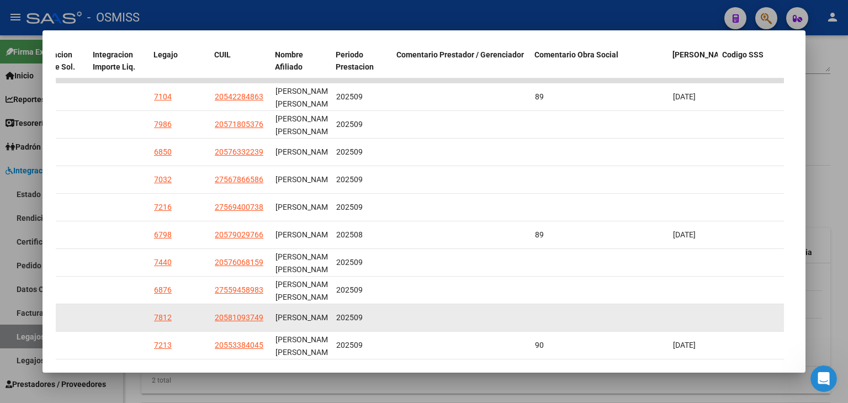
scroll to position [320, 0]
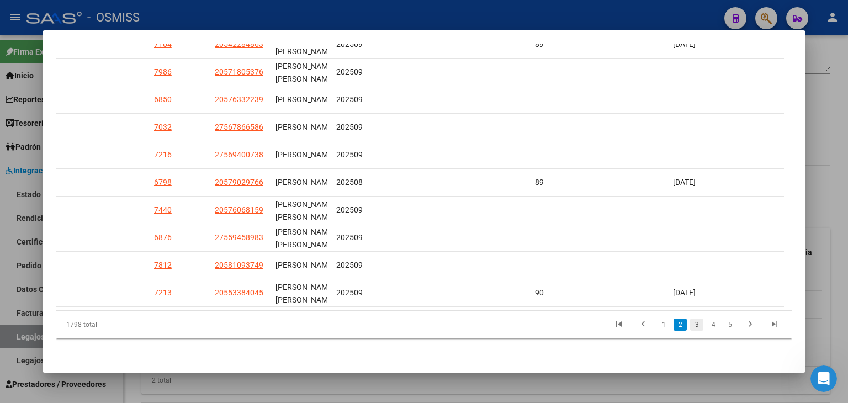
click at [691, 327] on link "3" at bounding box center [696, 324] width 13 height 12
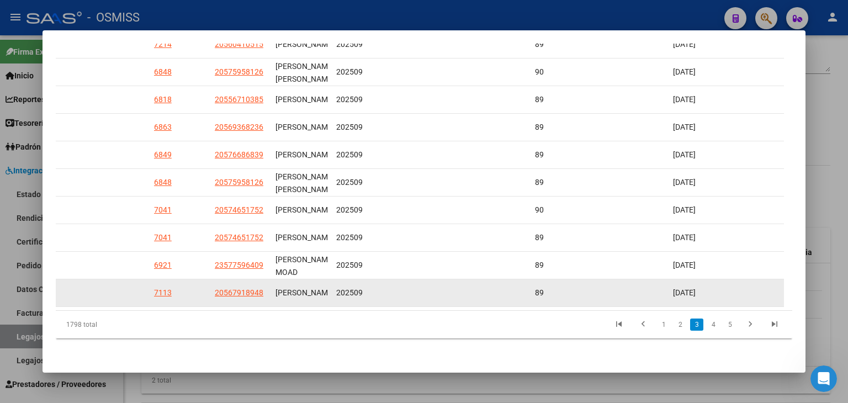
scroll to position [323, 0]
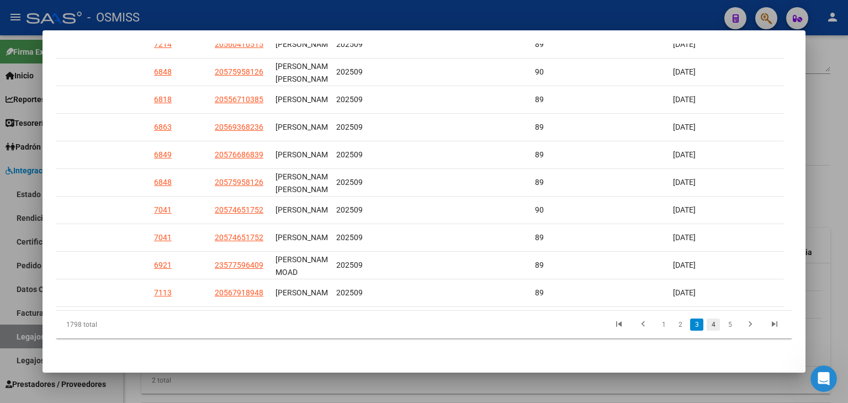
click at [710, 323] on link "4" at bounding box center [713, 324] width 13 height 12
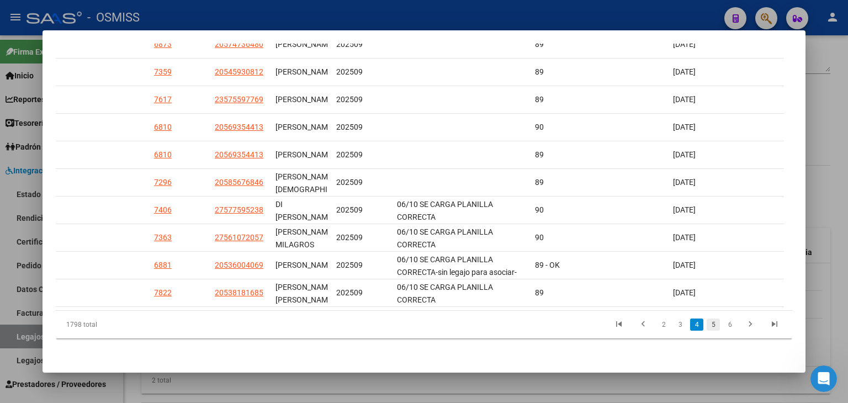
click at [707, 322] on link "5" at bounding box center [713, 324] width 13 height 12
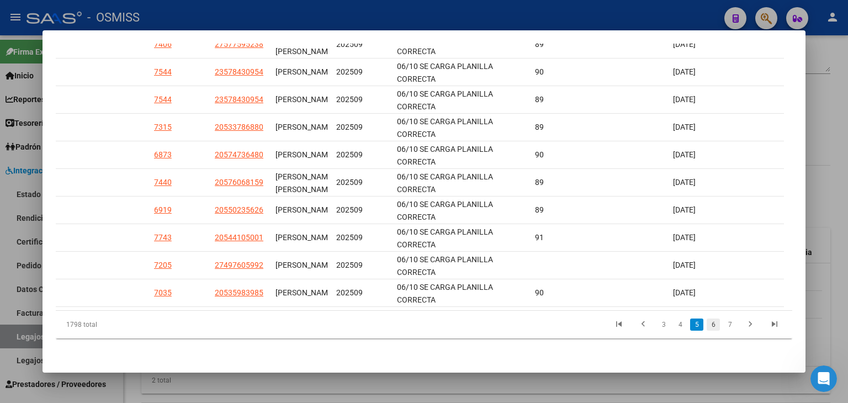
click at [708, 327] on link "6" at bounding box center [713, 324] width 13 height 12
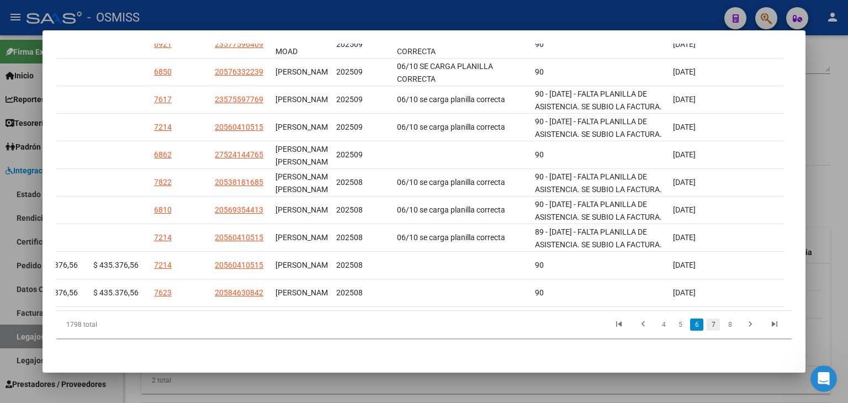
click at [707, 327] on link "7" at bounding box center [713, 324] width 13 height 12
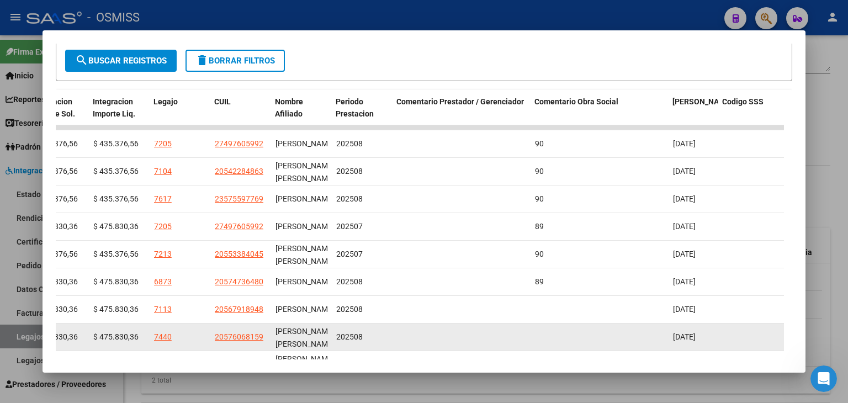
scroll to position [213, 0]
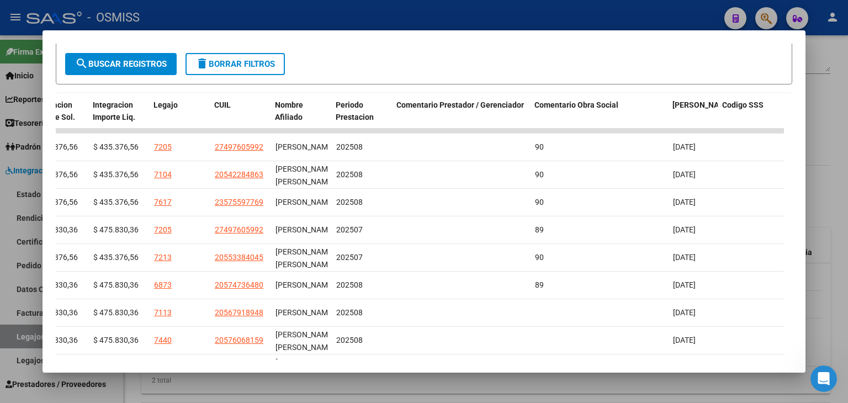
click at [515, 15] on div at bounding box center [424, 201] width 848 height 403
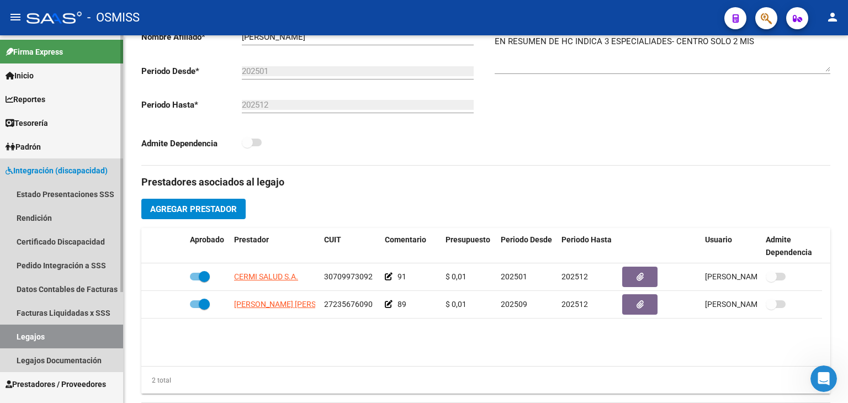
click at [67, 338] on link "Legajos" at bounding box center [61, 337] width 123 height 24
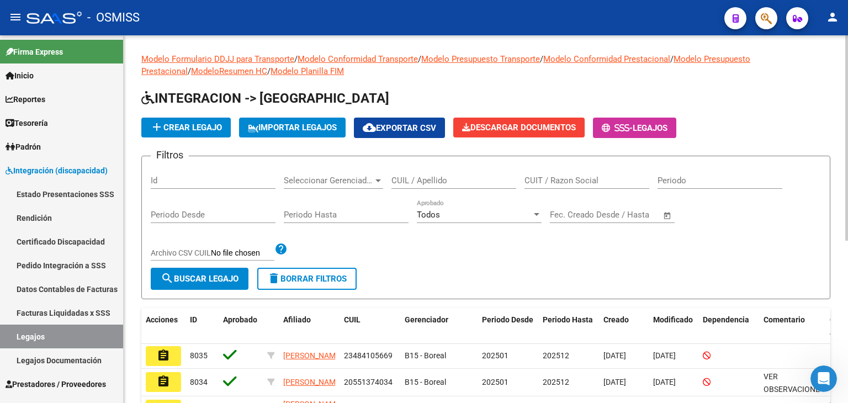
click at [447, 180] on input "CUIL / Apellido" at bounding box center [453, 181] width 125 height 10
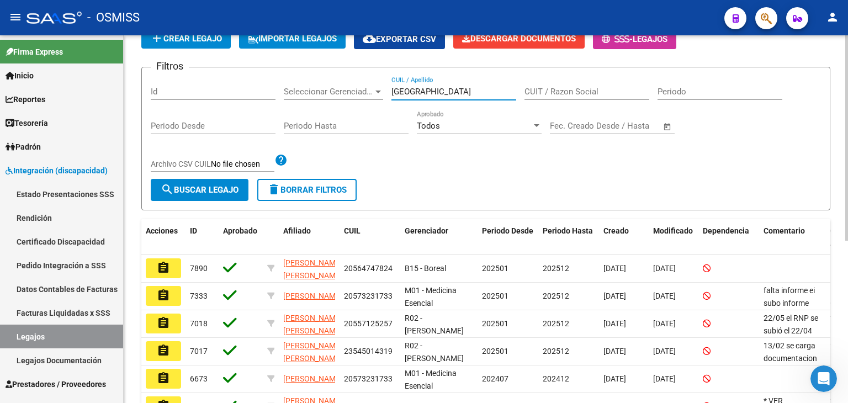
scroll to position [110, 0]
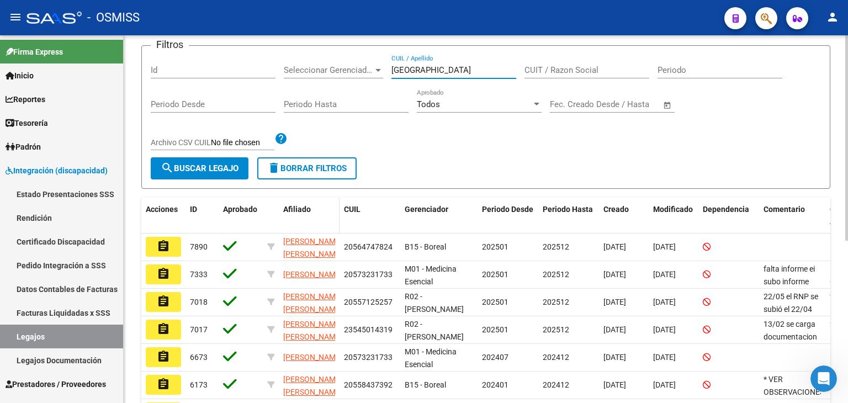
type input "[GEOGRAPHIC_DATA]"
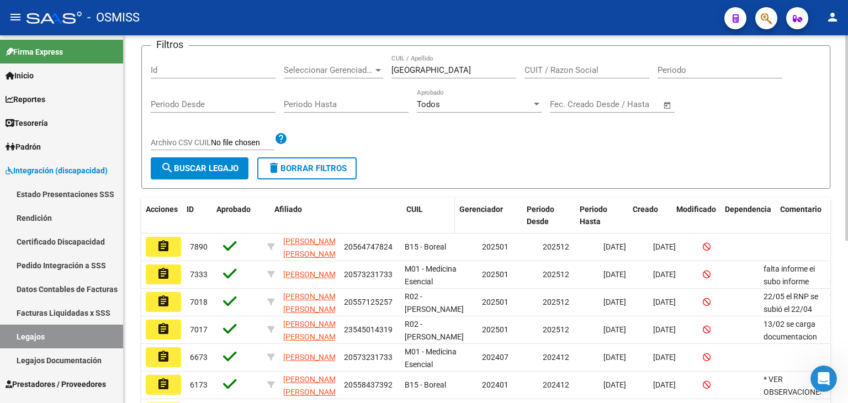
drag, startPoint x: 338, startPoint y: 220, endPoint x: 430, endPoint y: 215, distance: 92.3
click at [430, 215] on div "Acciones ID Aprobado Afiliado CUIL Gerenciador Periodo Desde Periodo Hasta Crea…" at bounding box center [516, 216] width 750 height 36
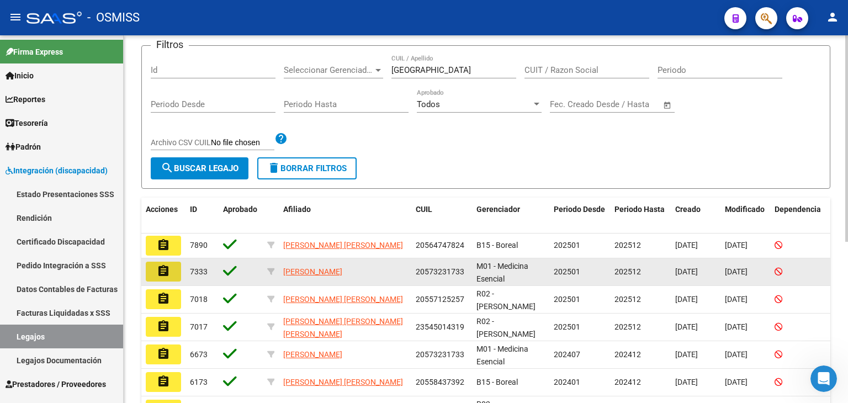
click at [155, 273] on button "assignment" at bounding box center [163, 272] width 35 height 20
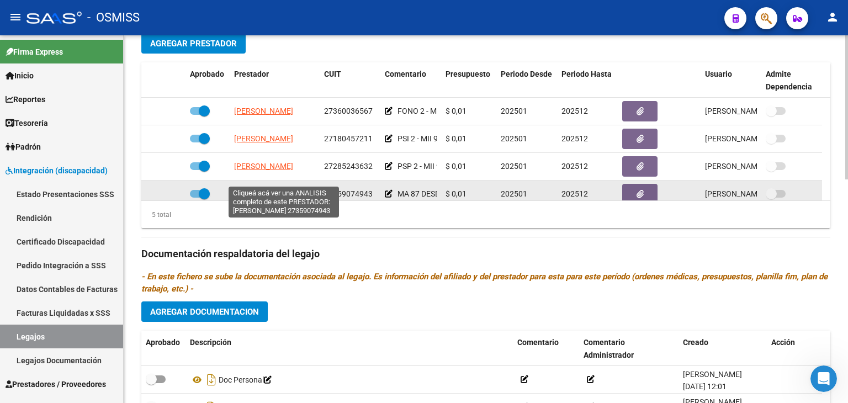
scroll to position [38, 0]
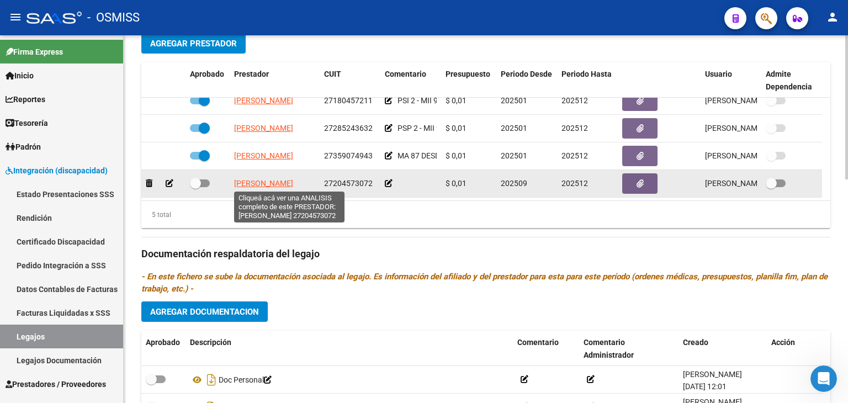
click at [269, 183] on span "[PERSON_NAME]" at bounding box center [263, 183] width 59 height 9
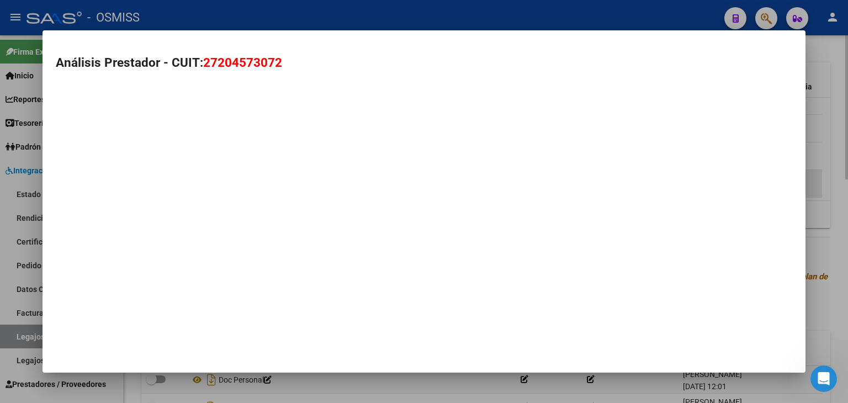
type textarea "27204573072"
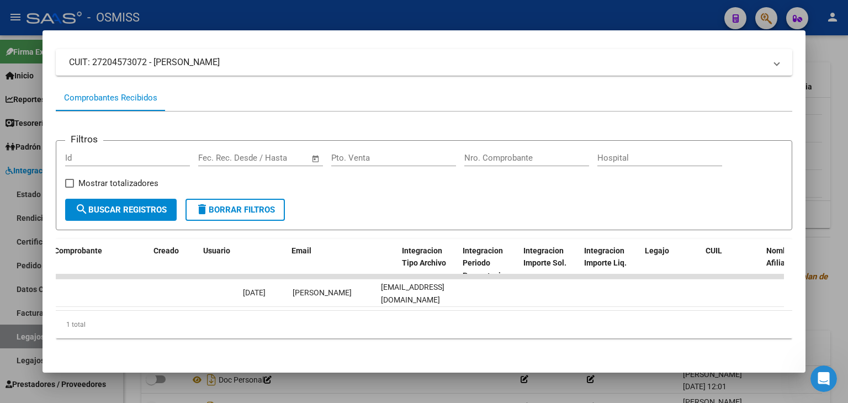
scroll to position [0, 1281]
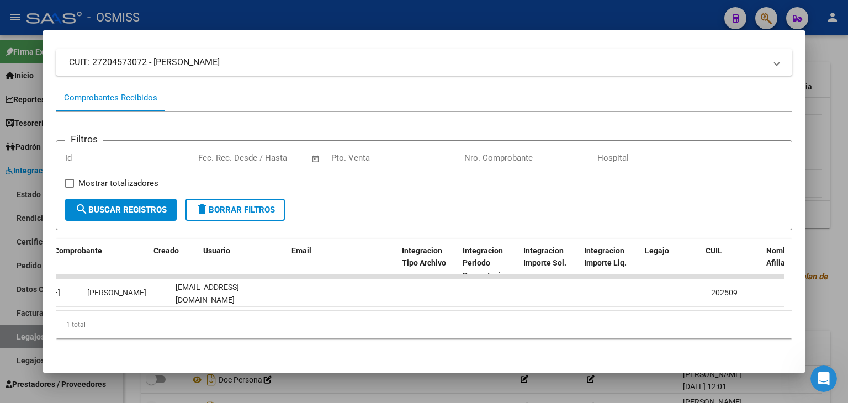
click at [645, 317] on div "1 total" at bounding box center [424, 325] width 736 height 28
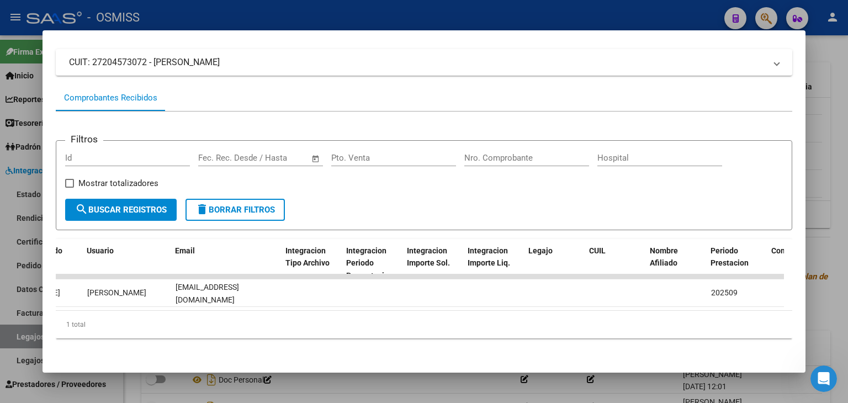
drag, startPoint x: 654, startPoint y: 318, endPoint x: 676, endPoint y: 318, distance: 22.1
click at [667, 318] on div "1 total" at bounding box center [424, 325] width 736 height 28
drag, startPoint x: 676, startPoint y: 318, endPoint x: 295, endPoint y: 323, distance: 380.9
click at [294, 323] on div "1 total" at bounding box center [424, 325] width 736 height 28
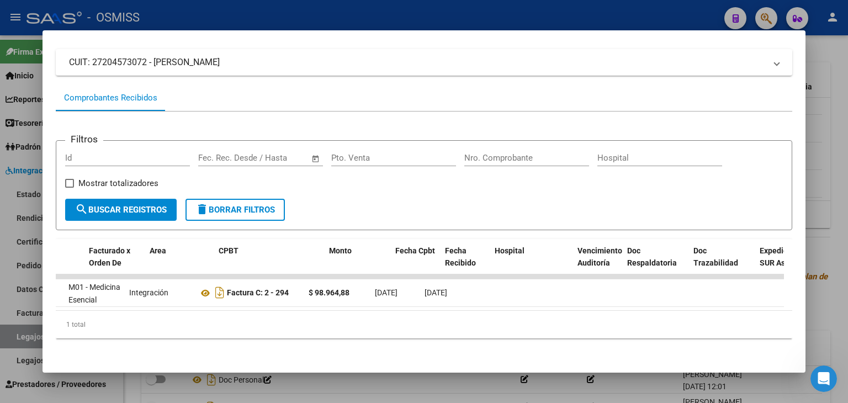
scroll to position [0, 0]
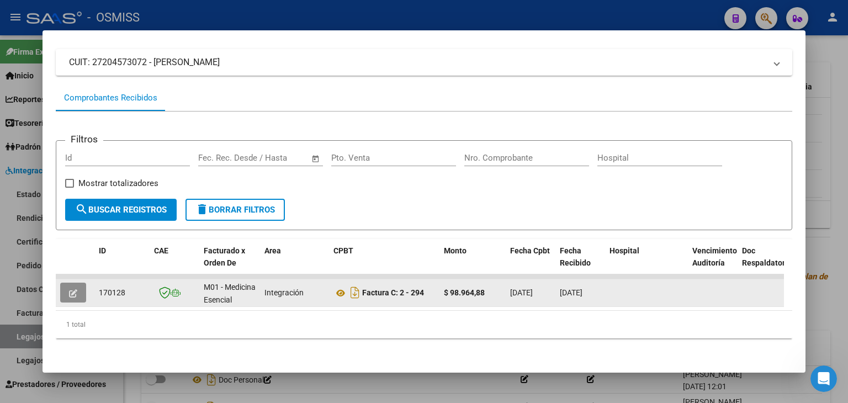
click at [75, 289] on icon "button" at bounding box center [73, 293] width 8 height 8
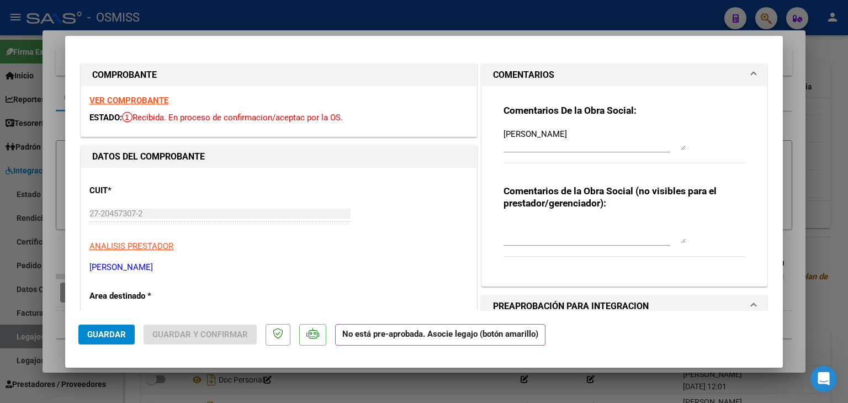
click at [164, 385] on div at bounding box center [424, 201] width 848 height 403
type input "$ 0,00"
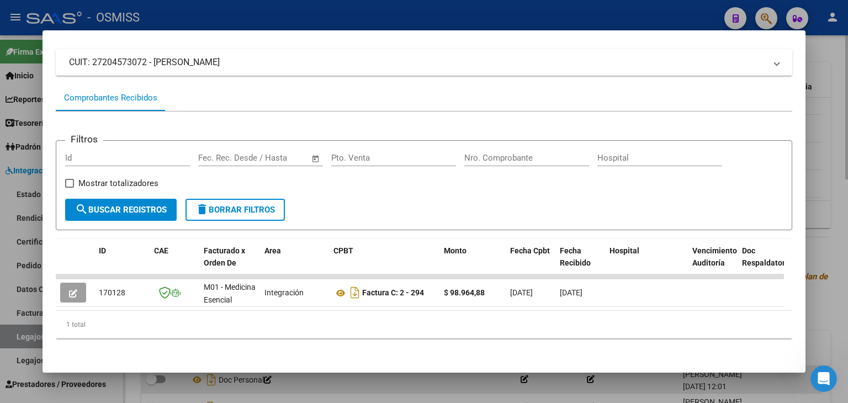
click at [162, 384] on div at bounding box center [424, 201] width 848 height 403
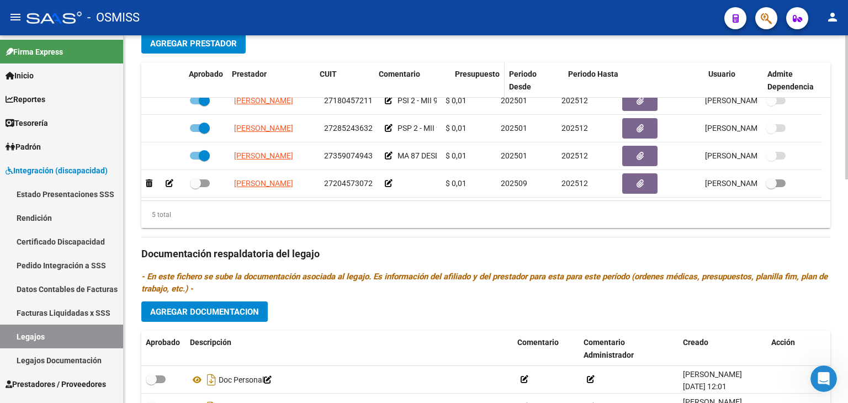
drag, startPoint x: 437, startPoint y: 82, endPoint x: 505, endPoint y: 78, distance: 67.5
click at [505, 78] on div "Aprobado Prestador CUIT Comentario Presupuesto Periodo Desde Periodo Hasta Usua…" at bounding box center [481, 80] width 681 height 36
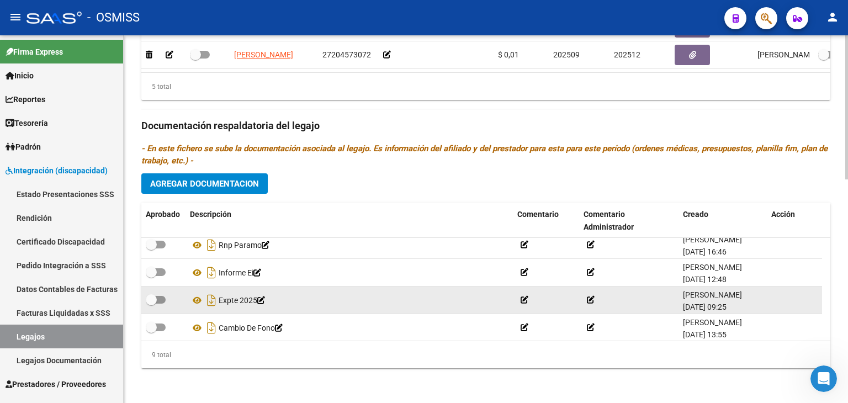
scroll to position [148, 0]
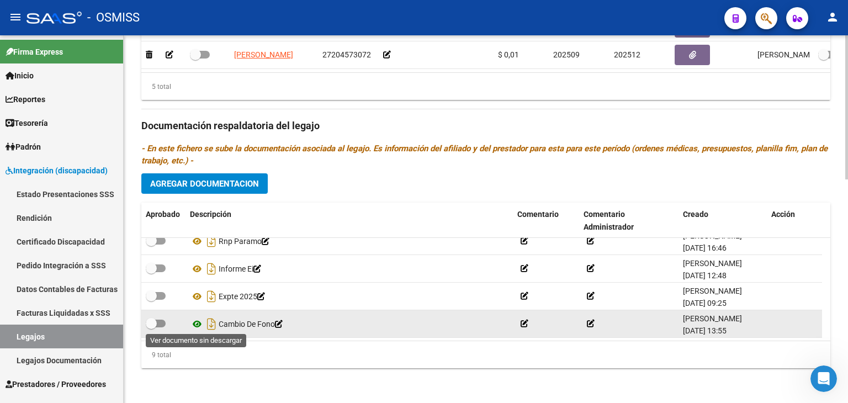
click at [197, 322] on icon at bounding box center [197, 323] width 14 height 13
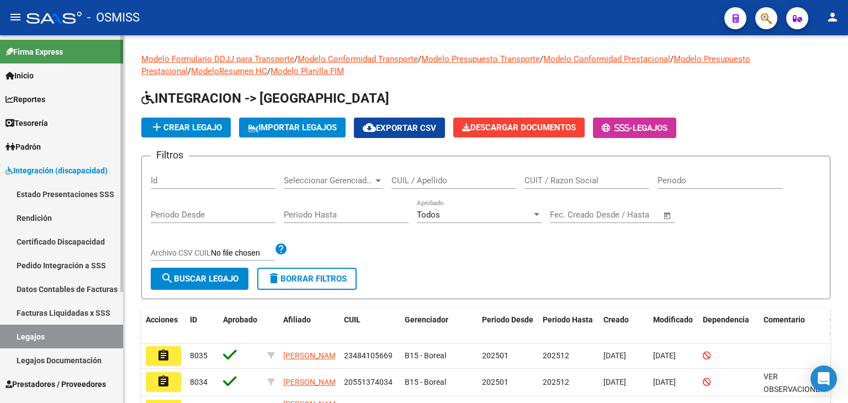
drag, startPoint x: 78, startPoint y: 266, endPoint x: 99, endPoint y: 261, distance: 20.9
click at [78, 266] on link "Pedido Integración a SSS" at bounding box center [61, 265] width 123 height 24
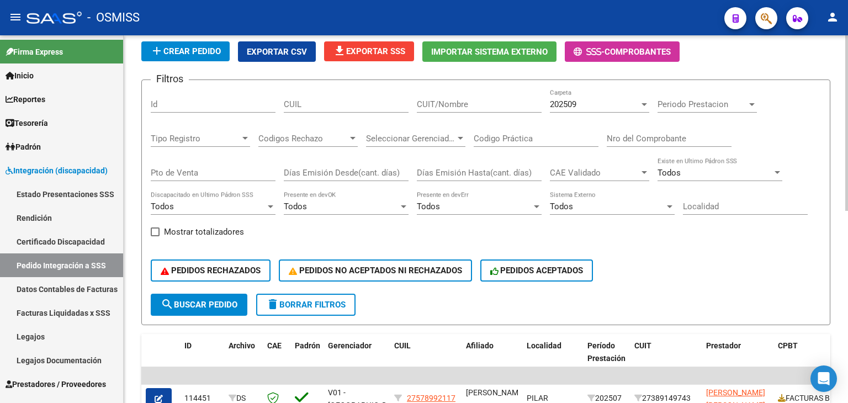
scroll to position [71, 0]
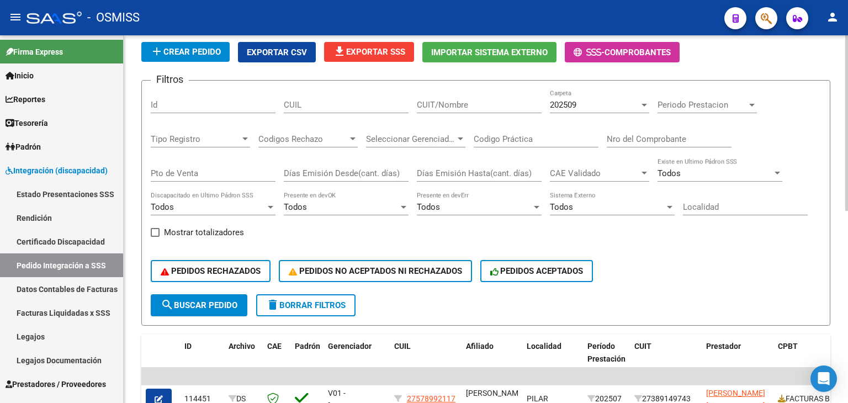
click at [685, 109] on div "Periodo Prestacion Periodo Prestacion" at bounding box center [706, 101] width 99 height 24
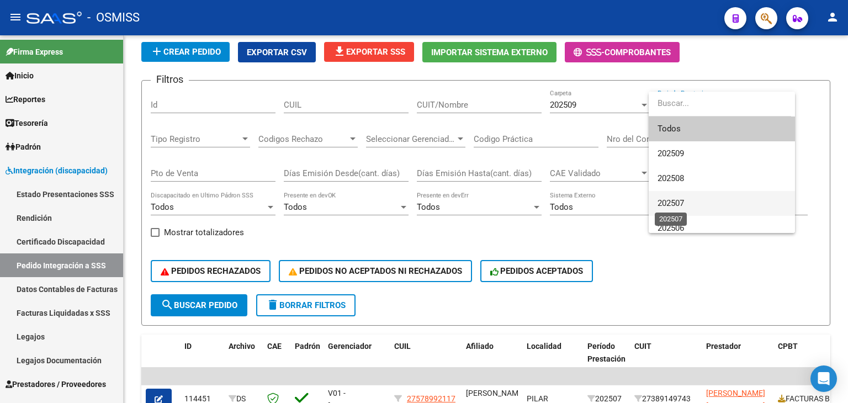
click at [682, 206] on span "202507" at bounding box center [670, 203] width 26 height 10
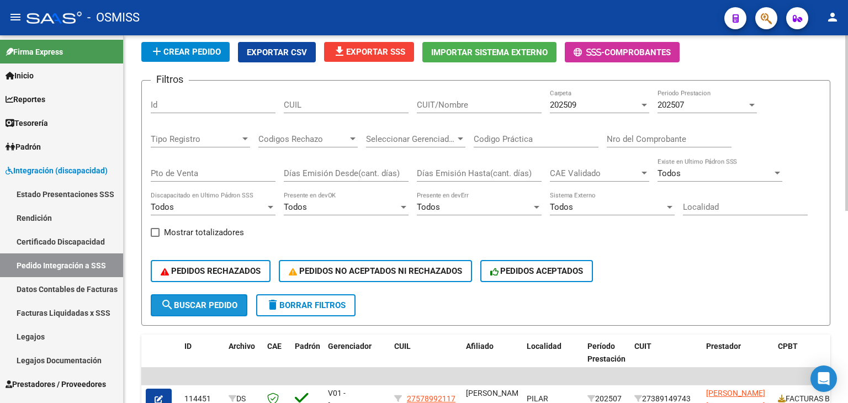
click at [200, 305] on span "search Buscar Pedido" at bounding box center [199, 305] width 77 height 10
click at [689, 106] on div "202507" at bounding box center [701, 105] width 89 height 10
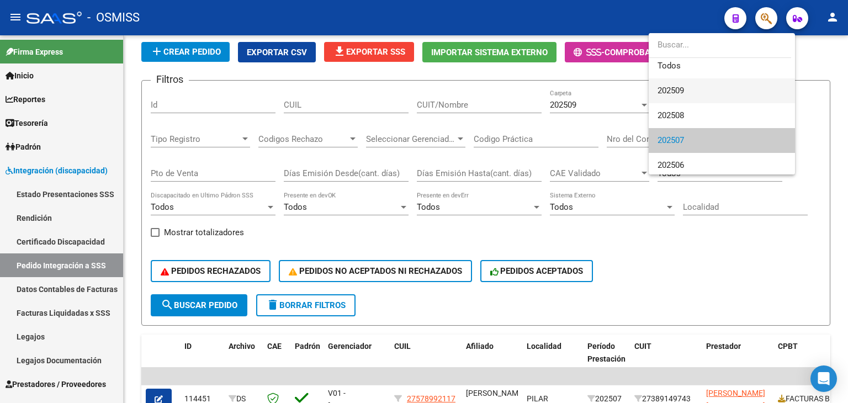
scroll to position [0, 0]
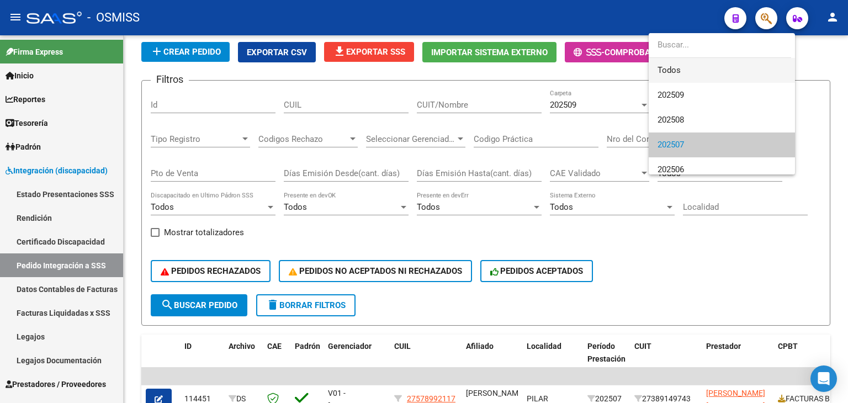
drag, startPoint x: 678, startPoint y: 65, endPoint x: 678, endPoint y: 77, distance: 12.1
click at [678, 64] on span "Todos" at bounding box center [721, 70] width 129 height 25
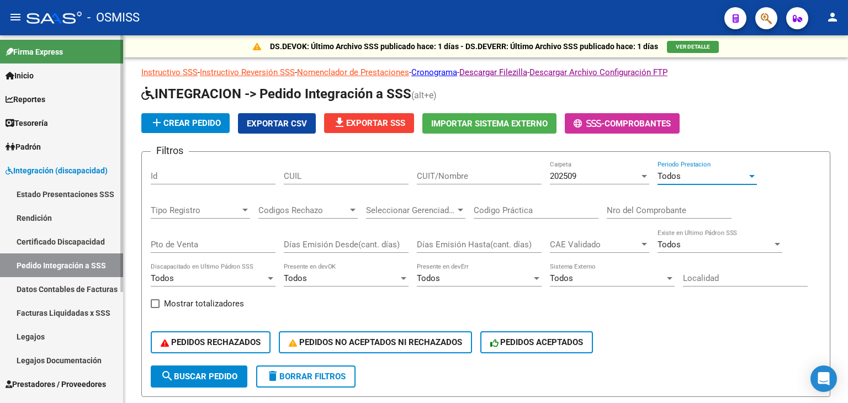
click at [60, 337] on link "Legajos" at bounding box center [61, 337] width 123 height 24
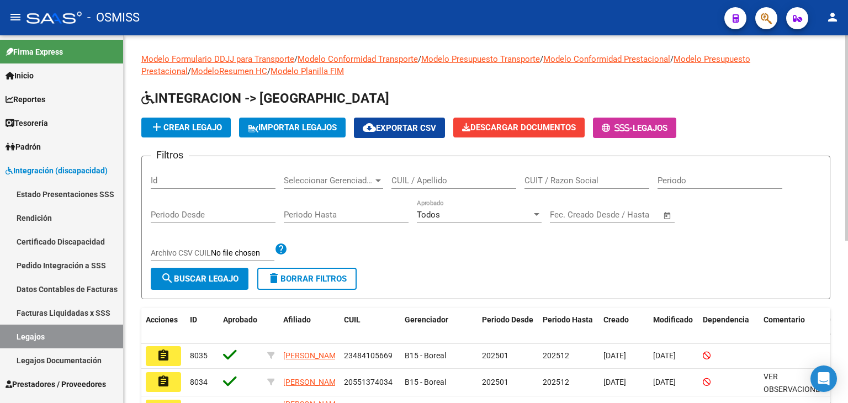
click at [414, 184] on input "CUIL / Apellido" at bounding box center [453, 181] width 125 height 10
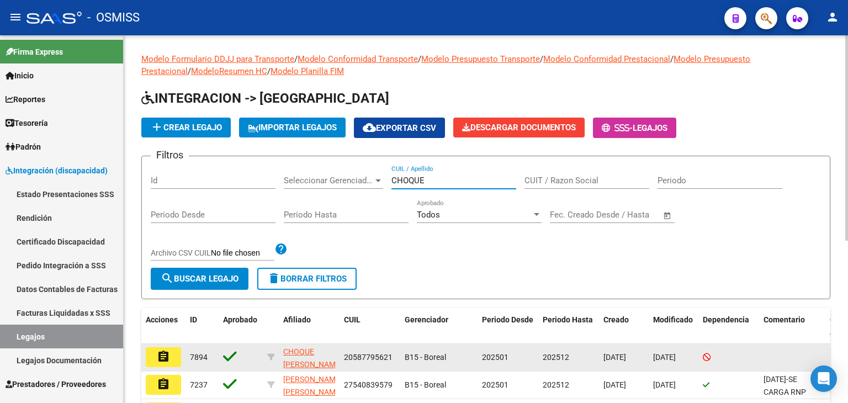
type input "CHOQUE"
click at [167, 356] on mat-icon "assignment" at bounding box center [163, 356] width 13 height 13
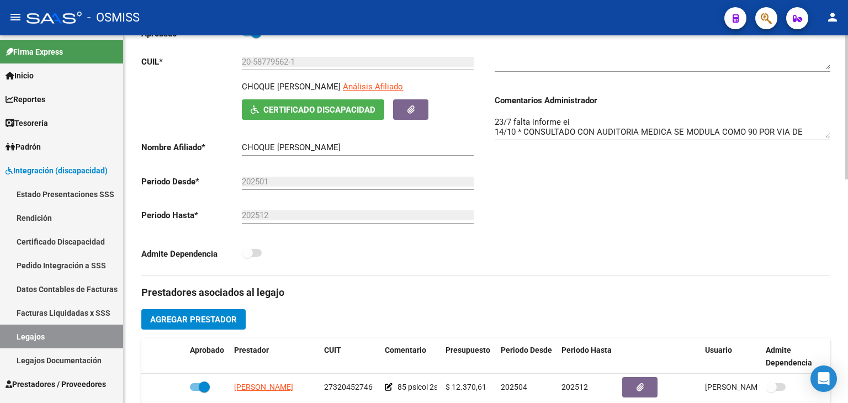
scroll to position [331, 0]
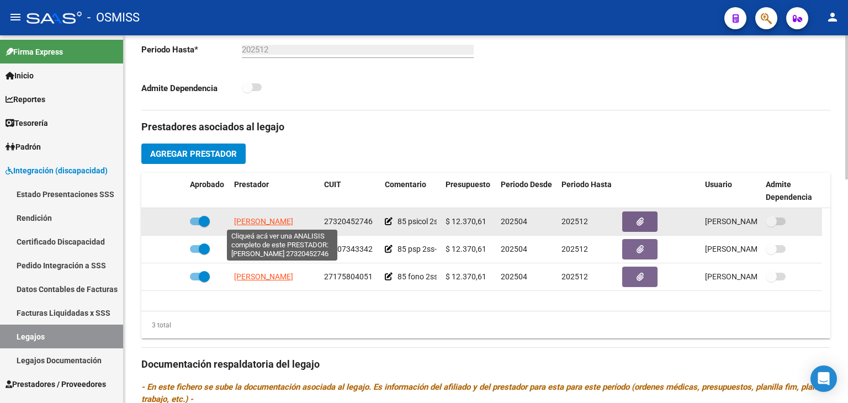
click at [293, 219] on span "[PERSON_NAME]" at bounding box center [263, 221] width 59 height 9
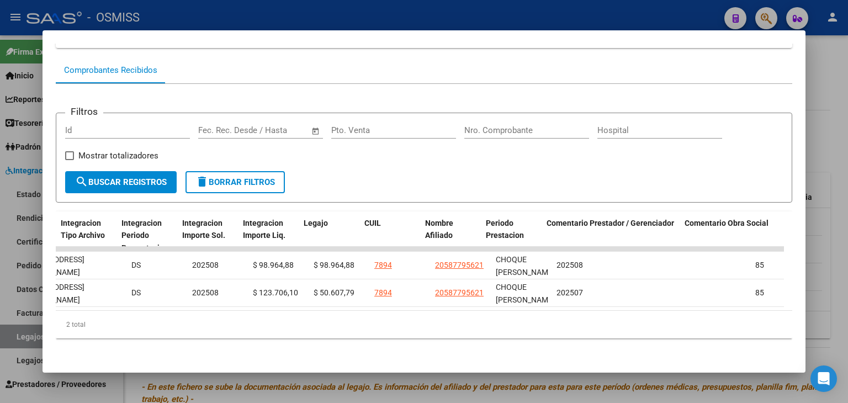
scroll to position [0, 1656]
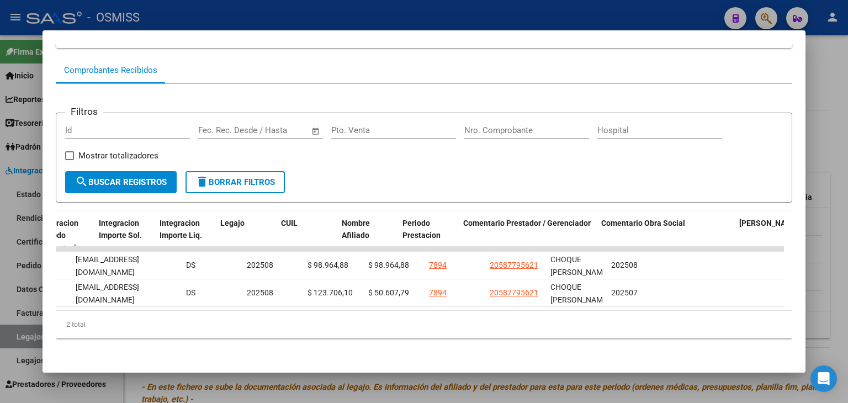
drag, startPoint x: 426, startPoint y: 330, endPoint x: 28, endPoint y: 293, distance: 399.6
click at [13, 295] on div "Análisis Prestador - CUIT: 27320452746 cloud_download Exportar CSV ABM ARCA Imp…" at bounding box center [424, 201] width 848 height 403
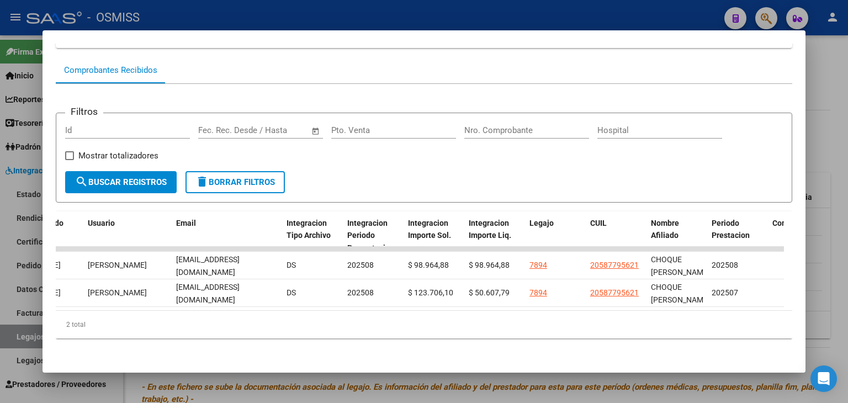
drag, startPoint x: 393, startPoint y: 325, endPoint x: 434, endPoint y: 322, distance: 41.5
click at [394, 325] on div "2 total" at bounding box center [424, 325] width 736 height 28
click at [455, 323] on div "2 total" at bounding box center [424, 325] width 736 height 28
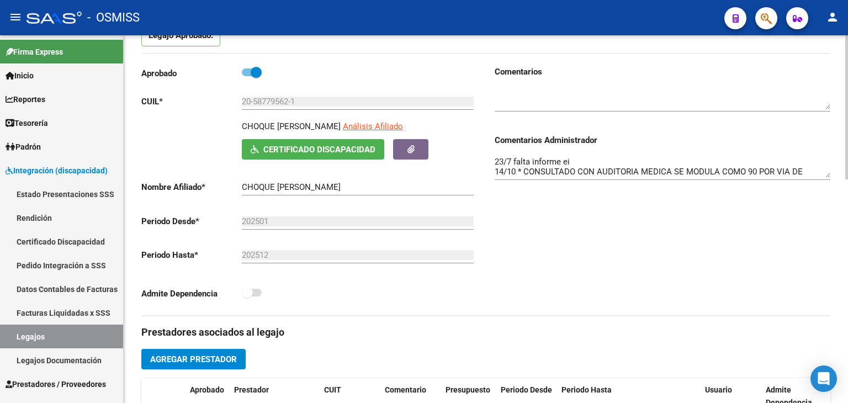
scroll to position [110, 0]
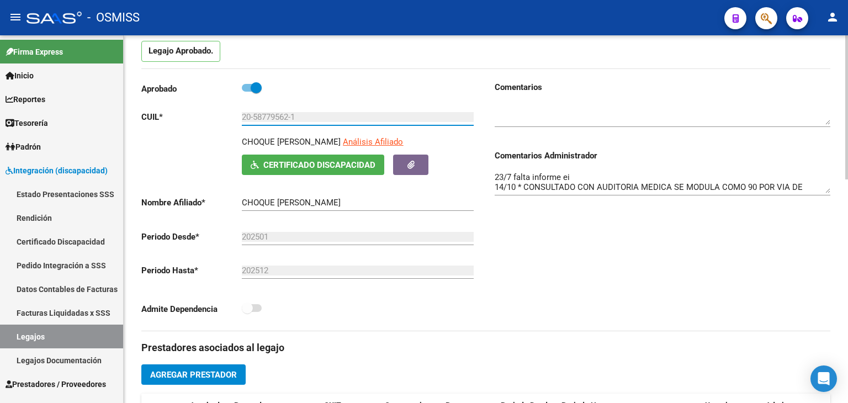
drag, startPoint x: 307, startPoint y: 116, endPoint x: 232, endPoint y: 118, distance: 74.5
click at [232, 118] on app-form-text-field "CUIL * 20-58779562-1 Ingresar CUIL" at bounding box center [307, 117] width 332 height 10
click at [75, 262] on link "Pedido Integración a SSS" at bounding box center [61, 265] width 123 height 24
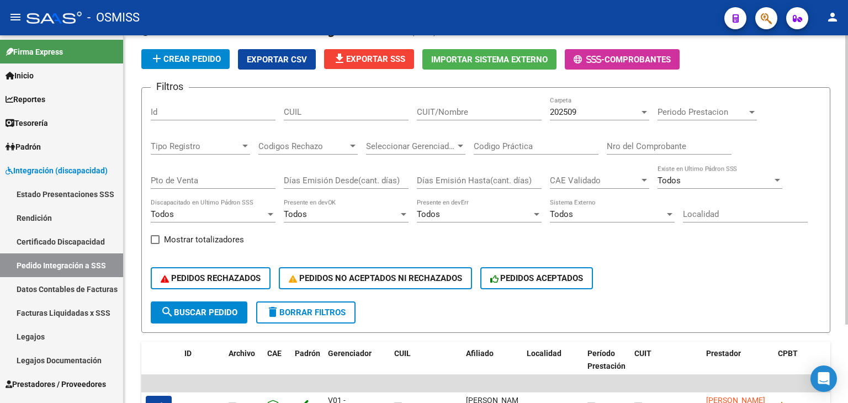
scroll to position [45, 0]
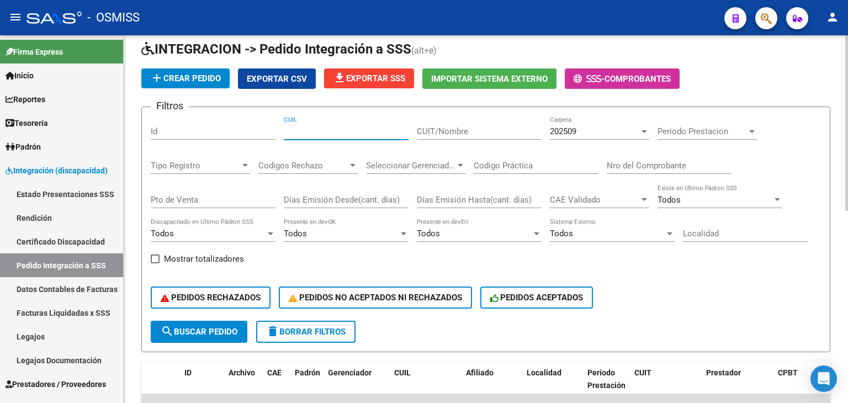
paste input "20587795621"
click at [294, 131] on input "CUIL" at bounding box center [346, 131] width 125 height 10
type input "20587795621"
click at [221, 327] on span "search Buscar Pedido" at bounding box center [199, 332] width 77 height 10
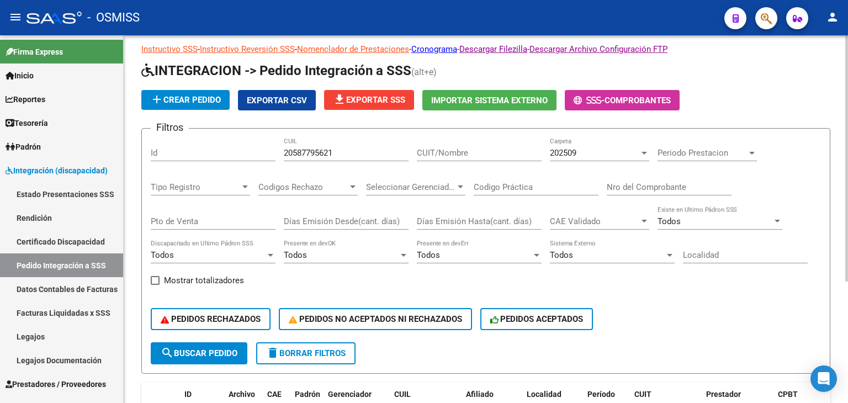
scroll to position [16, 0]
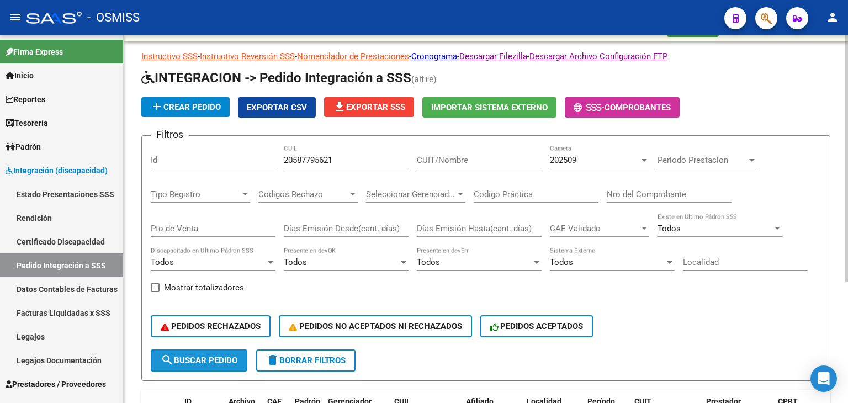
click at [205, 355] on span "search Buscar Pedido" at bounding box center [199, 360] width 77 height 10
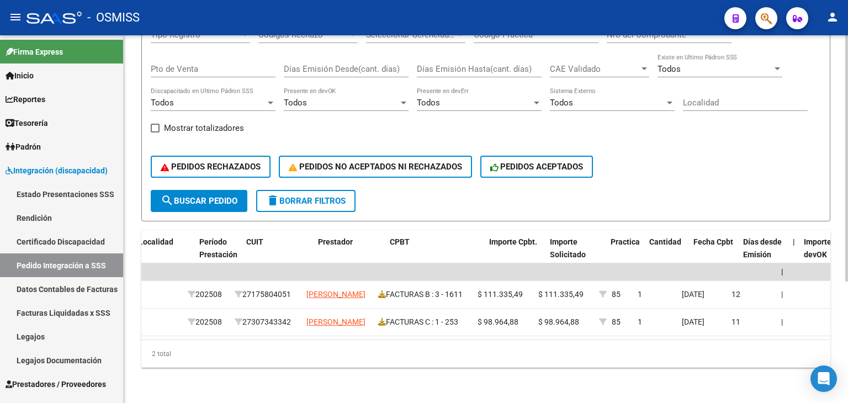
scroll to position [0, 383]
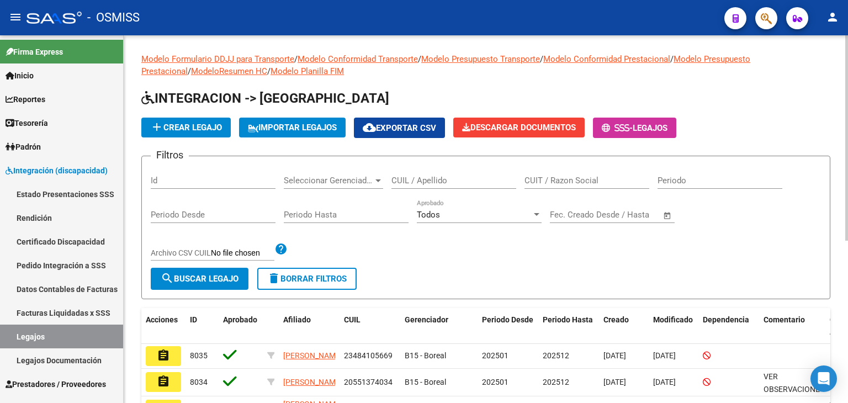
click at [84, 266] on link "Pedido Integración a SSS" at bounding box center [61, 265] width 123 height 24
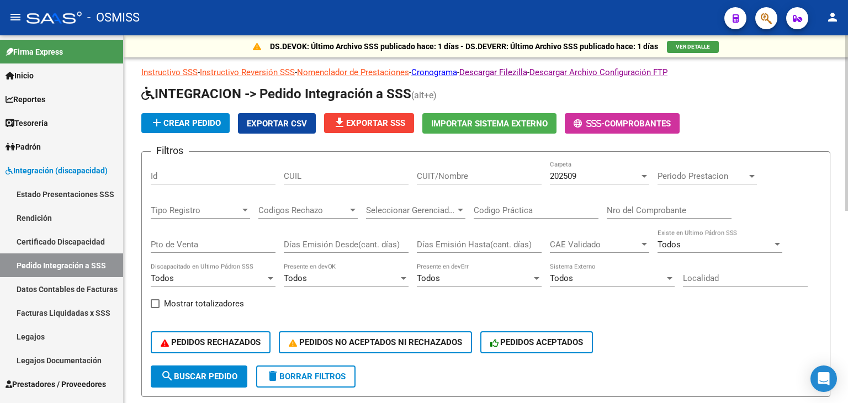
click at [373, 123] on span "file_download Exportar SSS" at bounding box center [369, 123] width 72 height 10
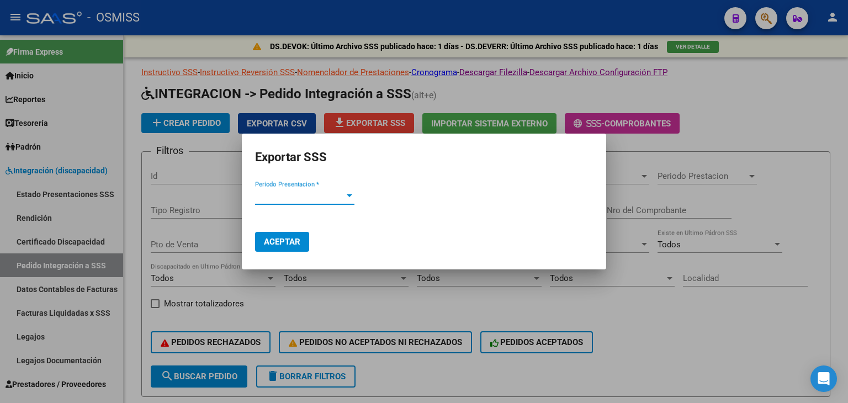
click at [301, 198] on span "Periodo Presentacion *" at bounding box center [299, 196] width 89 height 10
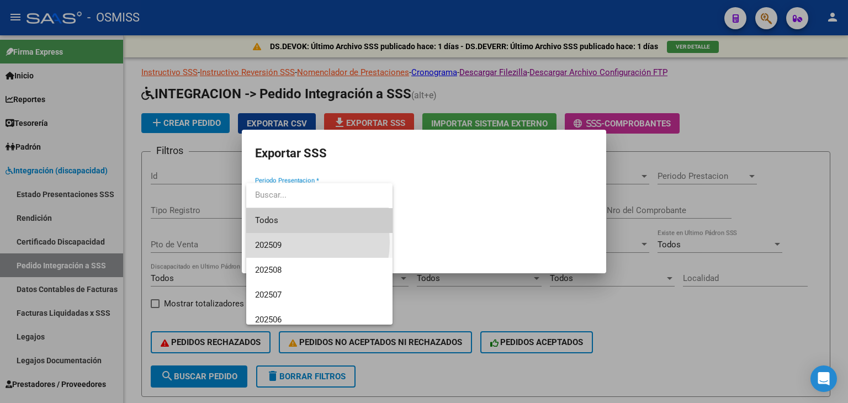
click at [293, 242] on span "202509" at bounding box center [319, 245] width 129 height 25
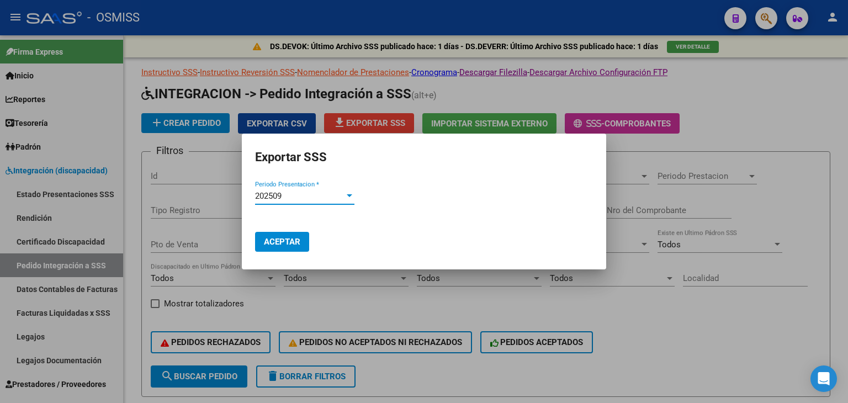
click at [283, 241] on span "Aceptar" at bounding box center [282, 242] width 36 height 10
click at [446, 307] on div at bounding box center [424, 201] width 848 height 403
